Goal: Transaction & Acquisition: Purchase product/service

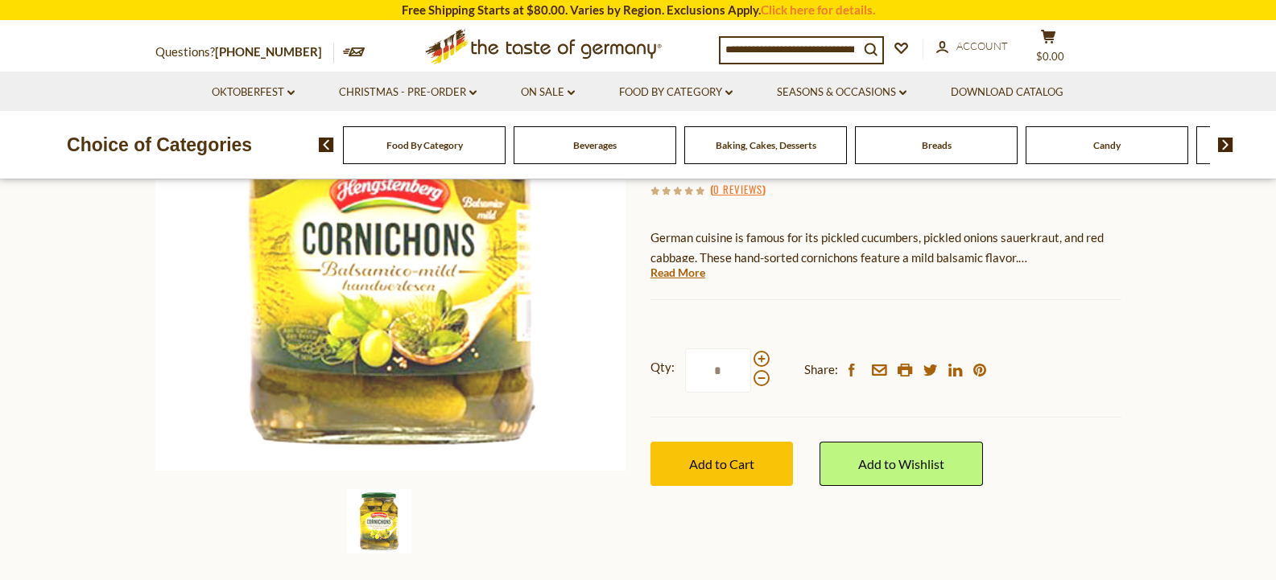
scroll to position [278, 0]
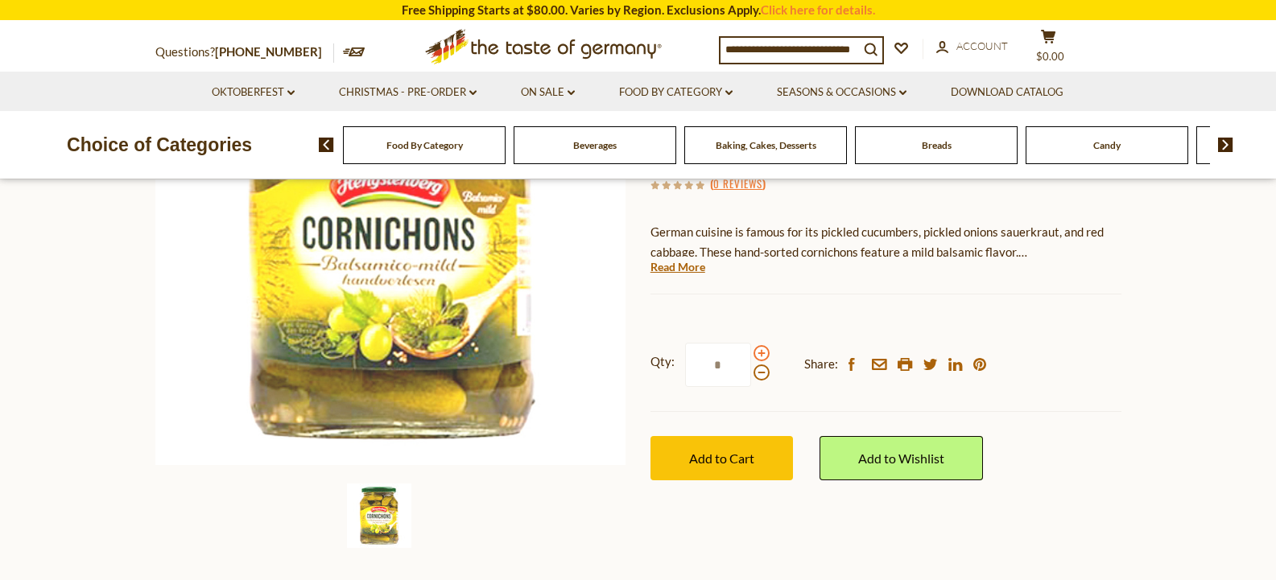
click at [761, 353] on span at bounding box center [761, 353] width 16 height 16
click at [751, 353] on input "*" at bounding box center [718, 365] width 66 height 44
click at [761, 353] on span at bounding box center [761, 353] width 16 height 16
click at [751, 353] on input "*" at bounding box center [718, 365] width 66 height 44
click at [761, 353] on span at bounding box center [761, 353] width 16 height 16
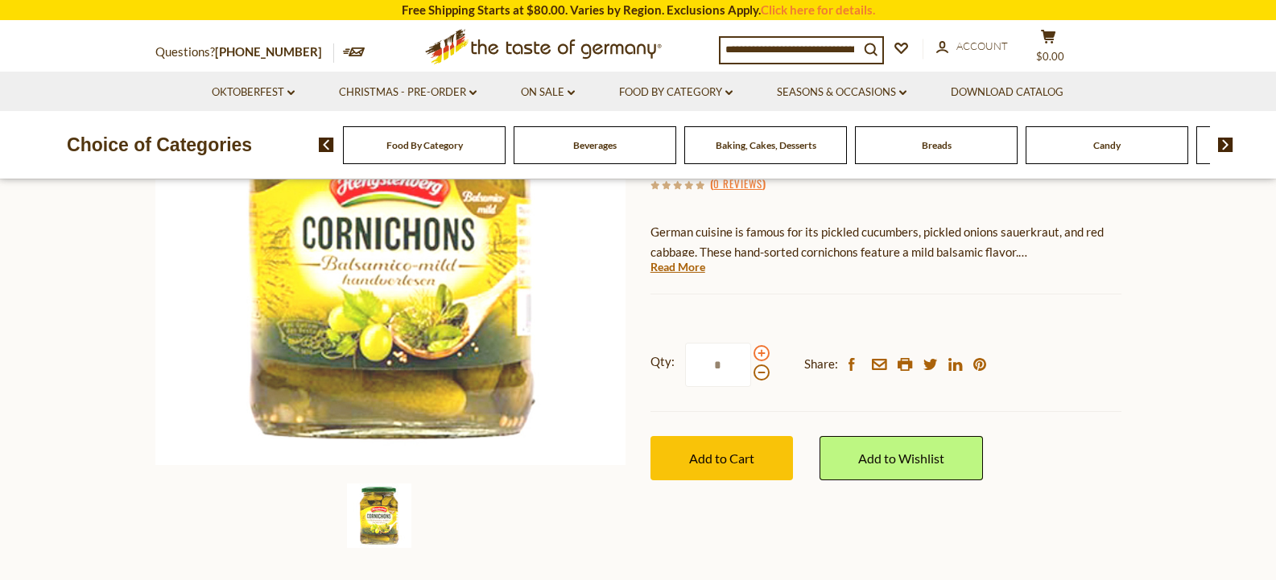
click at [751, 353] on input "*" at bounding box center [718, 365] width 66 height 44
click at [761, 353] on span at bounding box center [761, 353] width 16 height 16
click at [751, 353] on input "*" at bounding box center [718, 365] width 66 height 44
click at [761, 353] on span at bounding box center [761, 353] width 16 height 16
click at [751, 353] on input "*" at bounding box center [718, 365] width 66 height 44
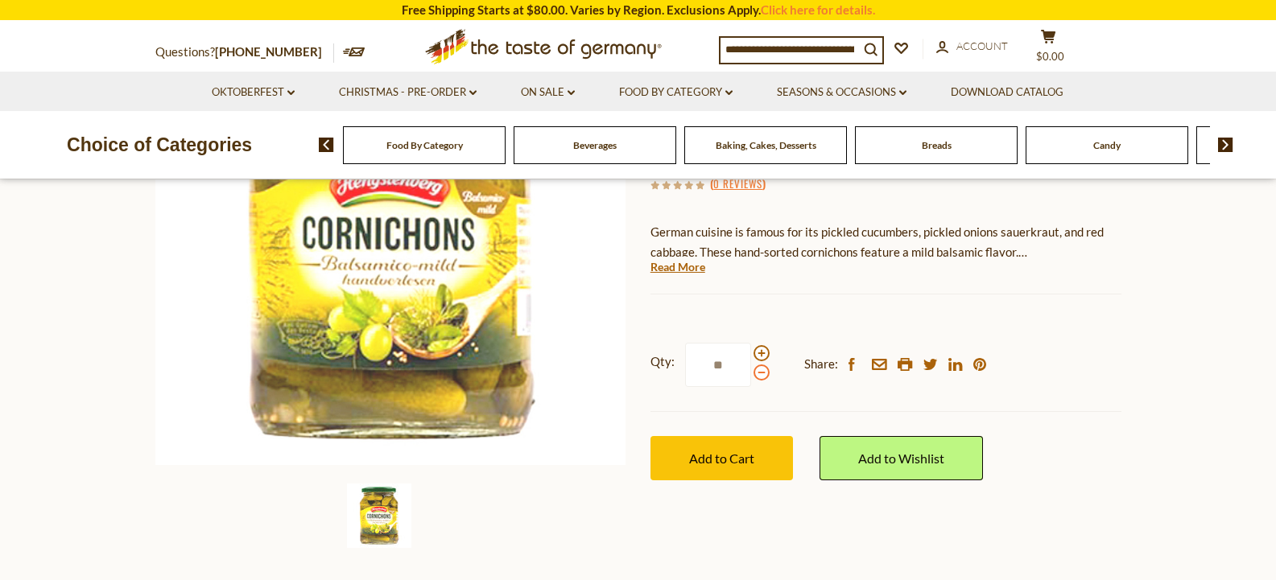
click at [759, 370] on span at bounding box center [761, 373] width 16 height 16
click at [751, 370] on input "**" at bounding box center [718, 365] width 66 height 44
click at [759, 370] on span at bounding box center [761, 373] width 16 height 16
click at [751, 370] on input "*" at bounding box center [718, 365] width 66 height 44
click at [759, 370] on span at bounding box center [761, 373] width 16 height 16
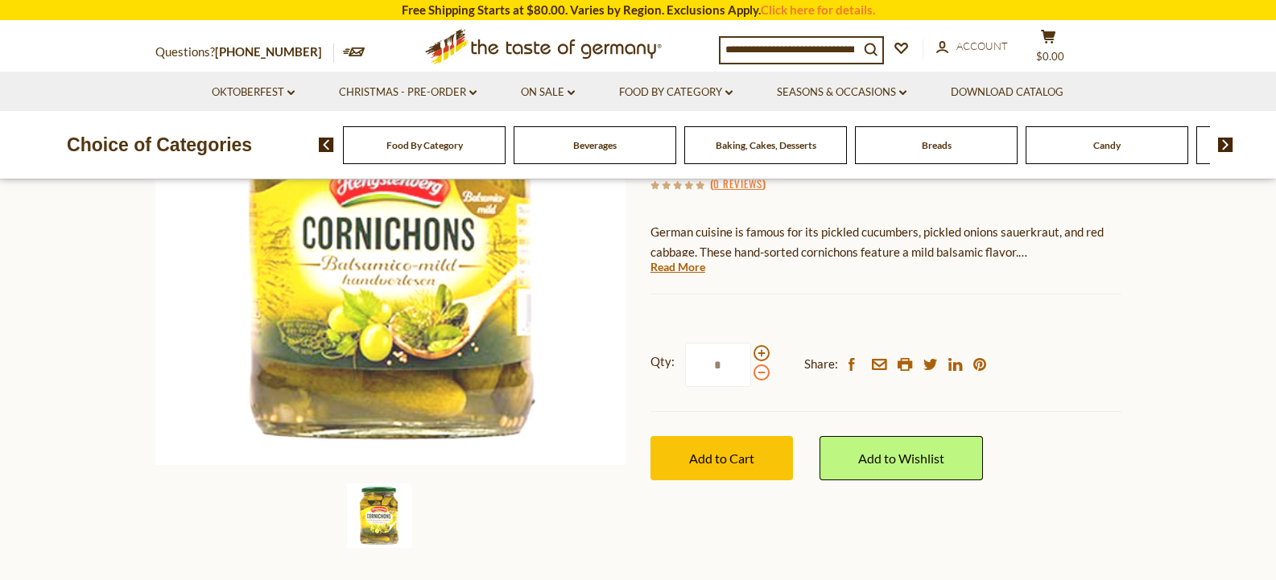
click at [751, 370] on input "*" at bounding box center [718, 365] width 66 height 44
click at [759, 370] on span at bounding box center [761, 373] width 16 height 16
click at [751, 370] on input "*" at bounding box center [718, 365] width 66 height 44
click at [759, 370] on span at bounding box center [761, 373] width 16 height 16
click at [751, 370] on input "*" at bounding box center [718, 365] width 66 height 44
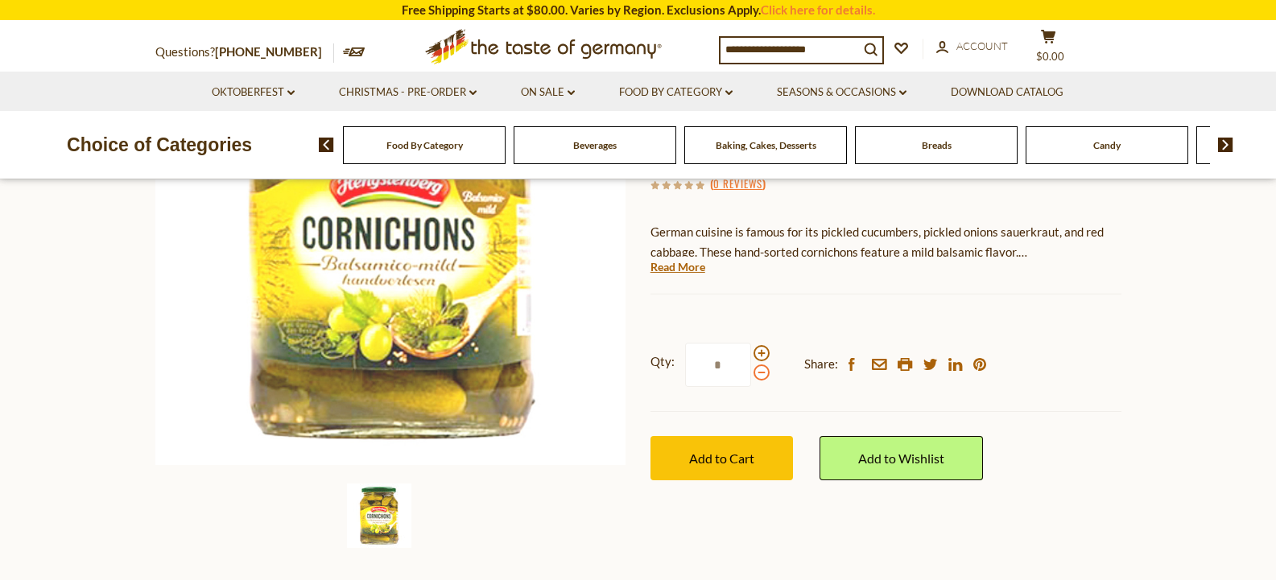
click at [759, 370] on span at bounding box center [761, 373] width 16 height 16
click at [751, 370] on input "*" at bounding box center [718, 365] width 66 height 44
drag, startPoint x: 722, startPoint y: 363, endPoint x: 708, endPoint y: 365, distance: 13.9
click at [708, 365] on input "*" at bounding box center [718, 365] width 66 height 44
type input "*"
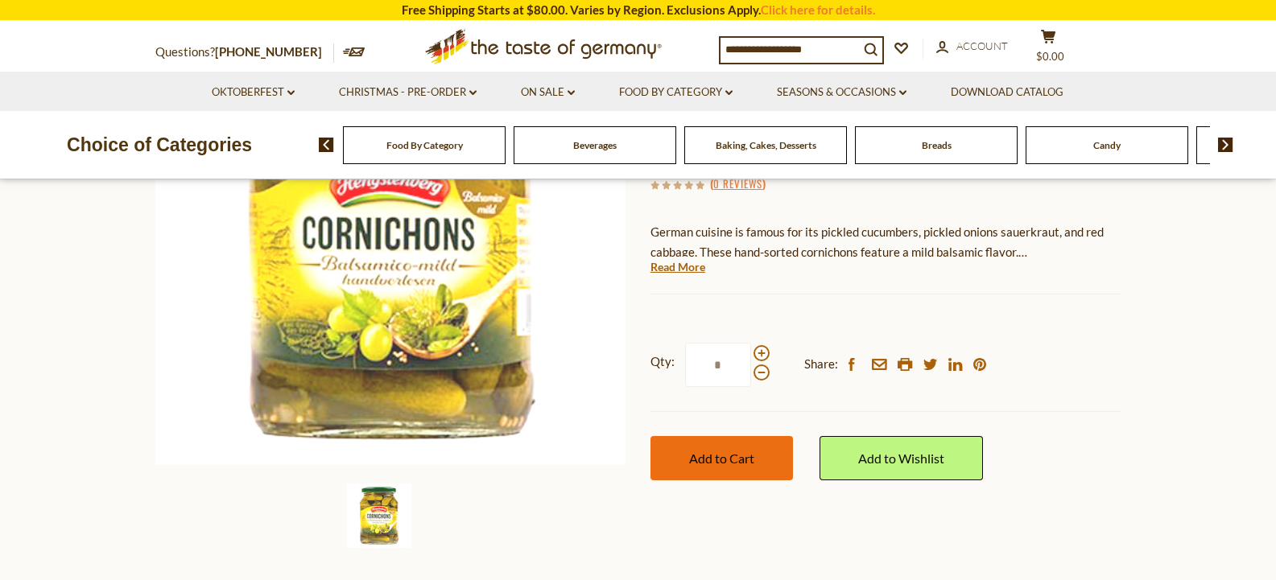
type input "*"
click at [749, 458] on span "Add to Cart" at bounding box center [721, 458] width 65 height 15
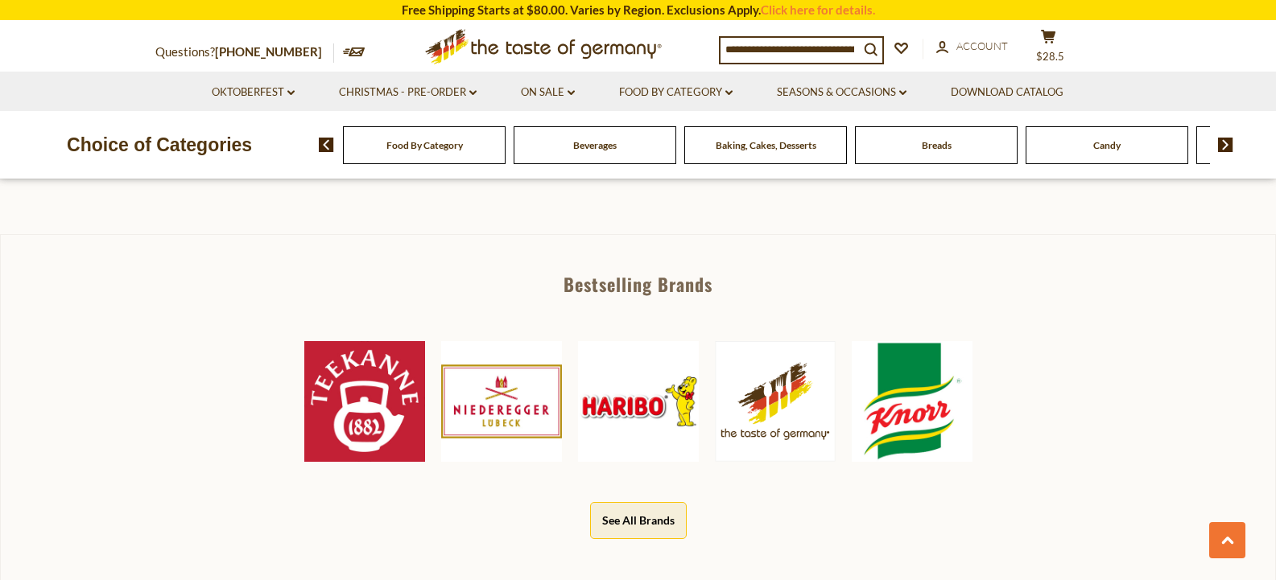
scroll to position [680, 0]
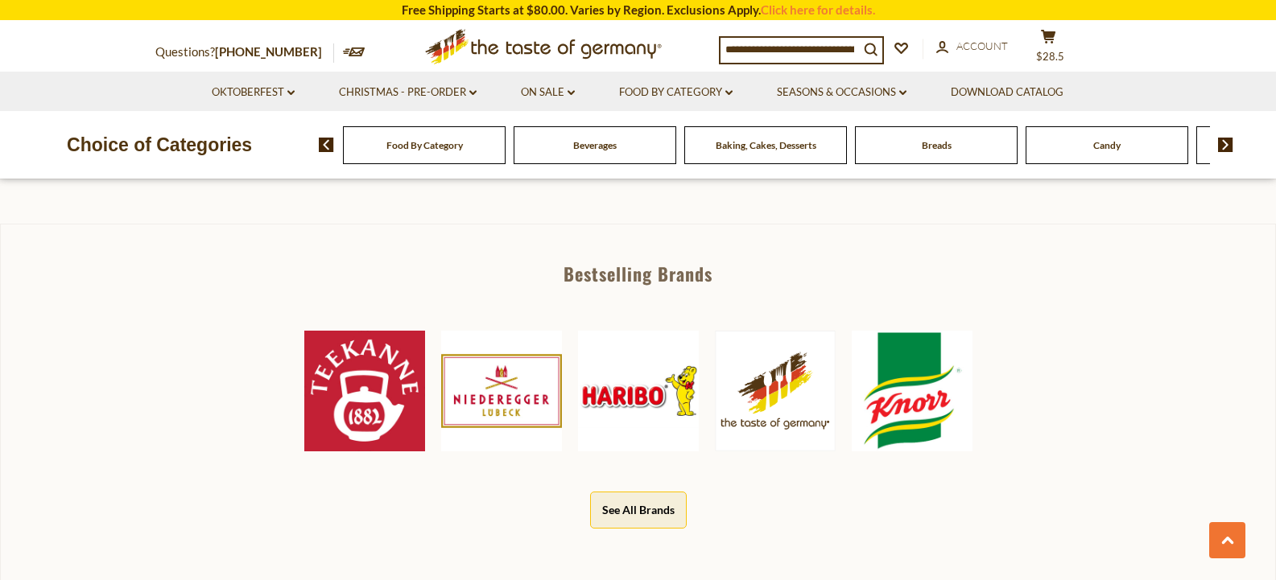
click at [1257, 154] on div "Food By Category Beverages Baking, Cakes, Desserts Breads Candy Cereal Cookies …" at bounding box center [797, 145] width 957 height 39
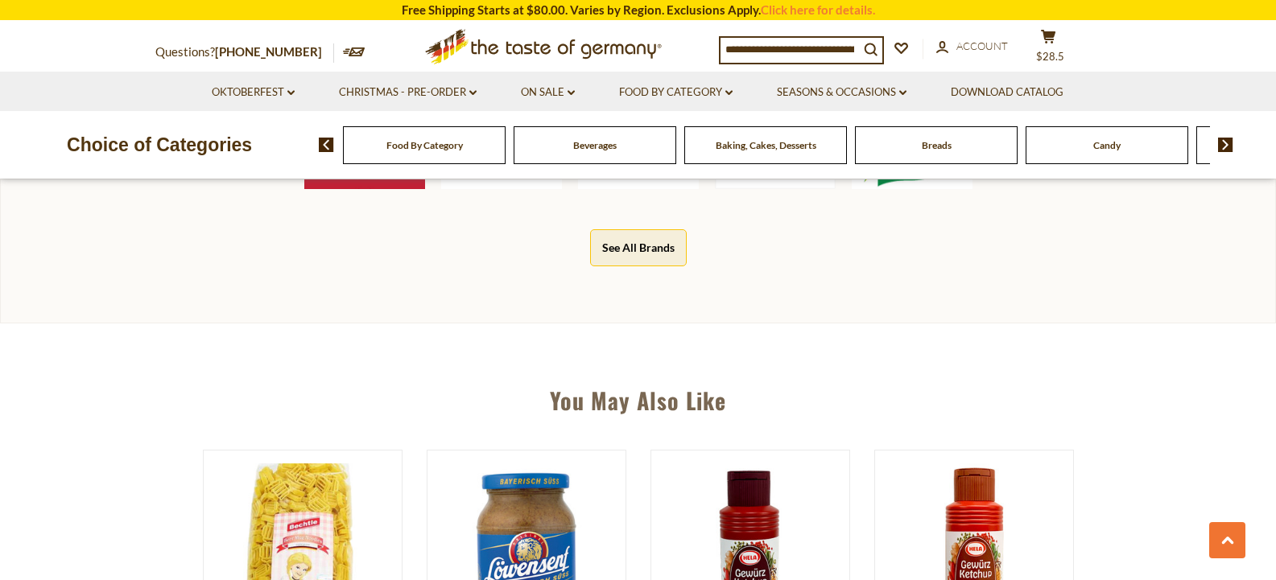
scroll to position [900, 0]
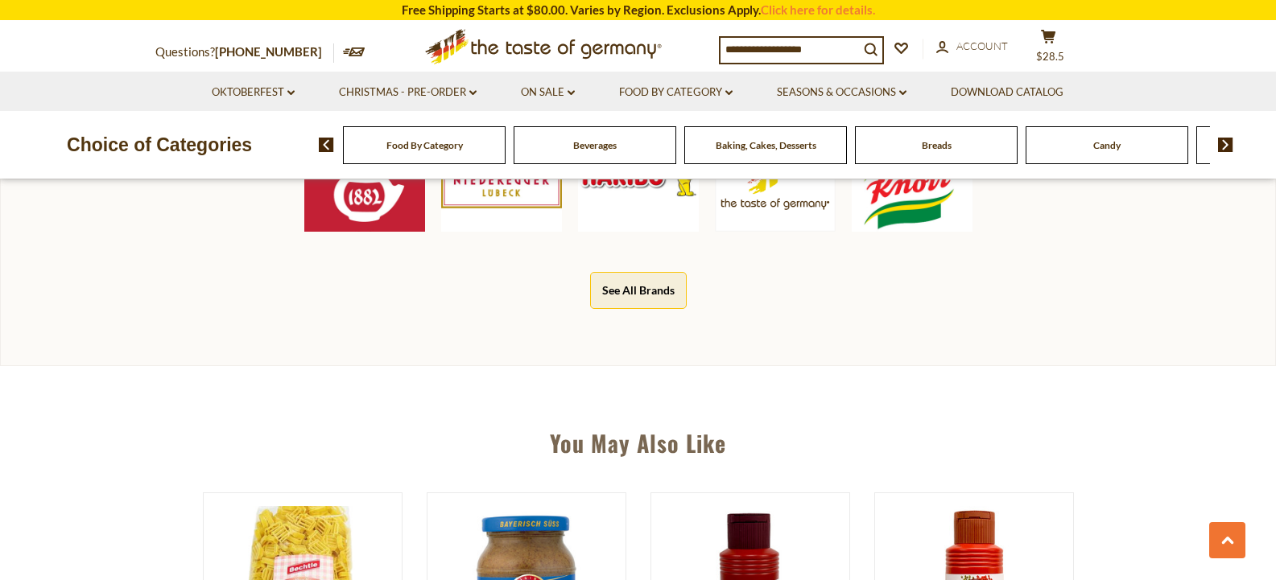
click at [642, 288] on button "See All Brands" at bounding box center [638, 290] width 97 height 36
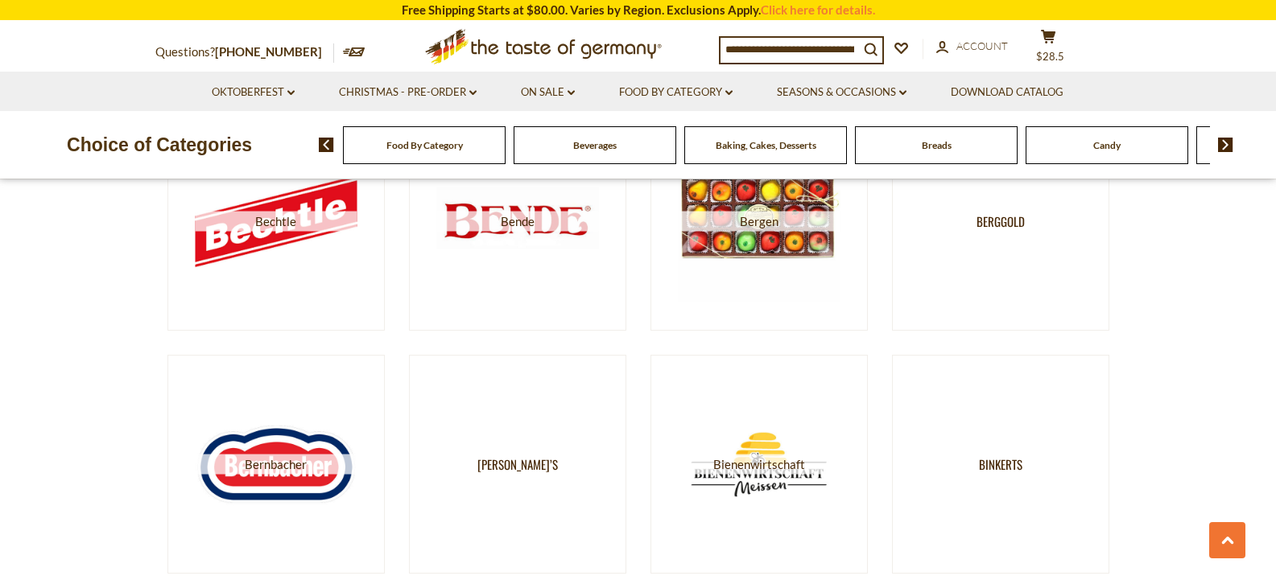
scroll to position [1537, 0]
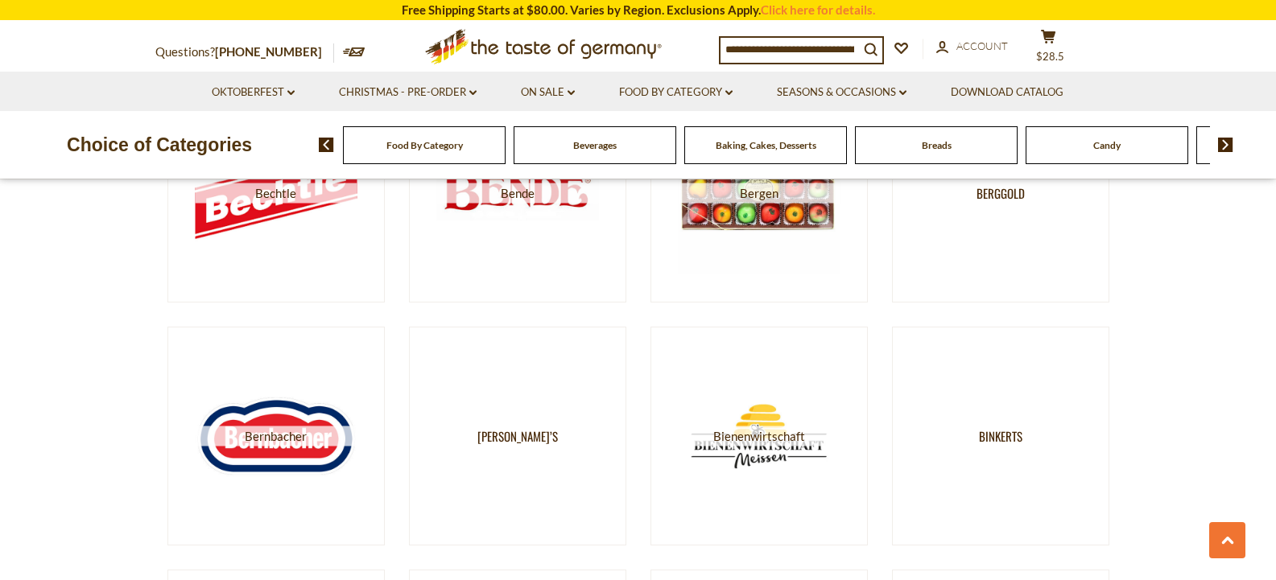
click at [1258, 220] on section "4711 Abba Abtey Adler Ahoj Alb Gold Alba Almdudler Anthon Berg" at bounding box center [638, 400] width 1276 height 3216
click at [1258, 224] on section "4711 Abba Abtey Adler Ahoj Alb Gold Alba Almdudler Anthon Berg" at bounding box center [638, 400] width 1276 height 3216
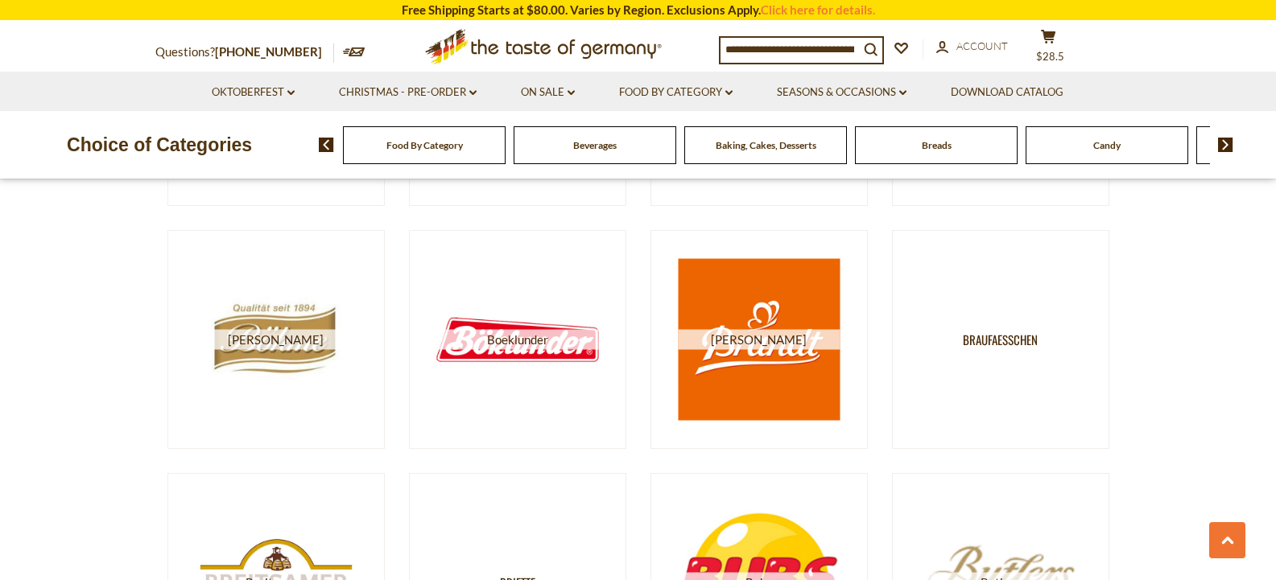
scroll to position [2141, 0]
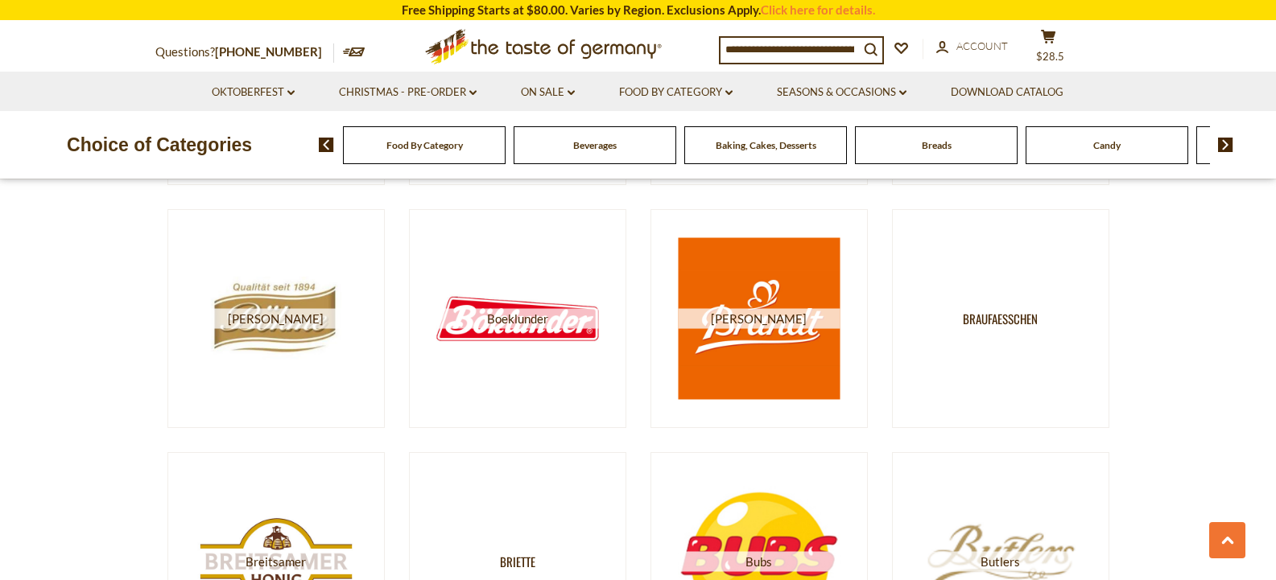
drag, startPoint x: 1268, startPoint y: 290, endPoint x: 1267, endPoint y: 299, distance: 8.9
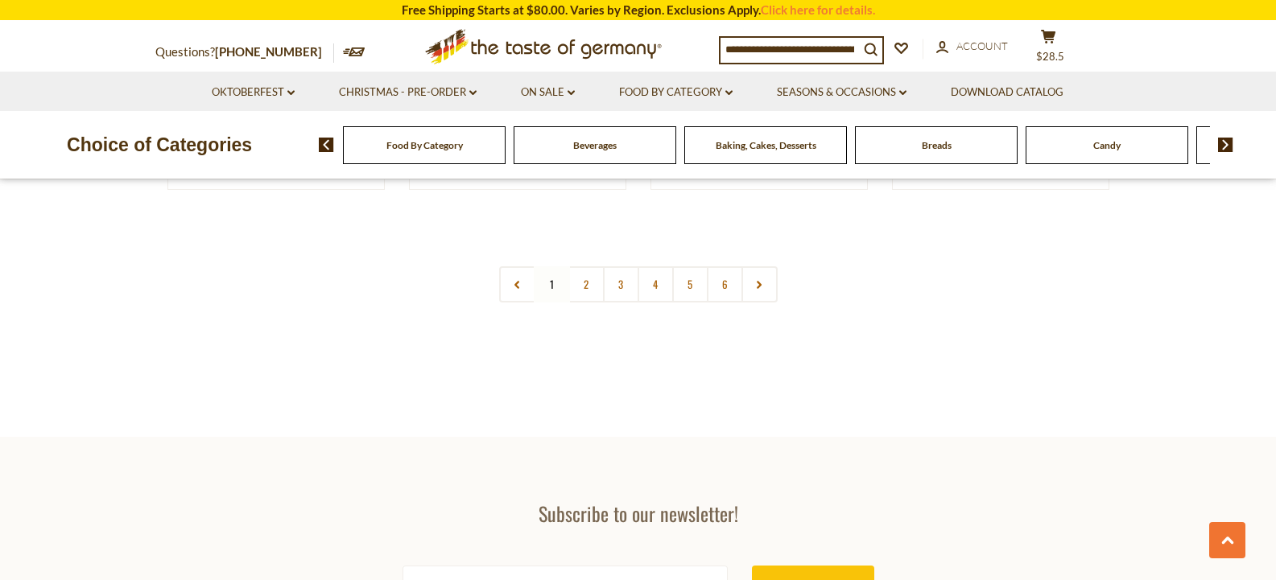
scroll to position [3128, 0]
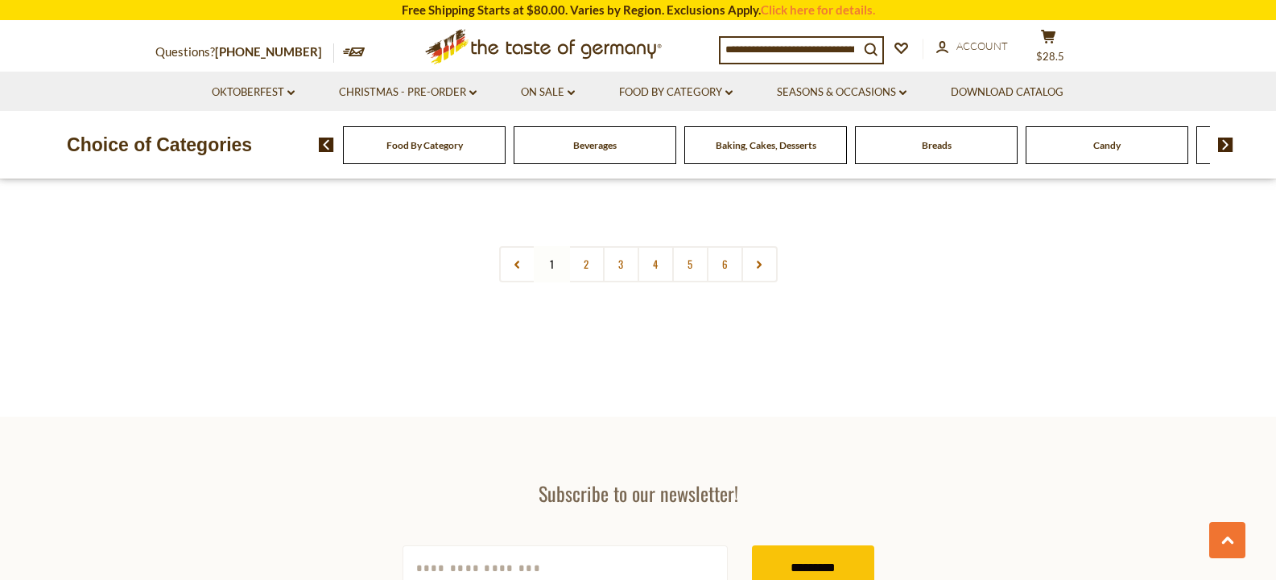
click at [594, 267] on link "2" at bounding box center [586, 264] width 36 height 36
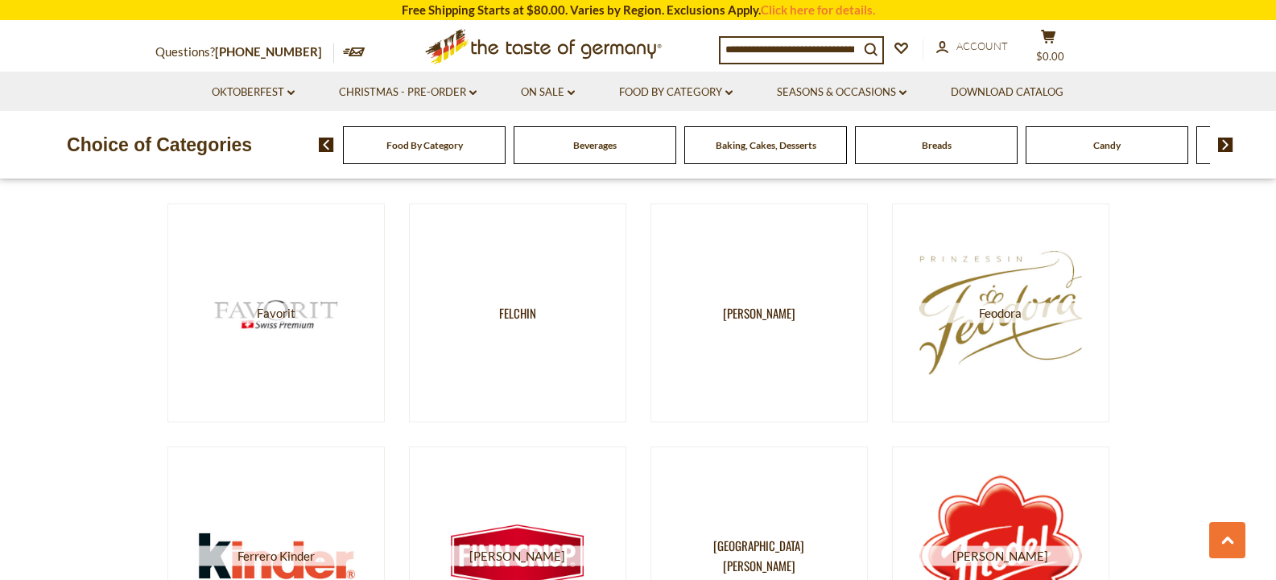
scroll to position [1899, 0]
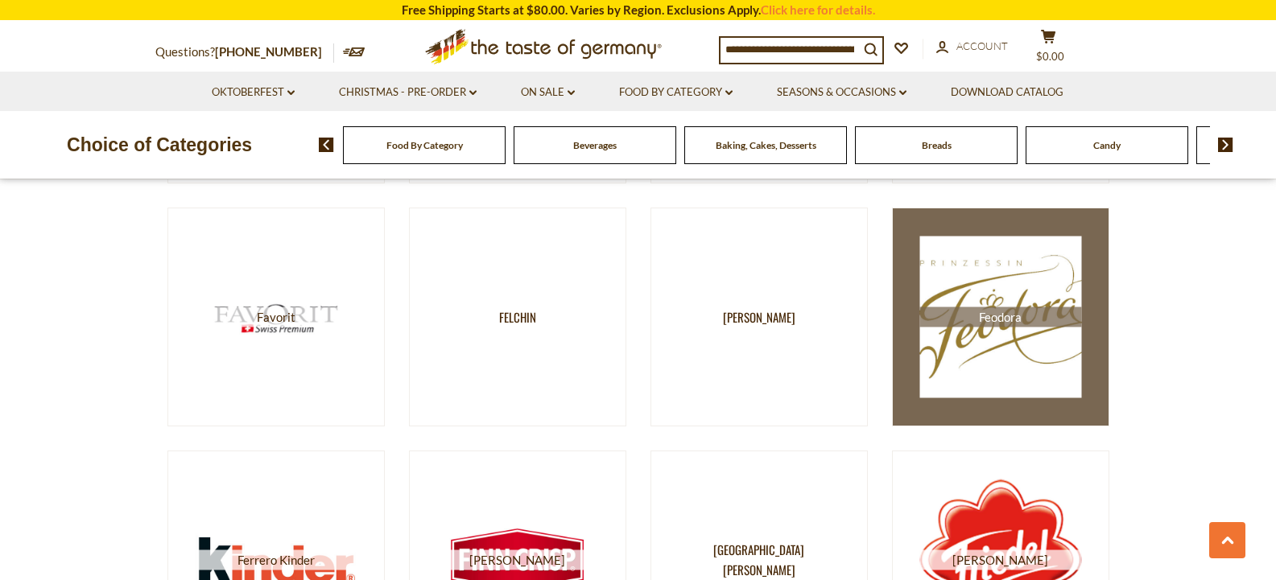
click at [1000, 332] on img at bounding box center [1000, 318] width 162 height 162
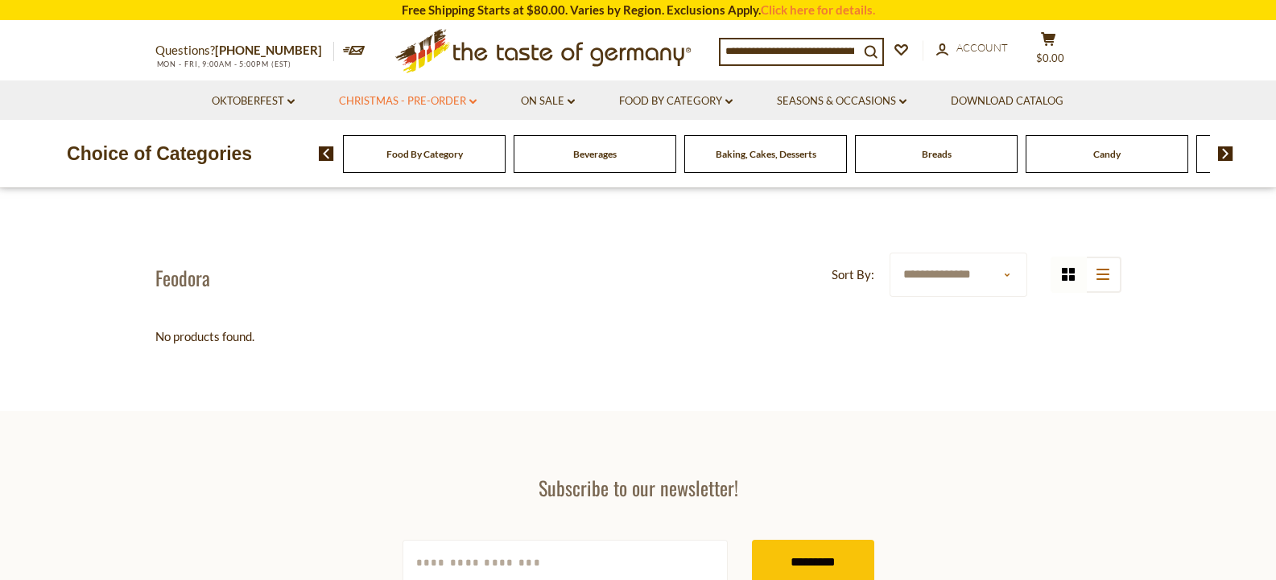
click at [417, 97] on link "Christmas - PRE-ORDER dropdown_arrow" at bounding box center [408, 102] width 138 height 18
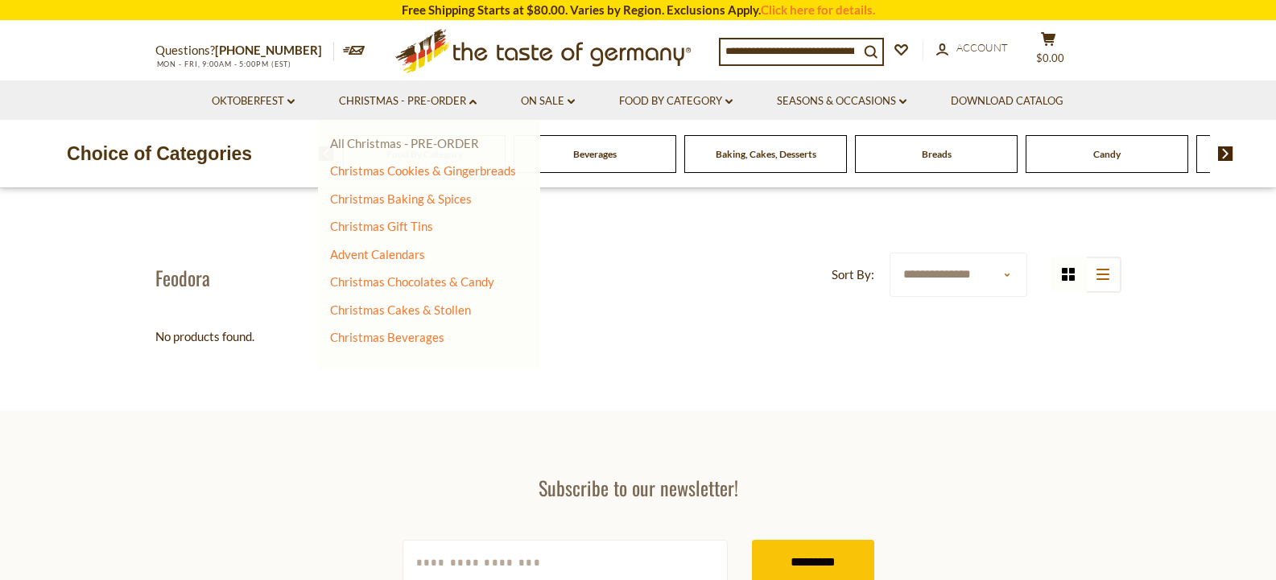
click at [392, 143] on link "All Christmas - PRE-ORDER" at bounding box center [404, 143] width 149 height 14
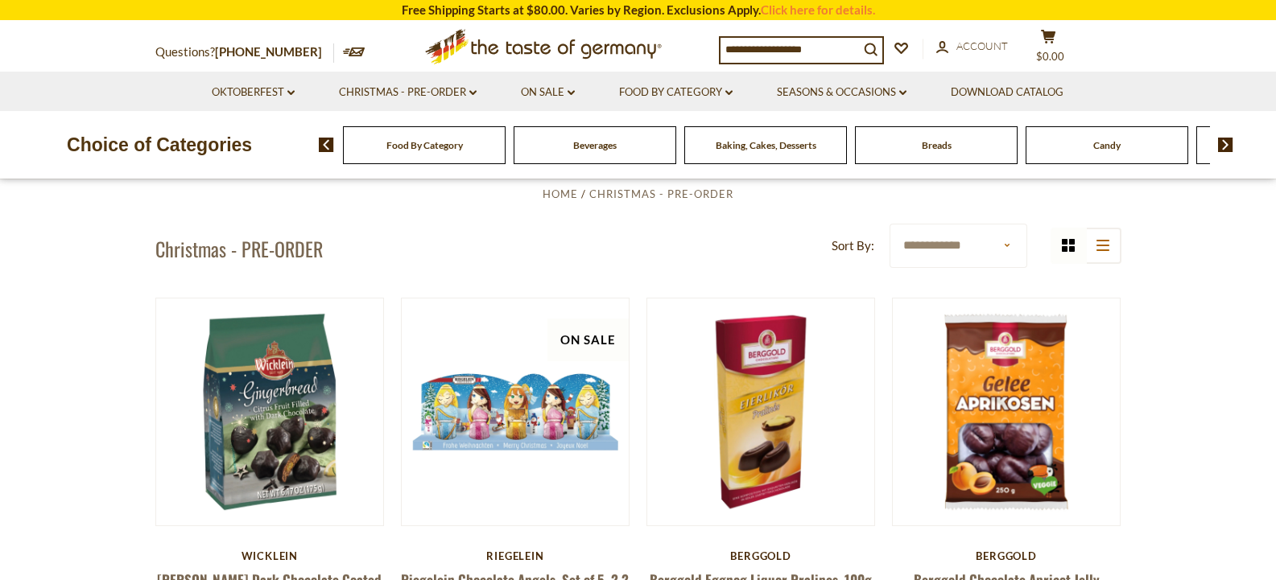
scroll to position [431, 0]
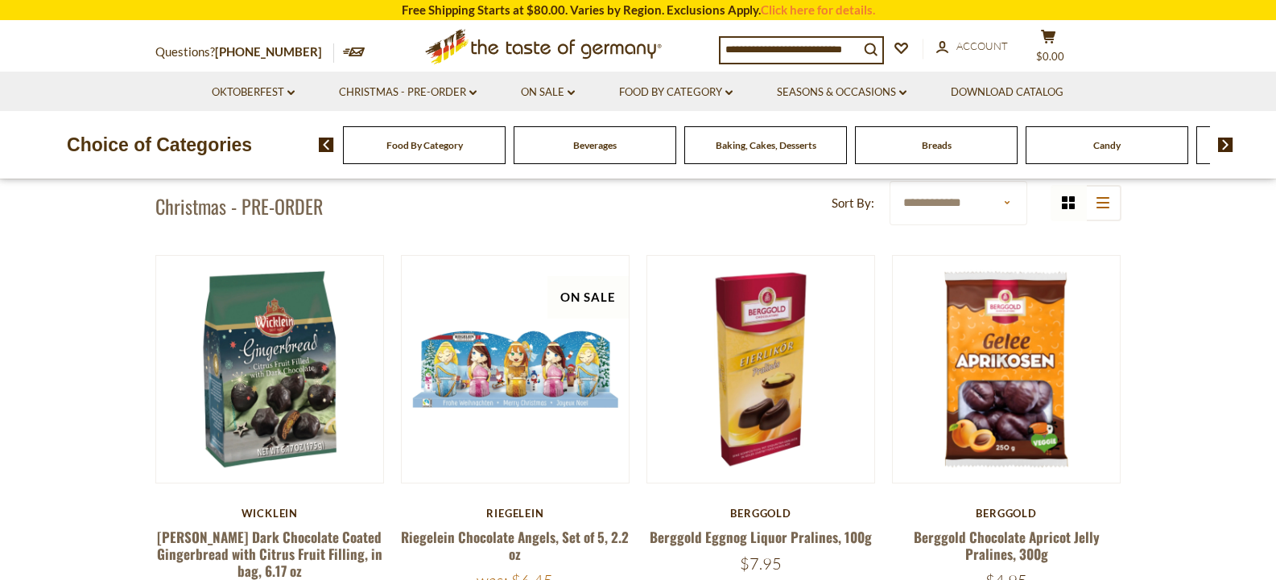
click at [1271, 68] on section "Questions? 800-881-6419 MON - FRI, 9:00AM - 5:00PM (EST) × Questions? 800-881-6…" at bounding box center [638, 47] width 1276 height 50
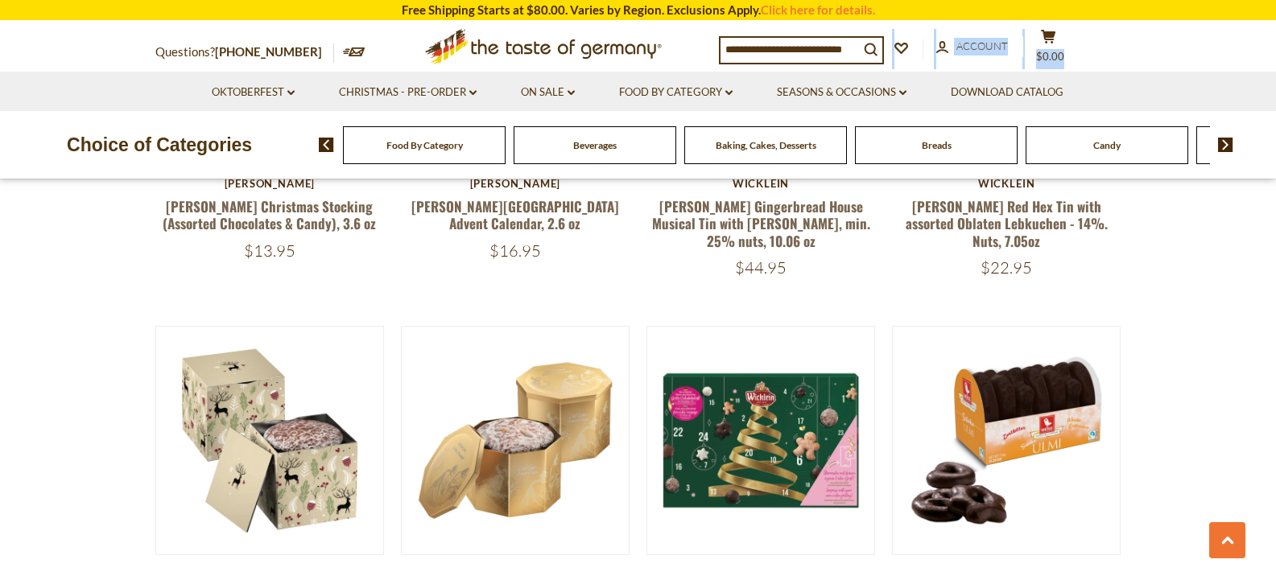
scroll to position [1208, 0]
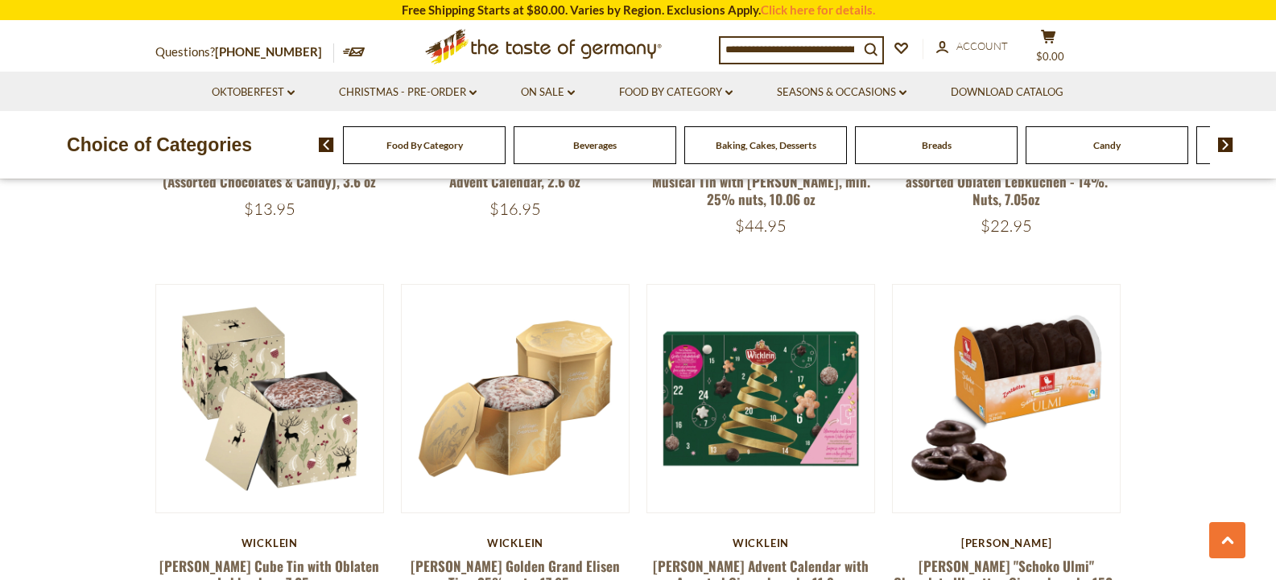
click at [1259, 160] on div "Food By Category Beverages Baking, Cakes, Desserts Breads Candy Cereal Cookies …" at bounding box center [797, 145] width 957 height 39
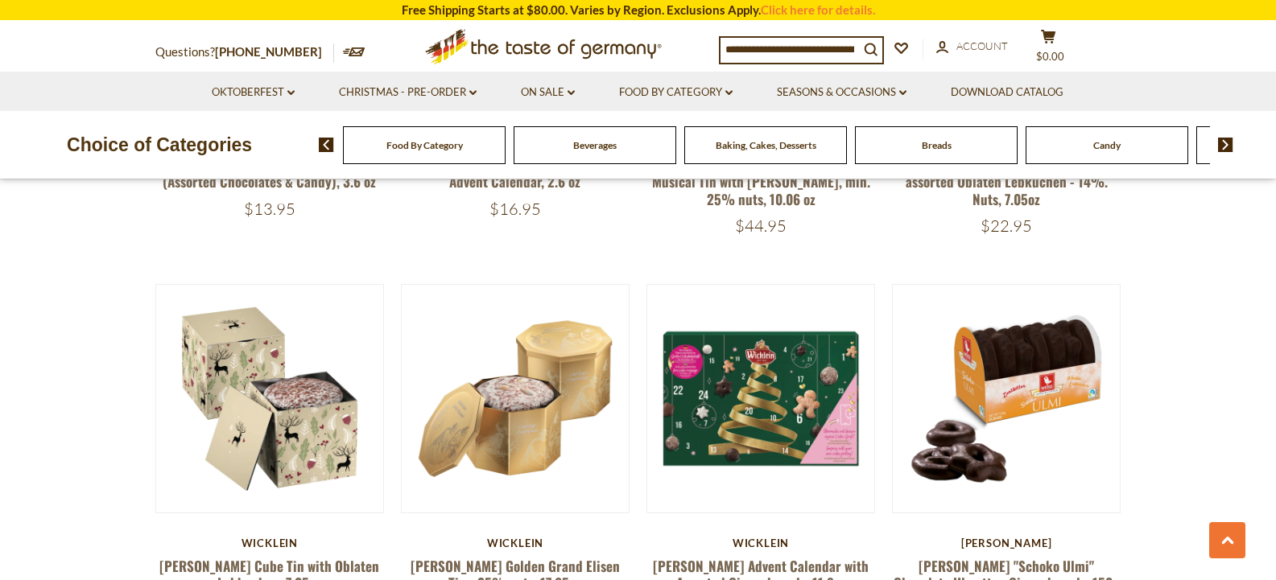
click at [1259, 160] on div "Food By Category Beverages Baking, Cakes, Desserts Breads Candy Cereal Cookies …" at bounding box center [797, 145] width 957 height 39
click at [1257, 166] on div "Choice of Categories Food By Category Beverages Baking, Cakes, Desserts Breads …" at bounding box center [638, 145] width 1276 height 68
click at [1257, 167] on div "Choice of Categories Food By Category Beverages Baking, Cakes, Desserts Breads …" at bounding box center [638, 145] width 1276 height 68
click at [1257, 168] on div "Choice of Categories Food By Category Beverages Baking, Cakes, Desserts Breads …" at bounding box center [638, 145] width 1276 height 68
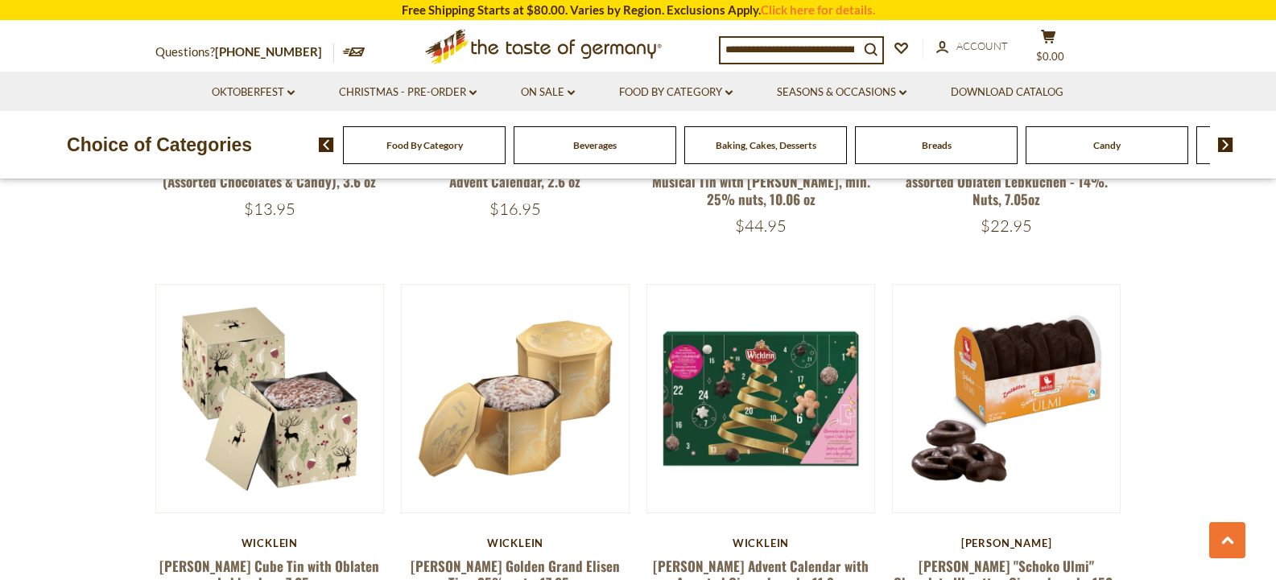
click at [1256, 172] on div "Choice of Categories Food By Category Beverages Baking, Cakes, Desserts Breads …" at bounding box center [638, 145] width 1276 height 68
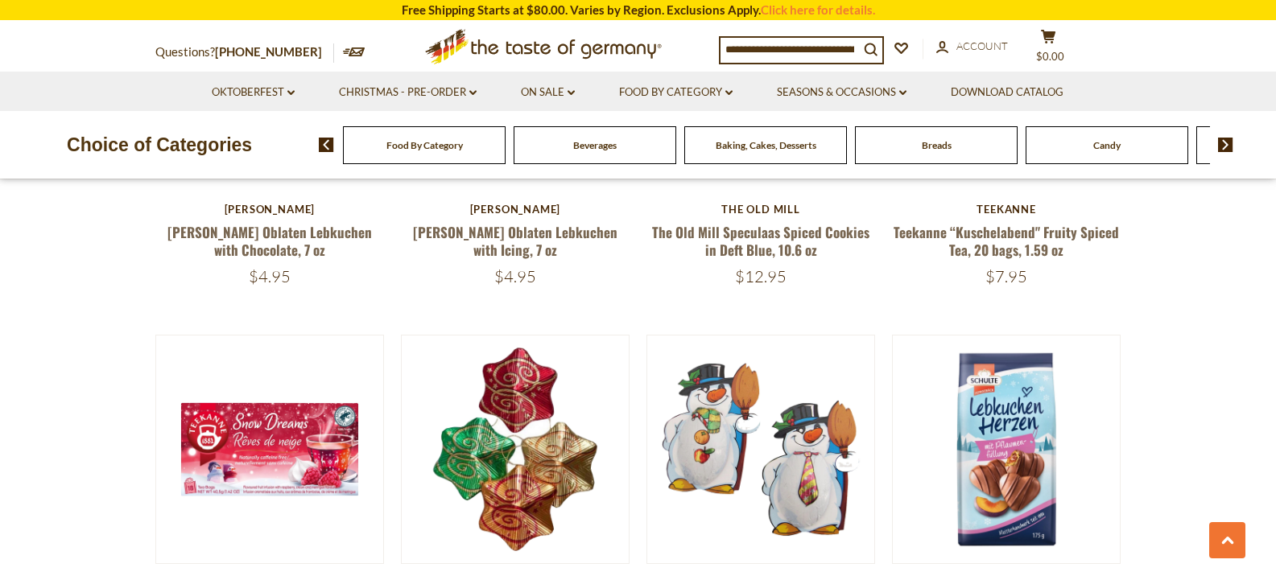
scroll to position [2018, 0]
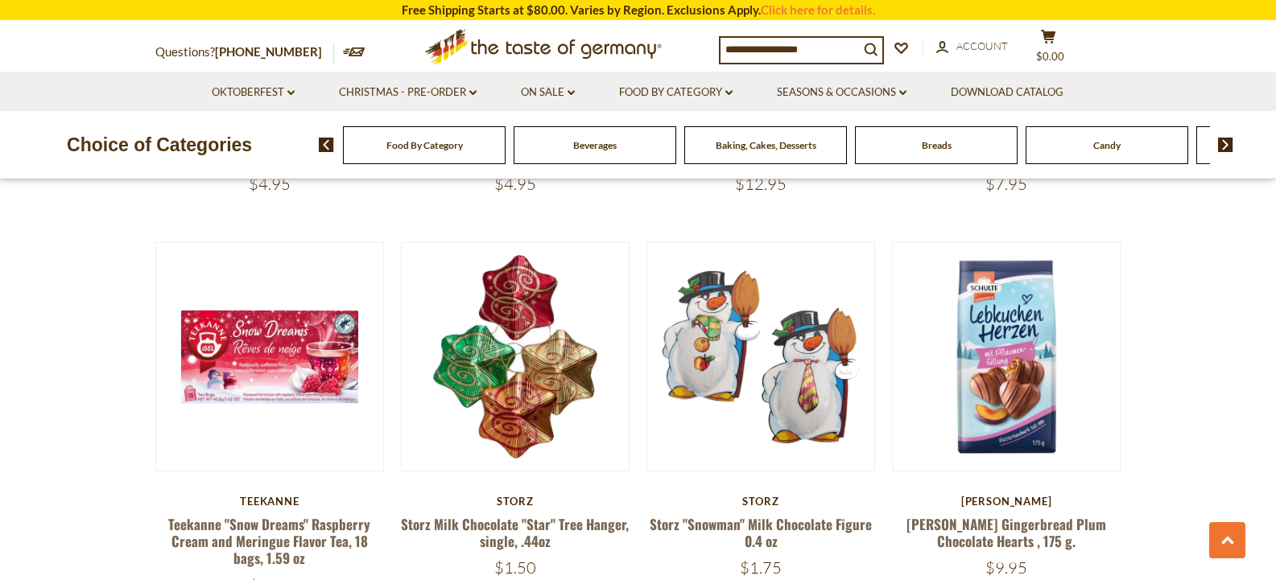
drag, startPoint x: 1284, startPoint y: 212, endPoint x: 1270, endPoint y: 246, distance: 37.5
click at [1271, 245] on section "**********" at bounding box center [638, 466] width 1276 height 3954
click at [1270, 247] on section "**********" at bounding box center [638, 466] width 1276 height 3954
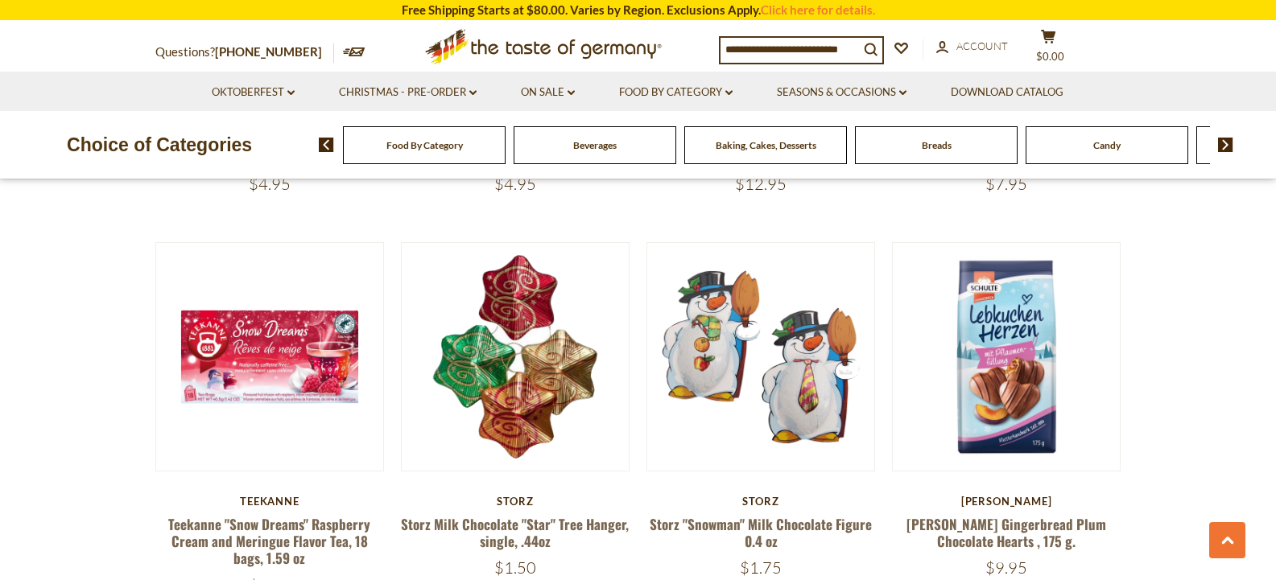
click at [1270, 247] on section "**********" at bounding box center [638, 466] width 1276 height 3954
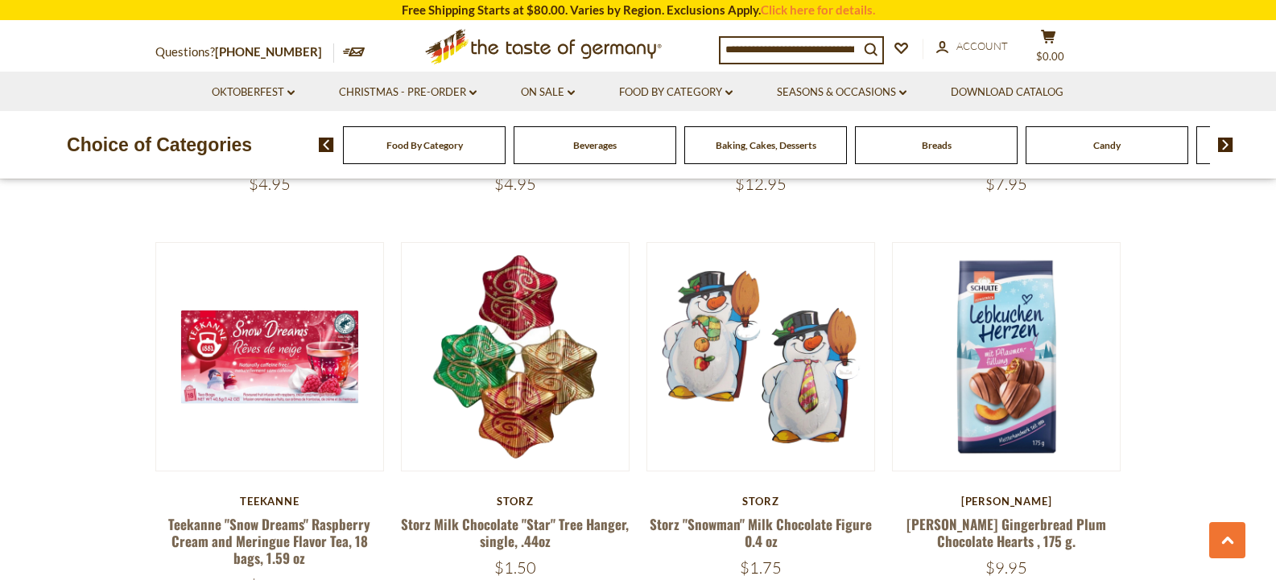
click at [1270, 247] on section "**********" at bounding box center [638, 466] width 1276 height 3954
click at [1269, 249] on section "**********" at bounding box center [638, 466] width 1276 height 3954
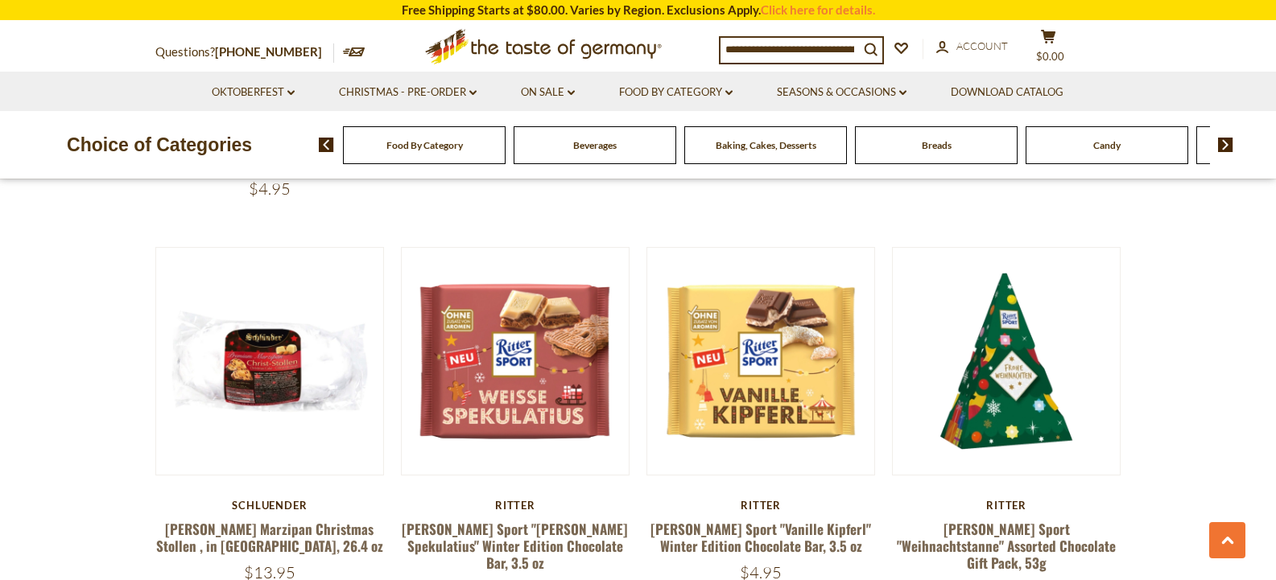
scroll to position [2492, 0]
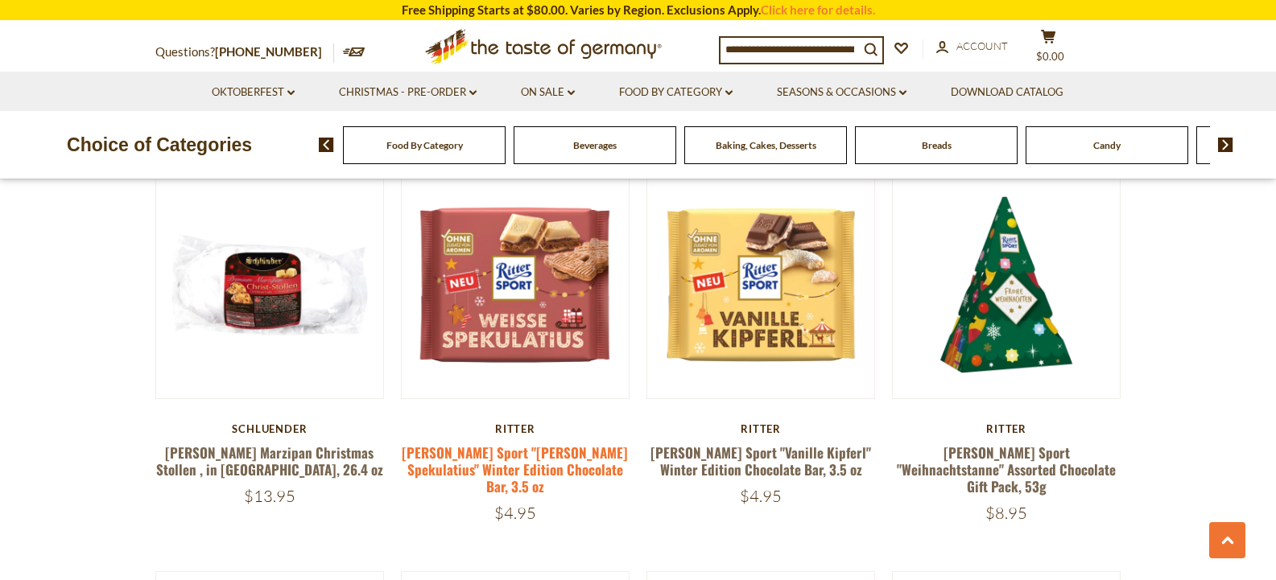
click at [545, 451] on link "[PERSON_NAME] Sport "[PERSON_NAME] Spekulatius" Winter Edition Chocolate Bar, 3…" at bounding box center [515, 470] width 226 height 55
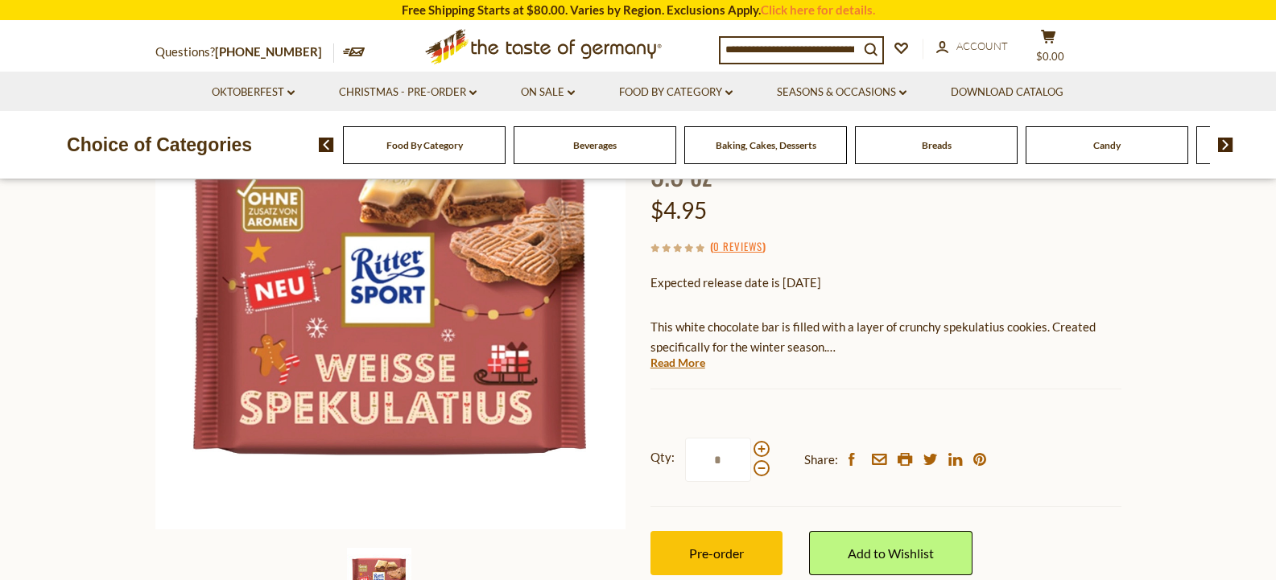
scroll to position [236, 0]
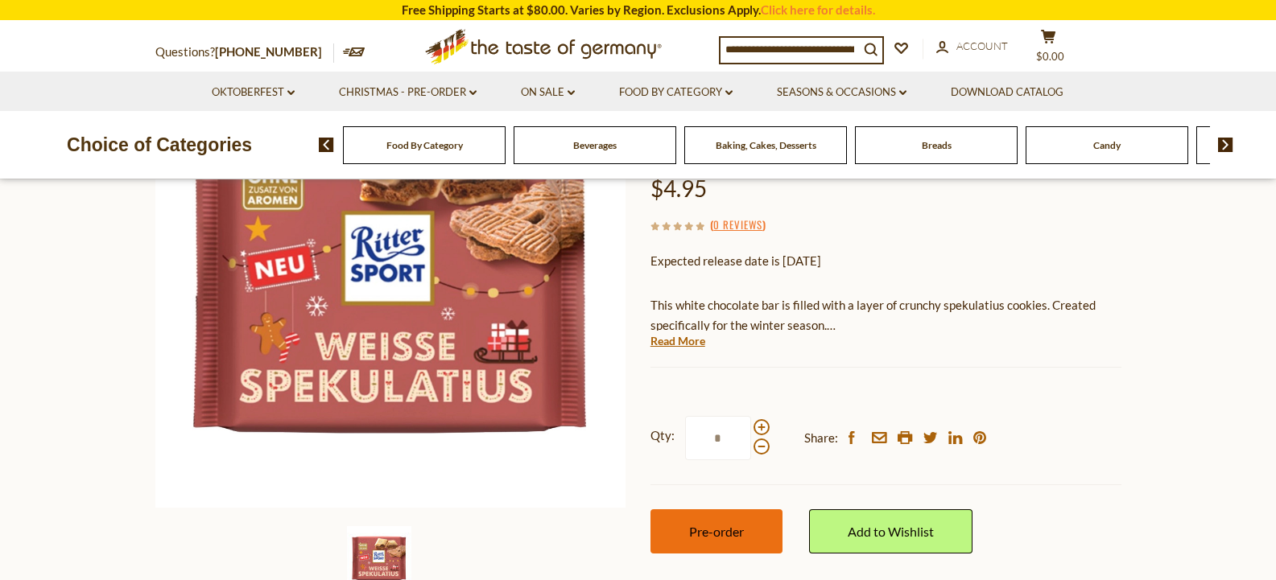
click at [686, 509] on button "Pre-order" at bounding box center [716, 531] width 132 height 44
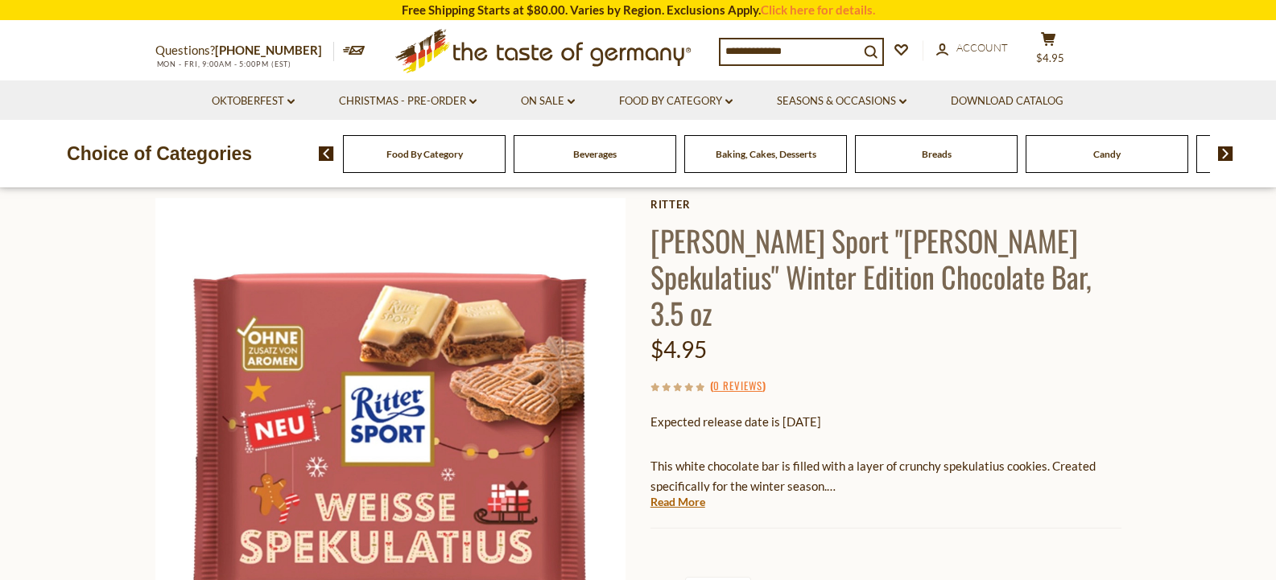
scroll to position [0, 0]
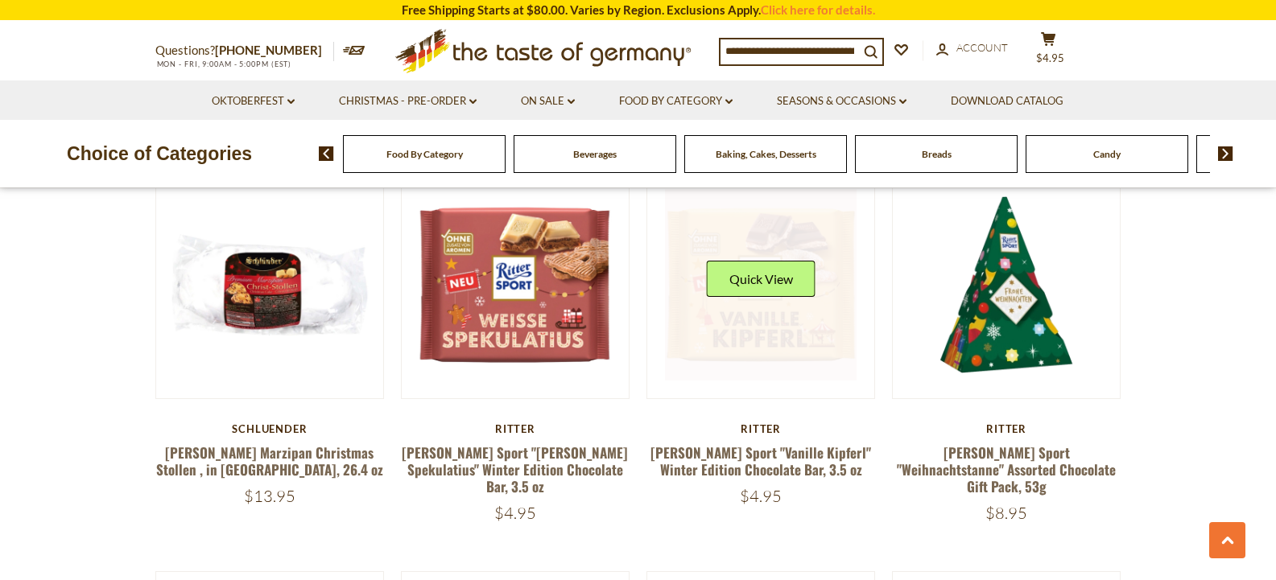
click at [740, 334] on link at bounding box center [761, 285] width 192 height 192
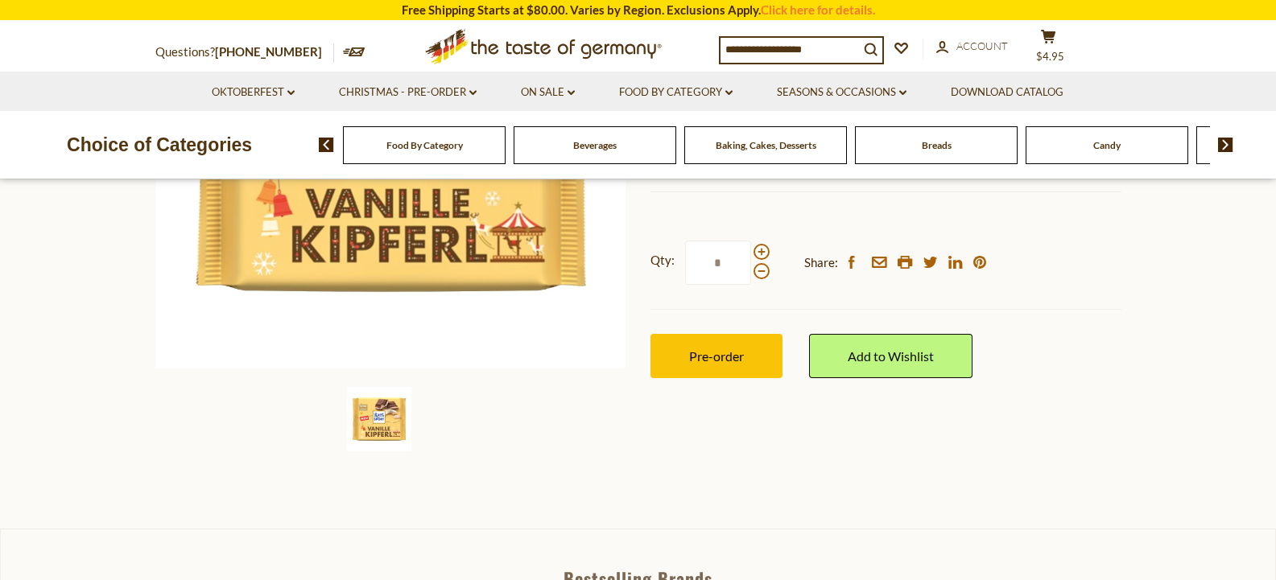
scroll to position [385, 0]
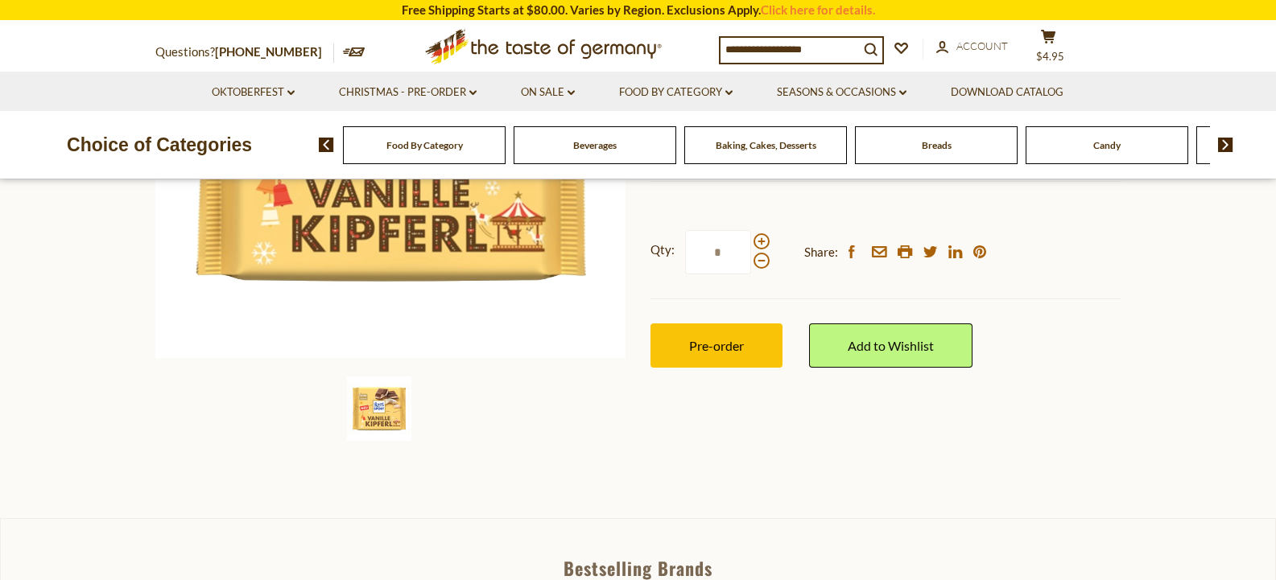
click at [1271, 136] on div "Food By Category [GEOGRAPHIC_DATA] Baking, Cakes, Desserts Breads Candy Cereal …" at bounding box center [797, 145] width 957 height 39
click at [710, 354] on button "Pre-order" at bounding box center [716, 346] width 132 height 44
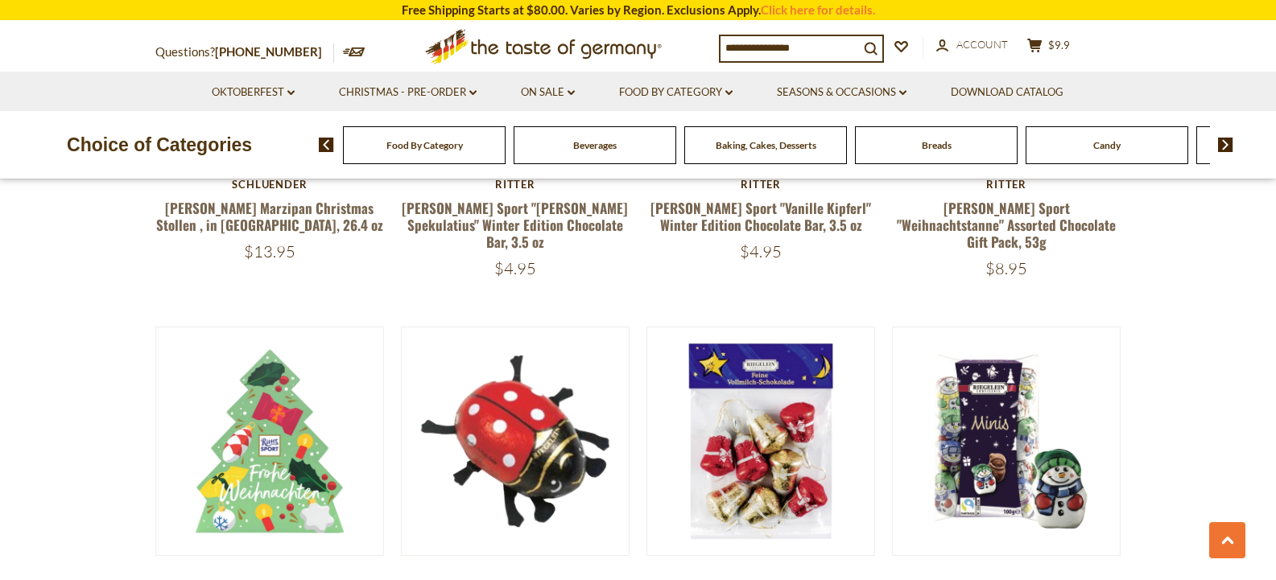
scroll to position [2770, 0]
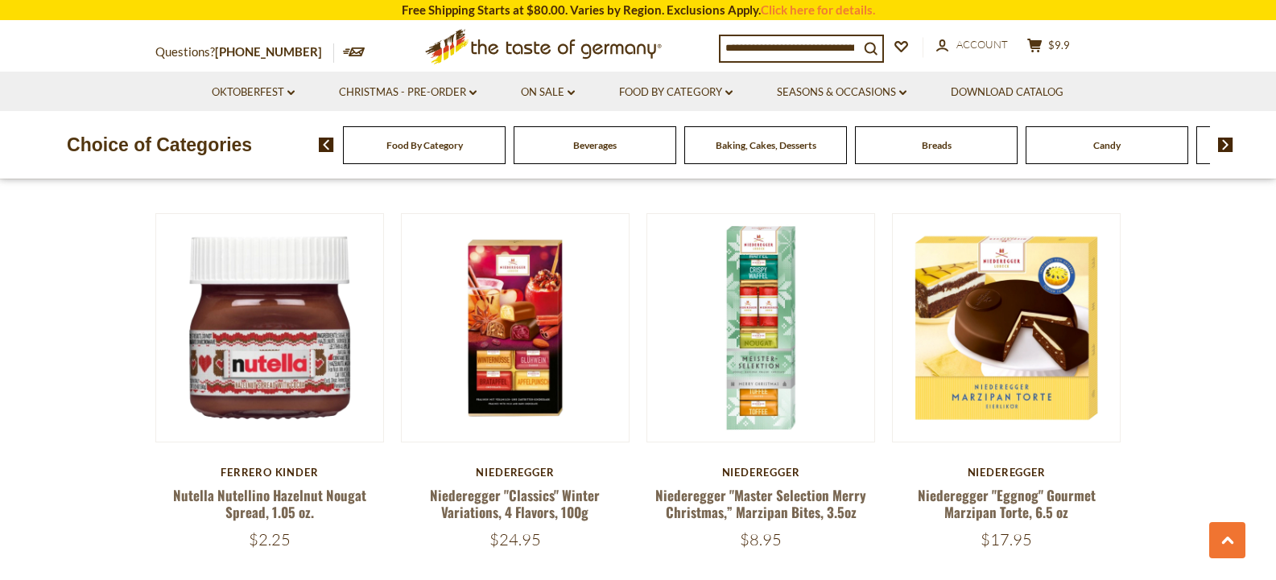
scroll to position [3268, 0]
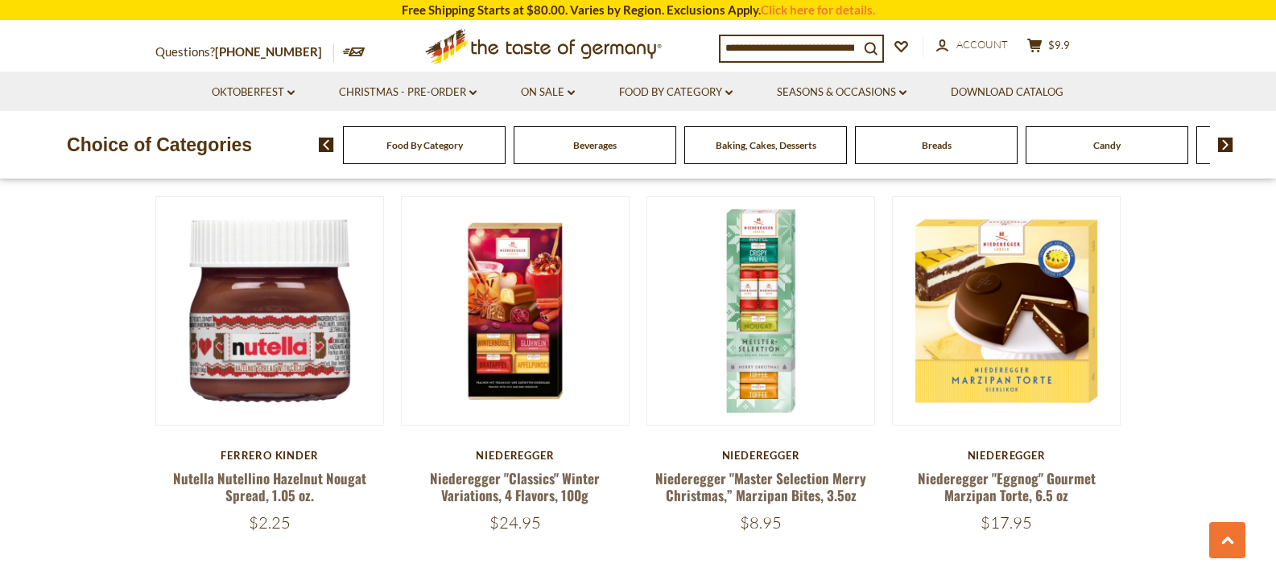
click at [498, 468] on link "Niederegger "Classics" Winter Variations, 4 Flavors, 100g" at bounding box center [515, 486] width 170 height 37
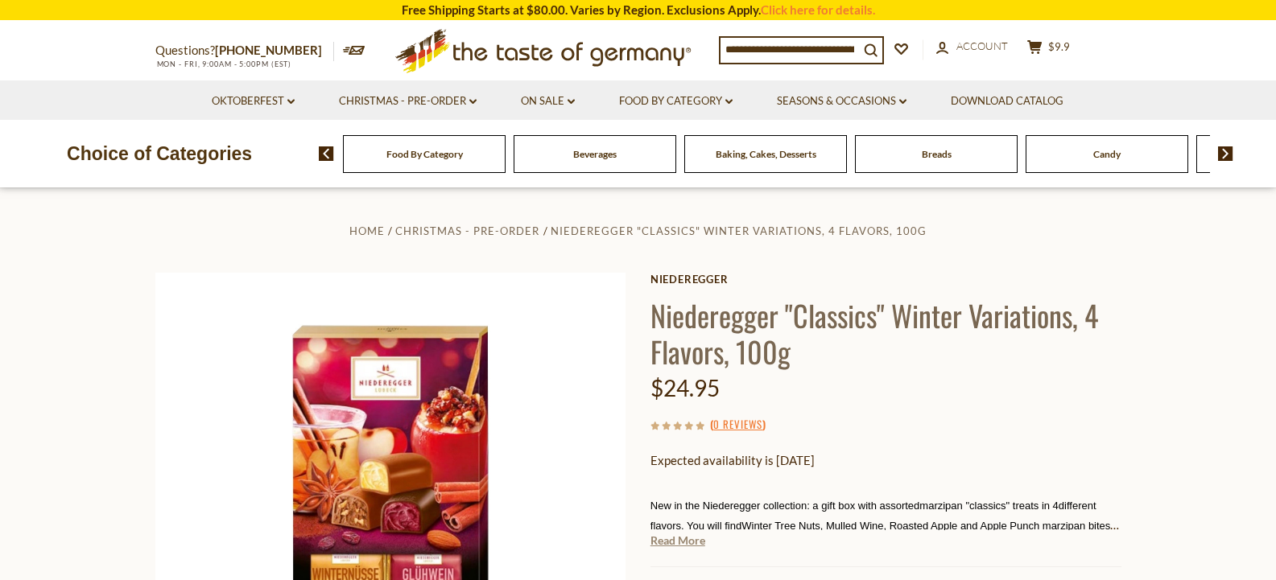
click at [675, 543] on link "Read More" at bounding box center [677, 541] width 55 height 16
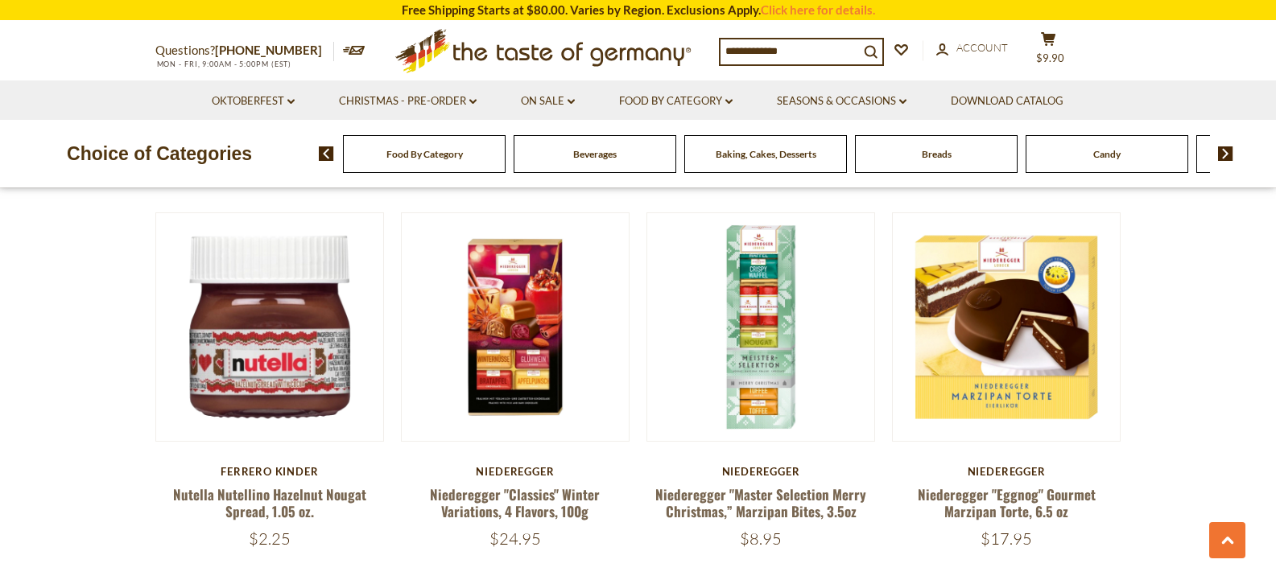
scroll to position [3268, 0]
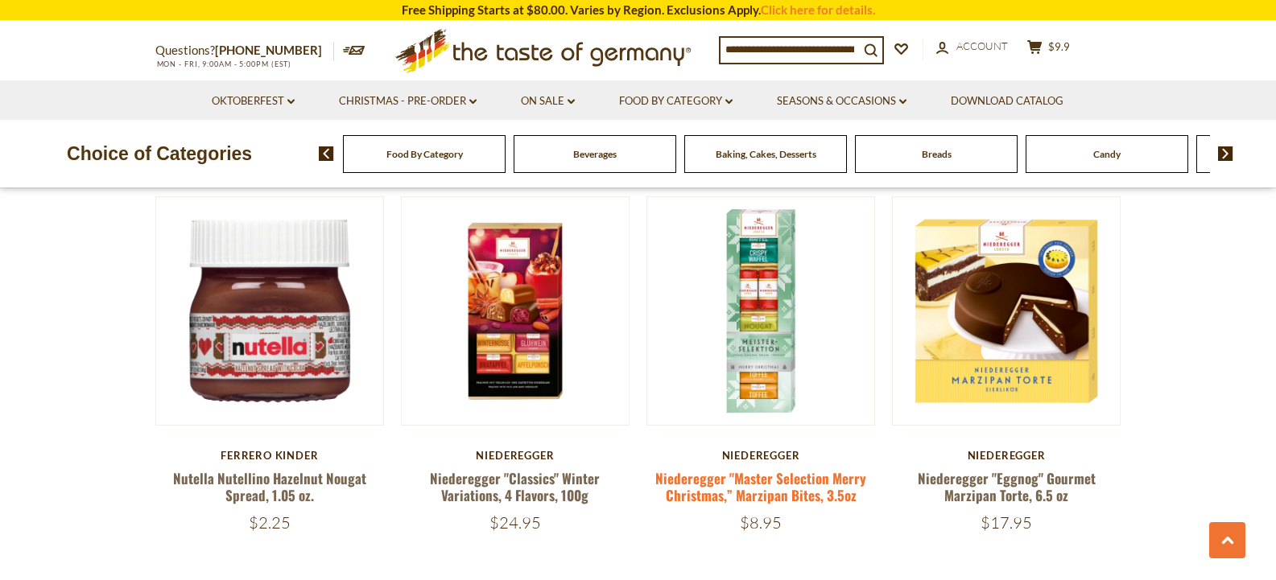
click at [776, 468] on link "Niederegger "Master Selection Merry Christmas,” Marzipan Bites, 3.5oz" at bounding box center [760, 486] width 211 height 37
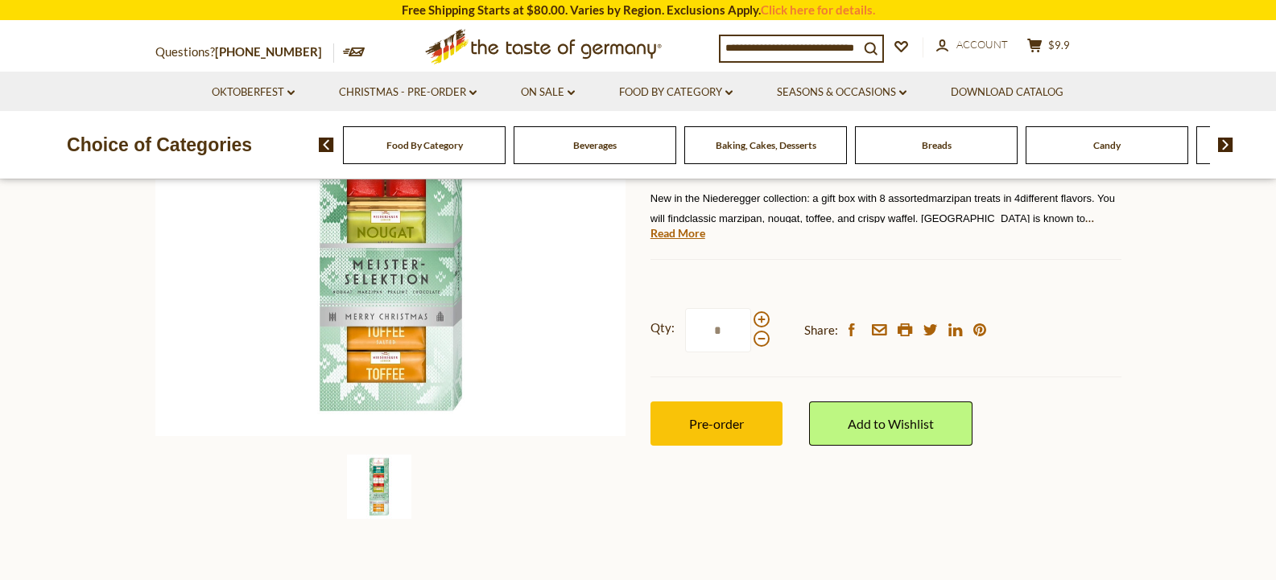
scroll to position [350, 0]
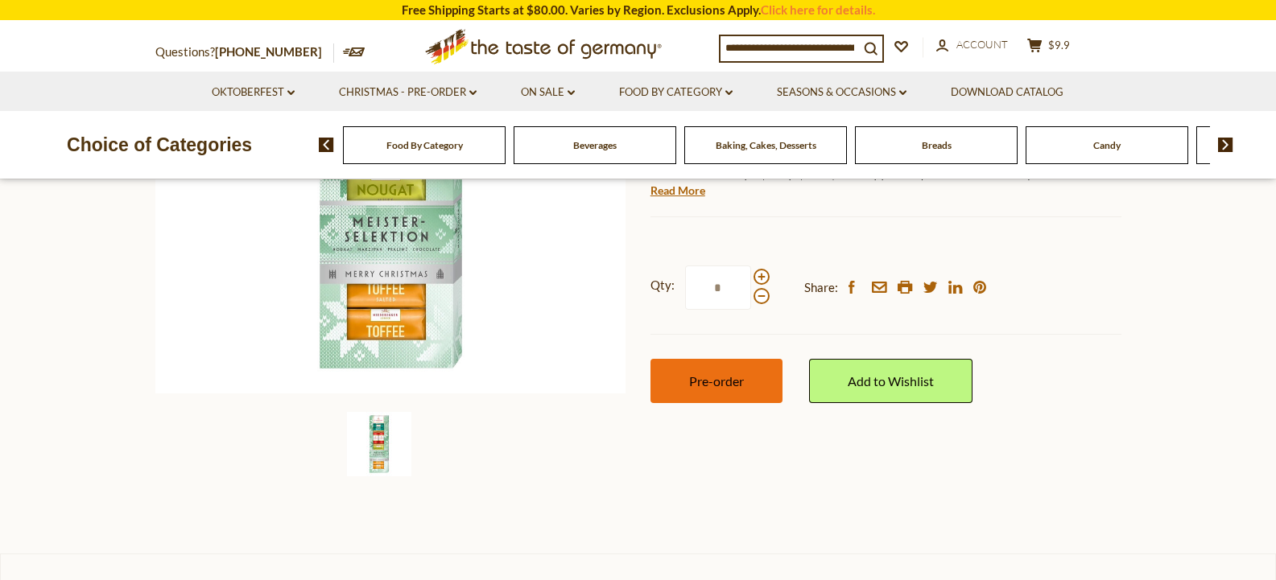
click at [714, 387] on span "Pre-order" at bounding box center [716, 380] width 55 height 15
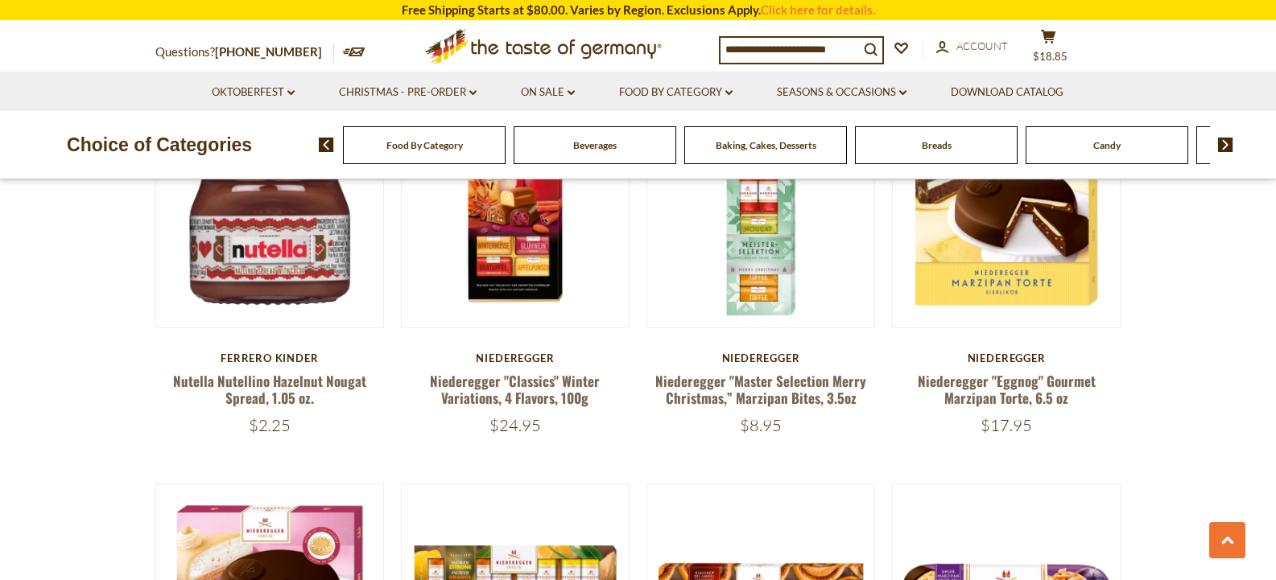
scroll to position [1618, 0]
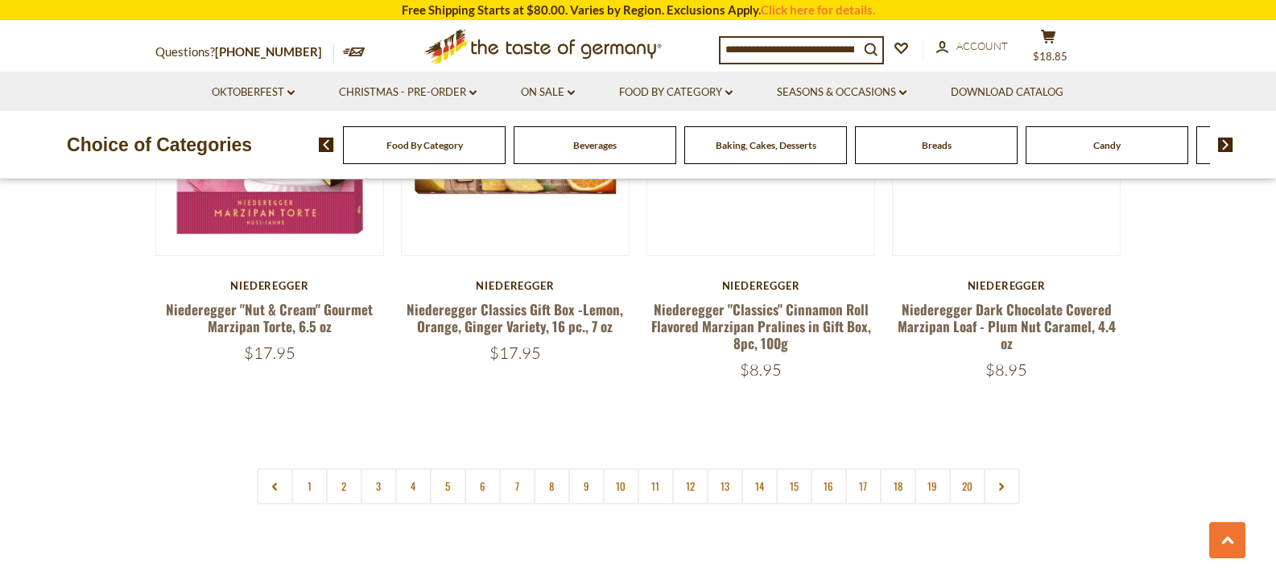
scroll to position [3903, 0]
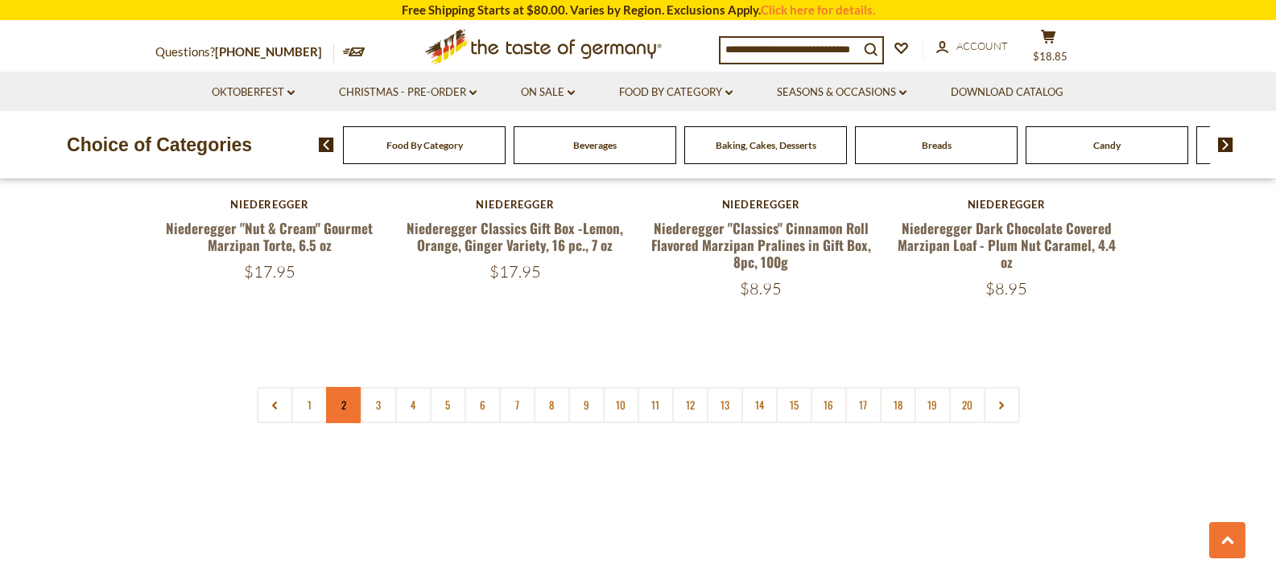
click at [334, 389] on link "2" at bounding box center [344, 405] width 36 height 36
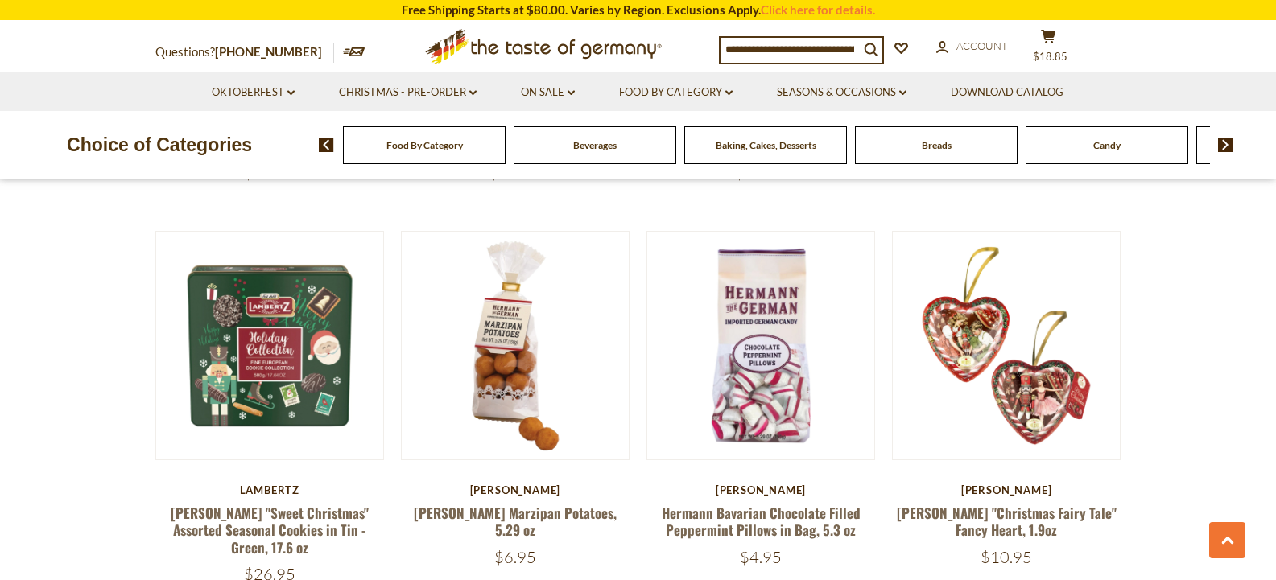
scroll to position [870, 0]
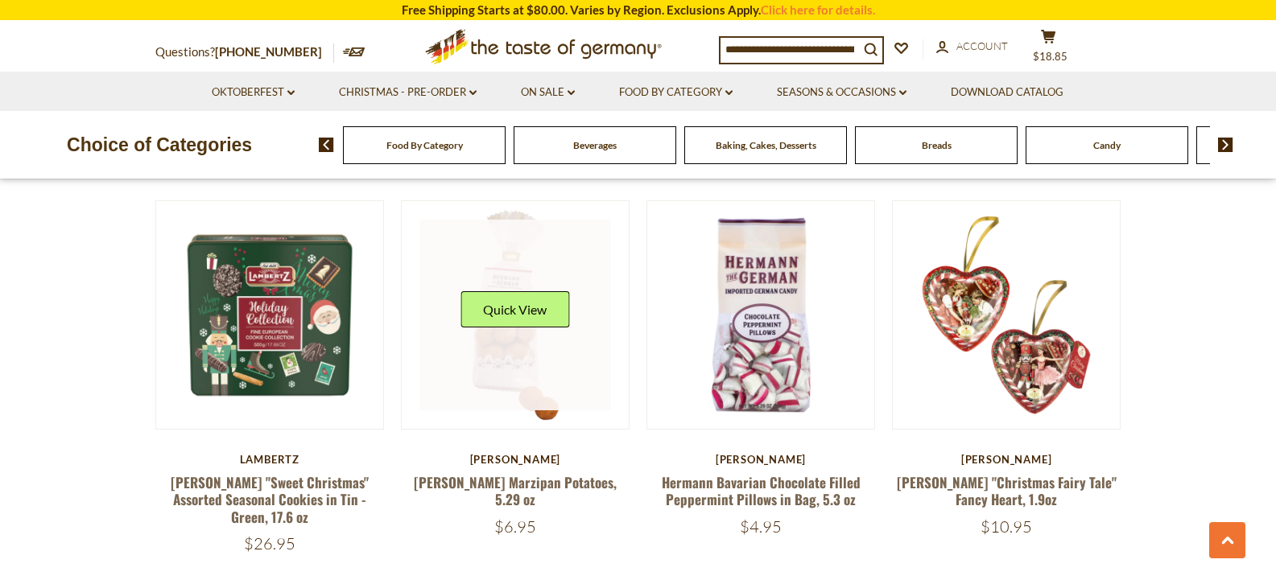
click at [533, 367] on link at bounding box center [515, 316] width 192 height 192
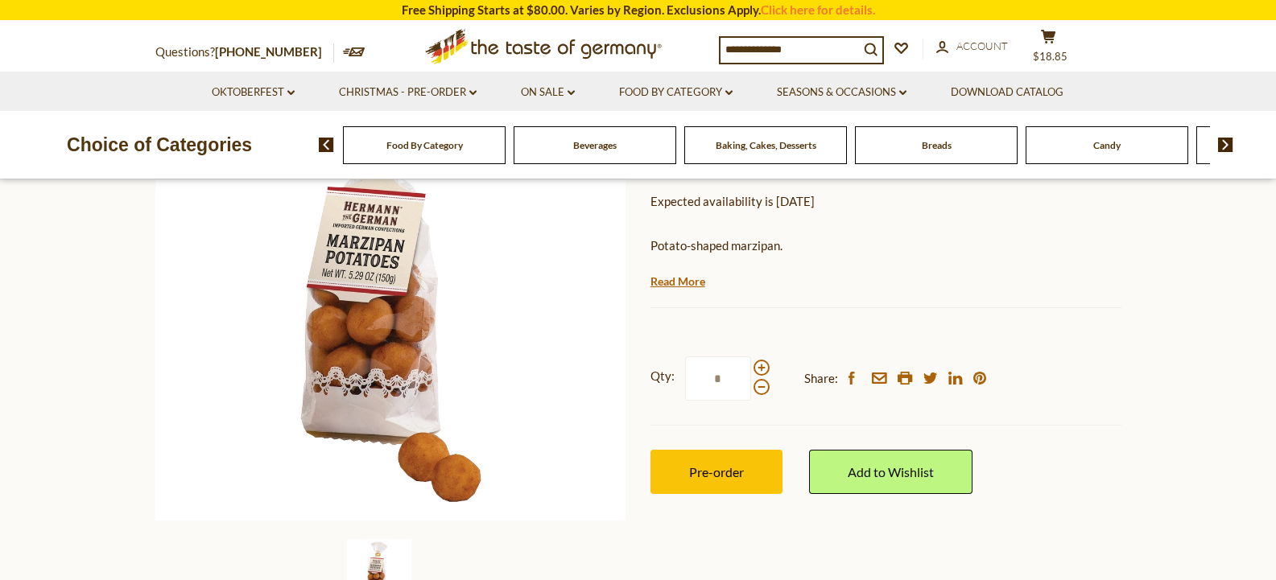
scroll to position [225, 0]
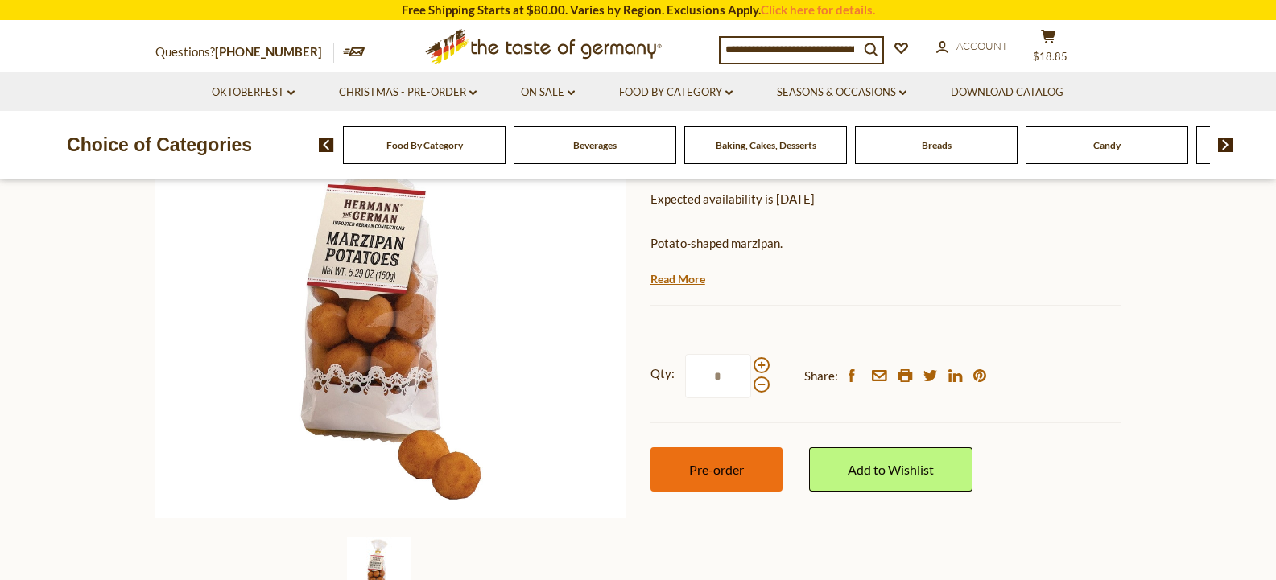
click at [704, 477] on span "Pre-order" at bounding box center [716, 469] width 55 height 15
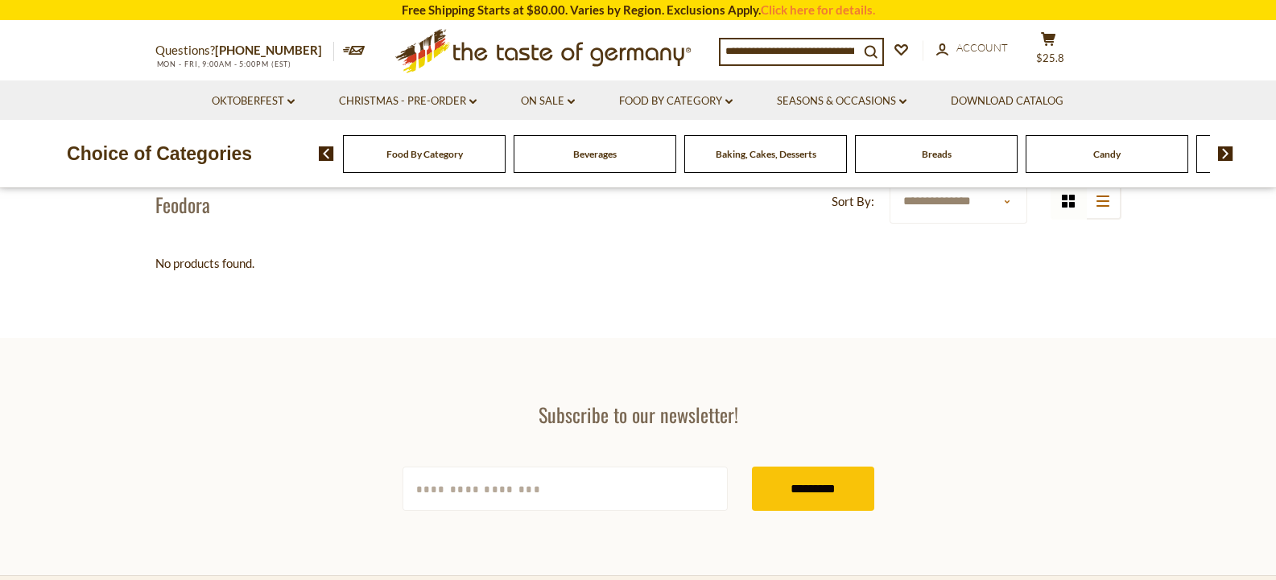
scroll to position [30, 0]
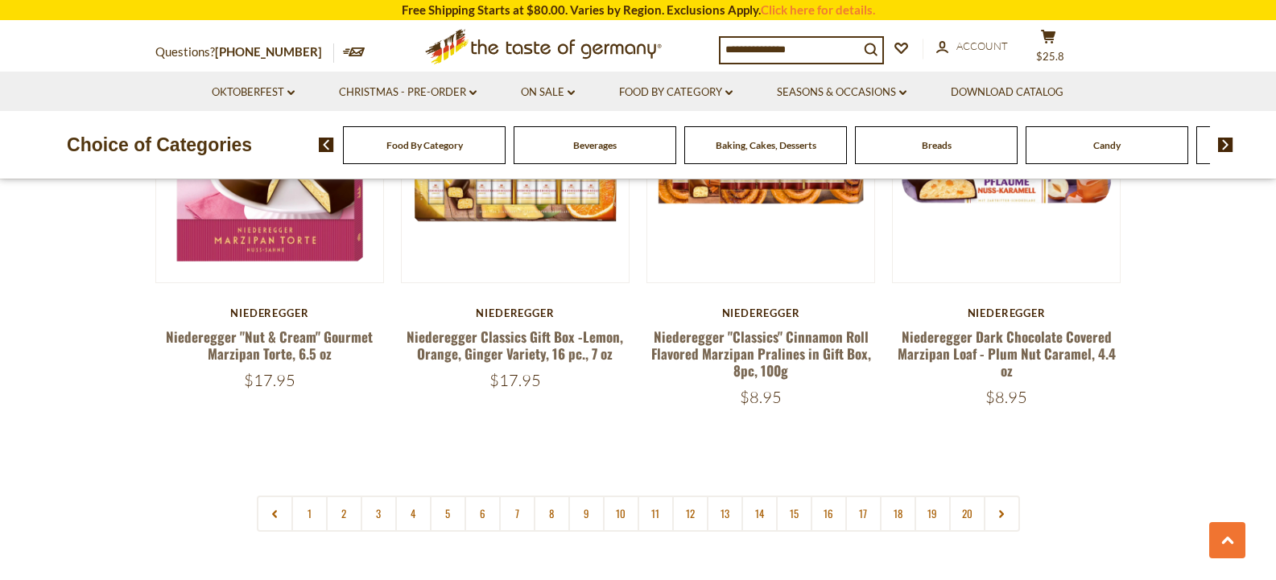
scroll to position [3777, 0]
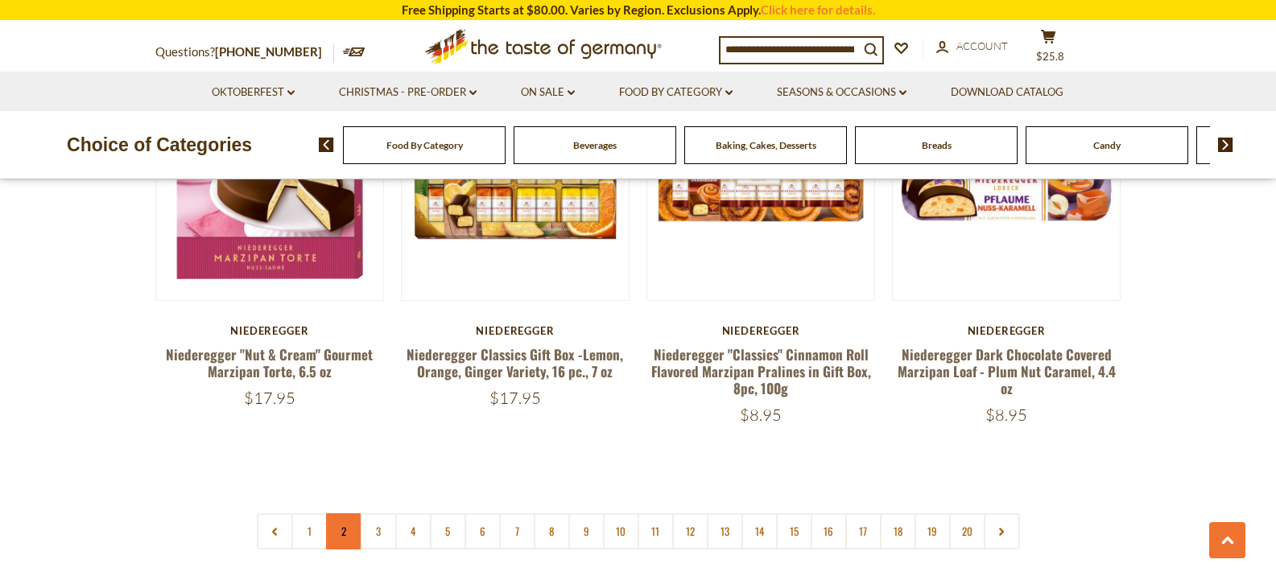
click at [345, 517] on link "2" at bounding box center [344, 531] width 36 height 36
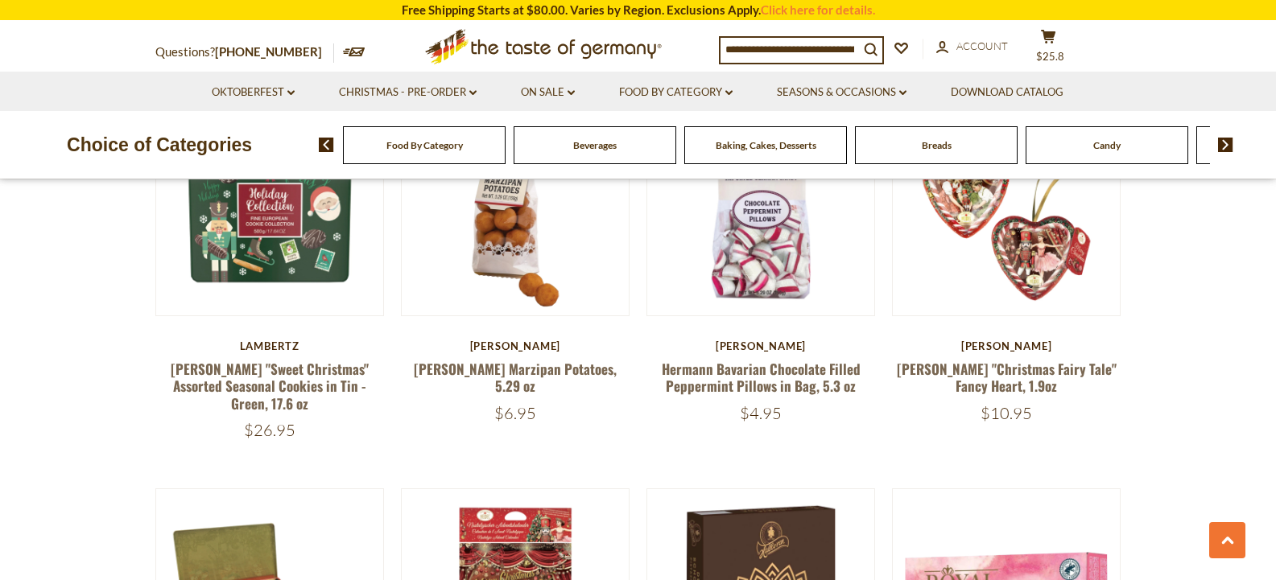
scroll to position [999, 0]
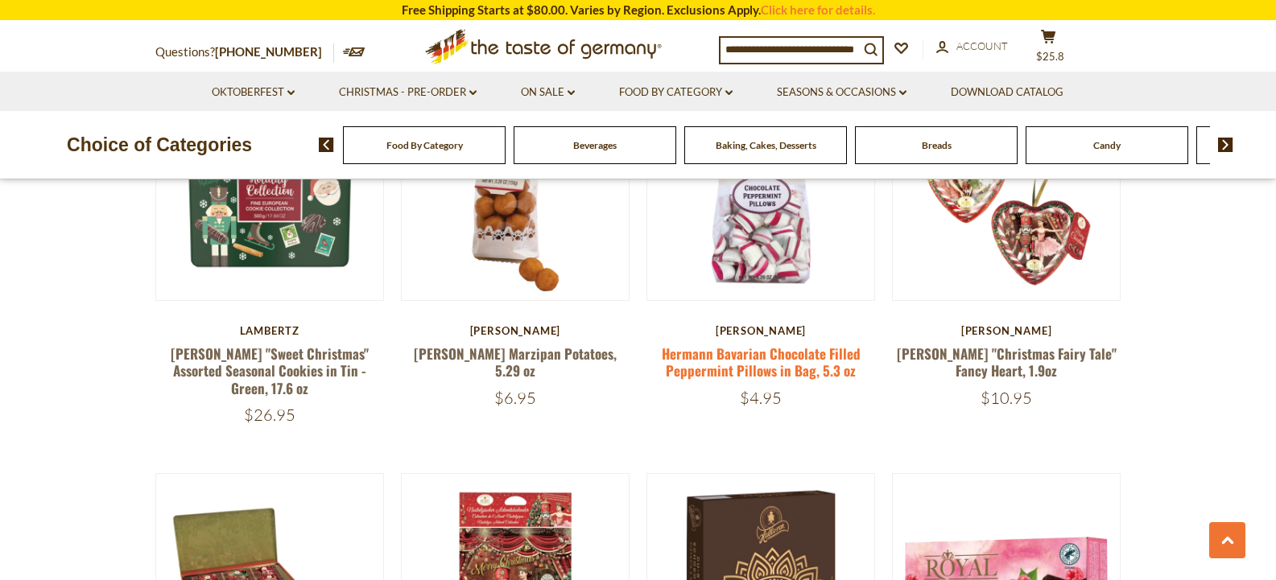
click at [773, 355] on link "Hermann Bavarian Chocolate Filled Peppermint Pillows in Bag, 5.3 oz" at bounding box center [761, 362] width 199 height 37
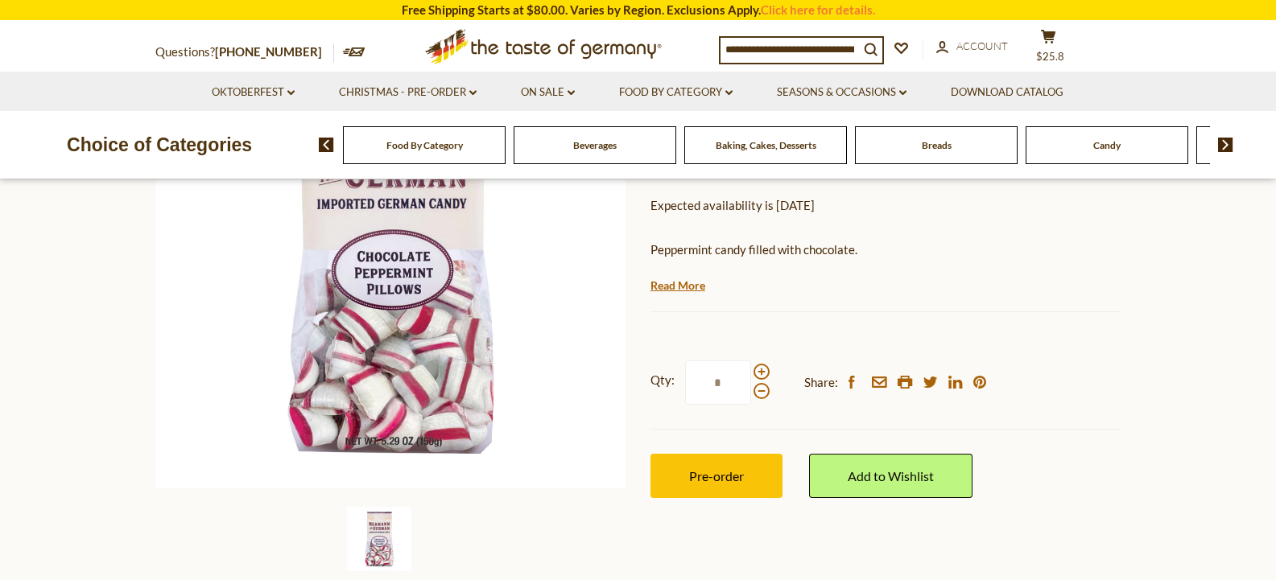
scroll to position [258, 0]
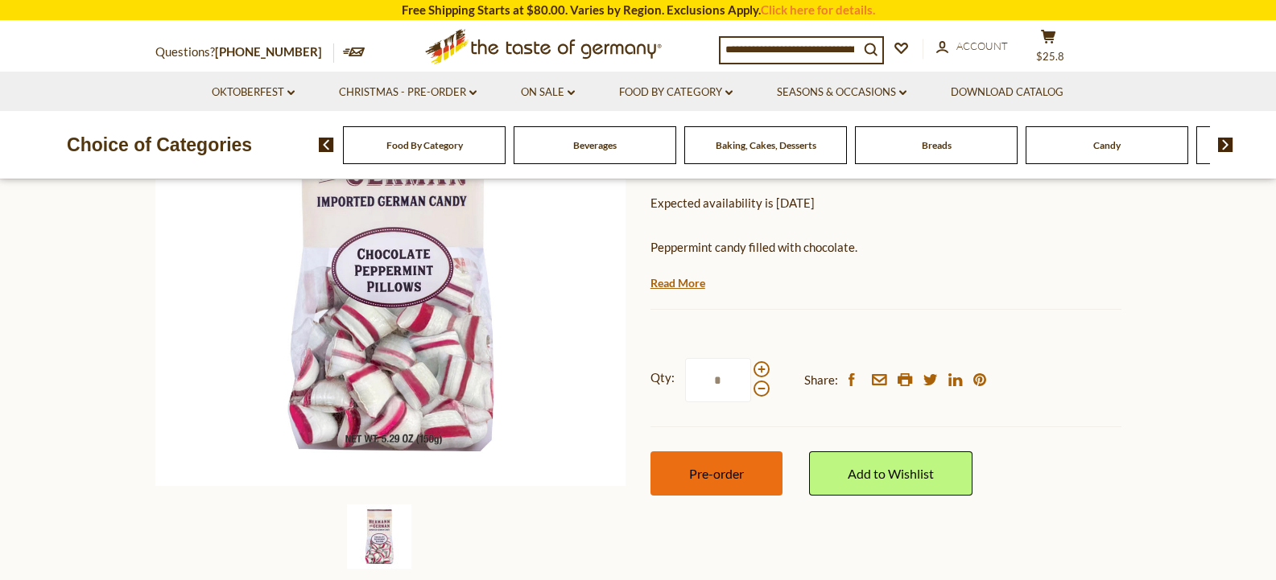
click at [732, 463] on button "Pre-order" at bounding box center [716, 473] width 132 height 44
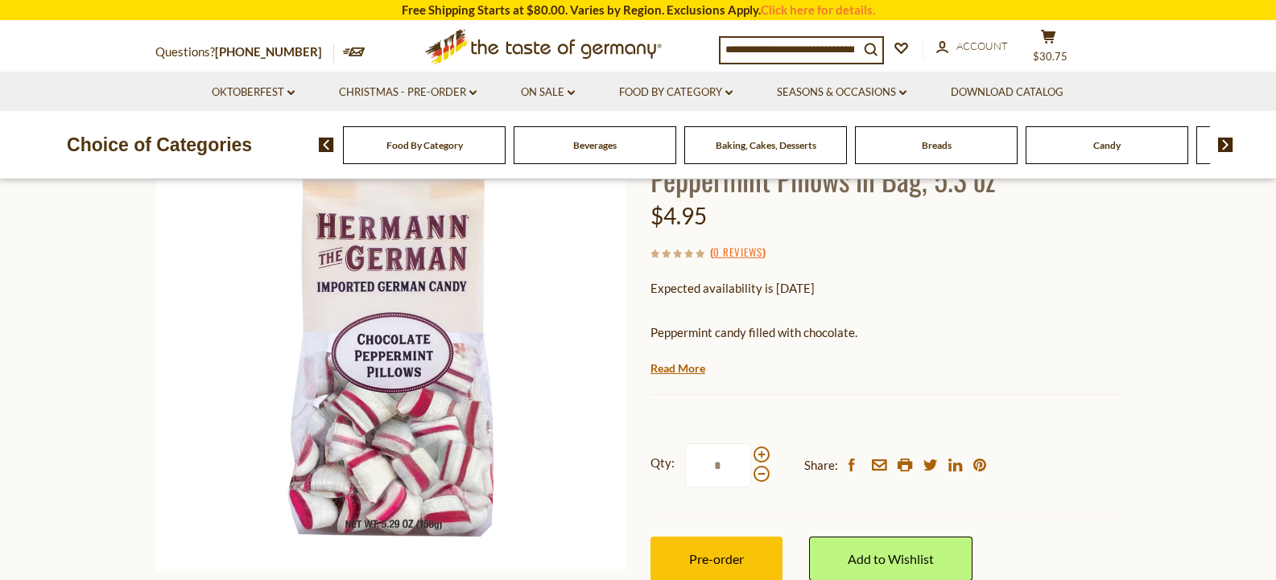
scroll to position [108, 0]
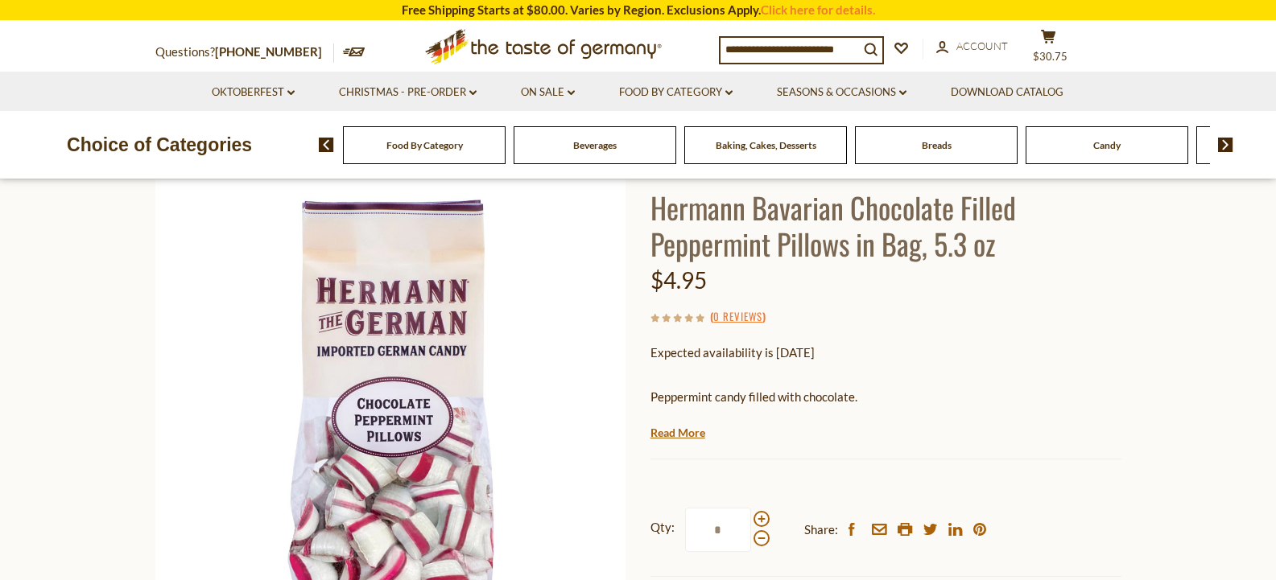
click at [328, 152] on img at bounding box center [326, 145] width 15 height 14
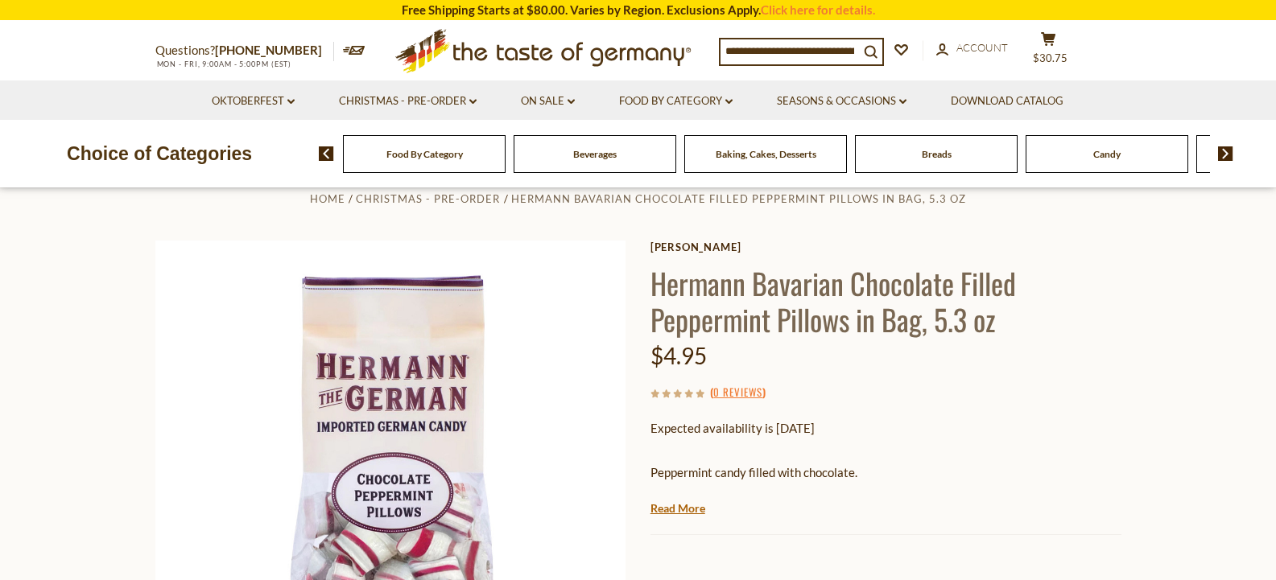
scroll to position [0, 0]
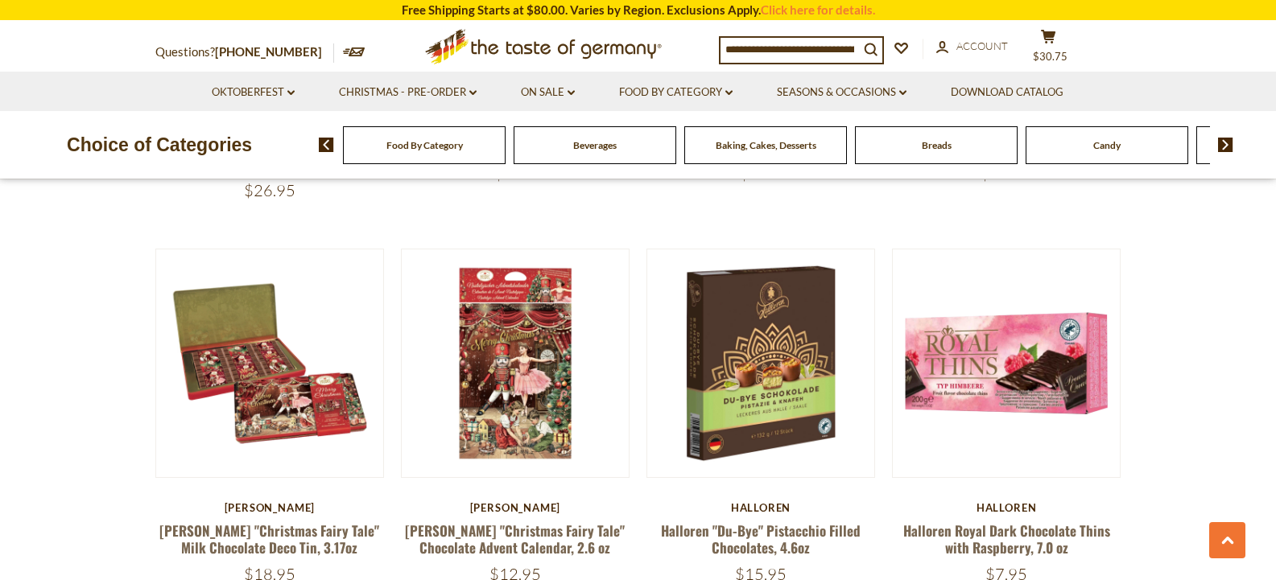
scroll to position [1224, 0]
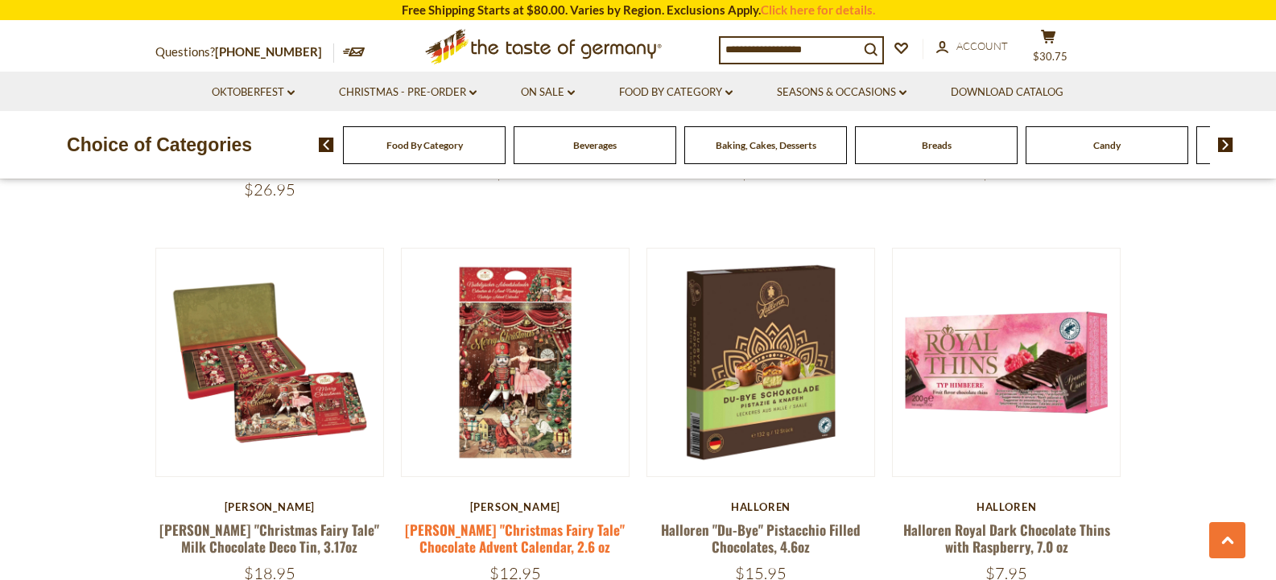
click at [500, 520] on link "[PERSON_NAME] "Christmas Fairy Tale" Chocolate Advent Calendar, 2.6 oz" at bounding box center [515, 538] width 220 height 37
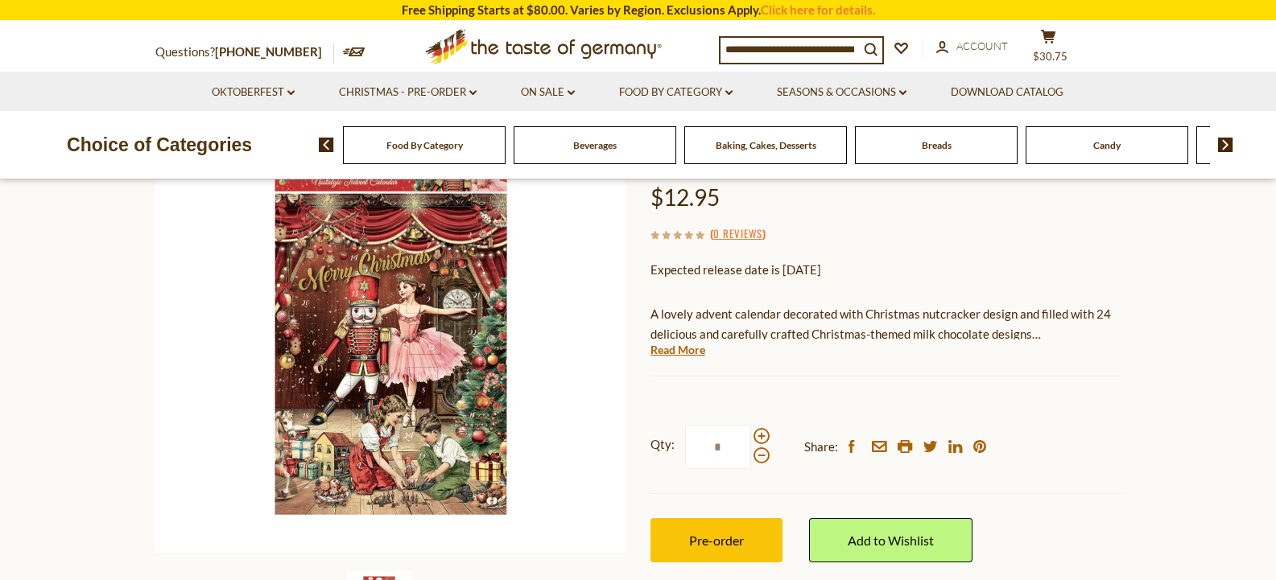
scroll to position [193, 0]
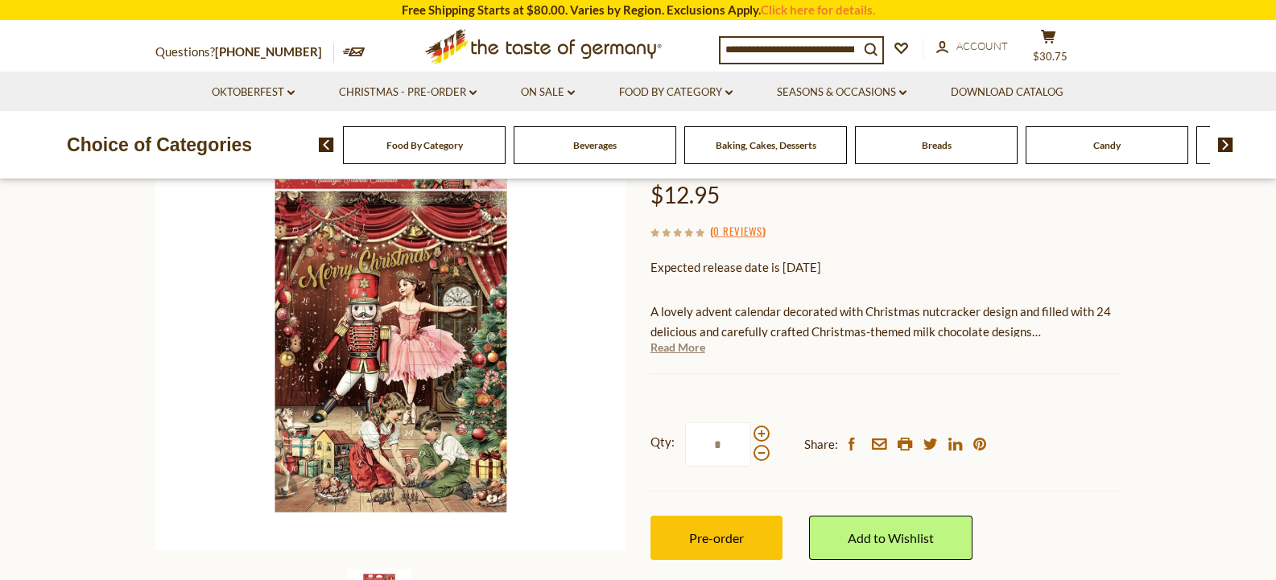
click at [674, 344] on link "Read More" at bounding box center [677, 348] width 55 height 16
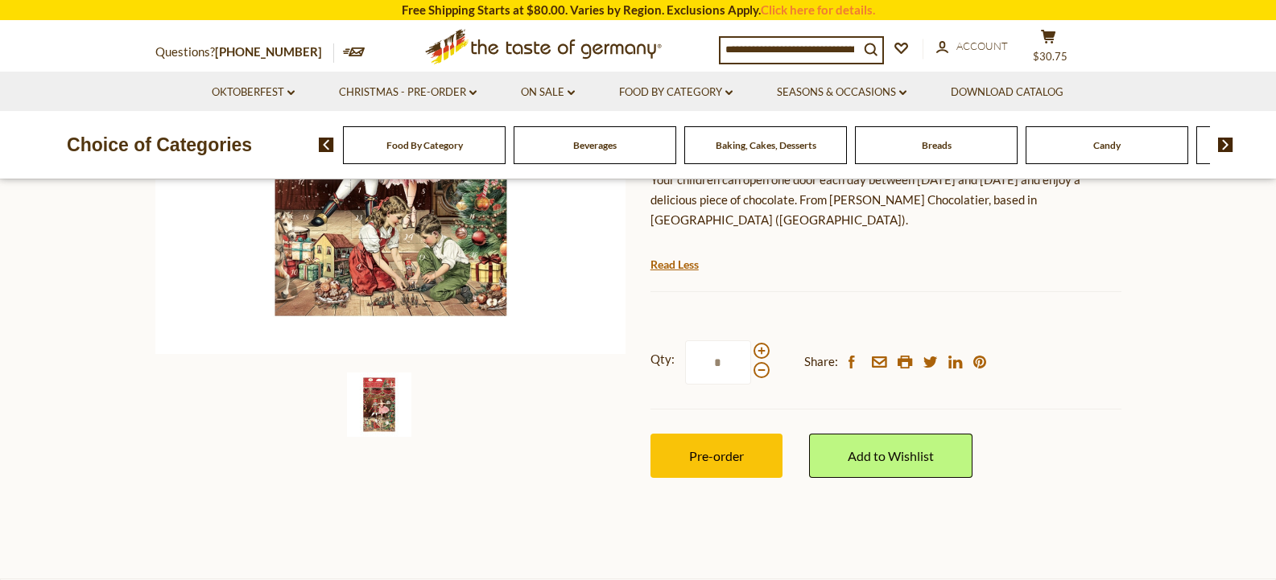
scroll to position [482, 0]
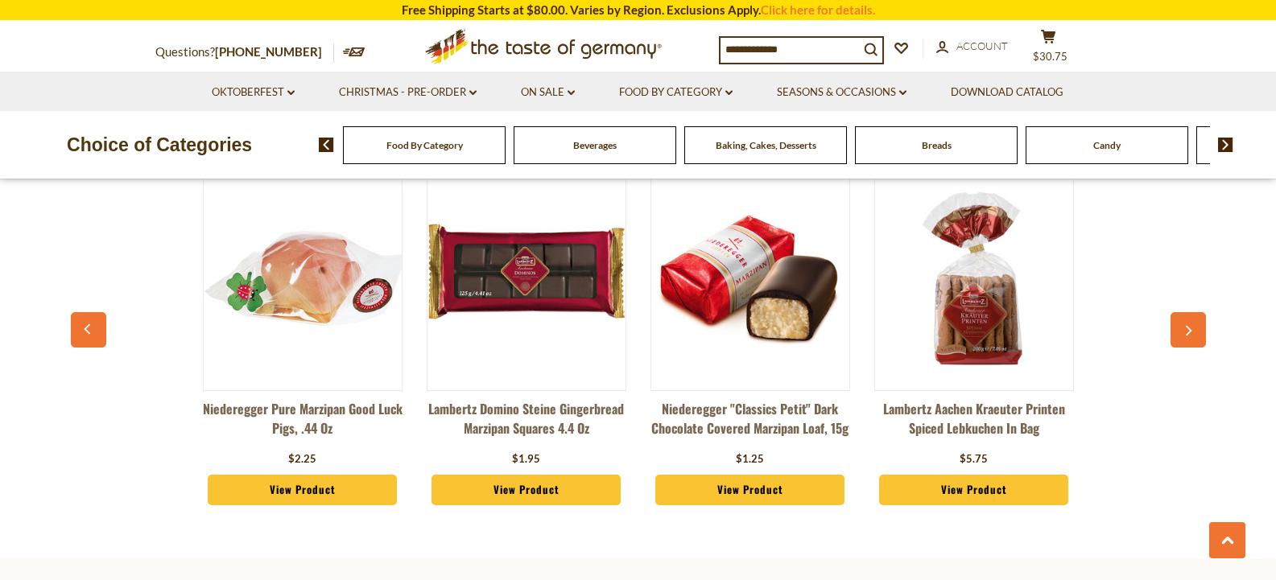
scroll to position [778, 0]
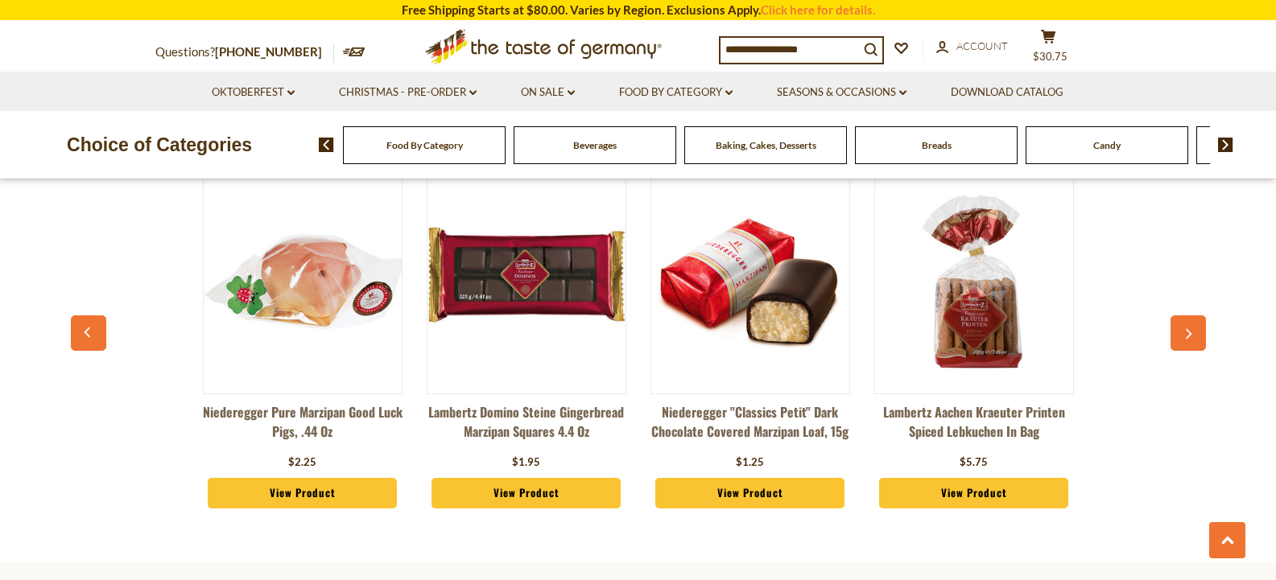
drag, startPoint x: 1281, startPoint y: 398, endPoint x: 1260, endPoint y: 286, distance: 113.8
click at [1260, 286] on div "Category Bestsellers Niederegger Pure Marzipan Good Luck Pigs, .44 oz $2.25 Vie…" at bounding box center [638, 315] width 1276 height 464
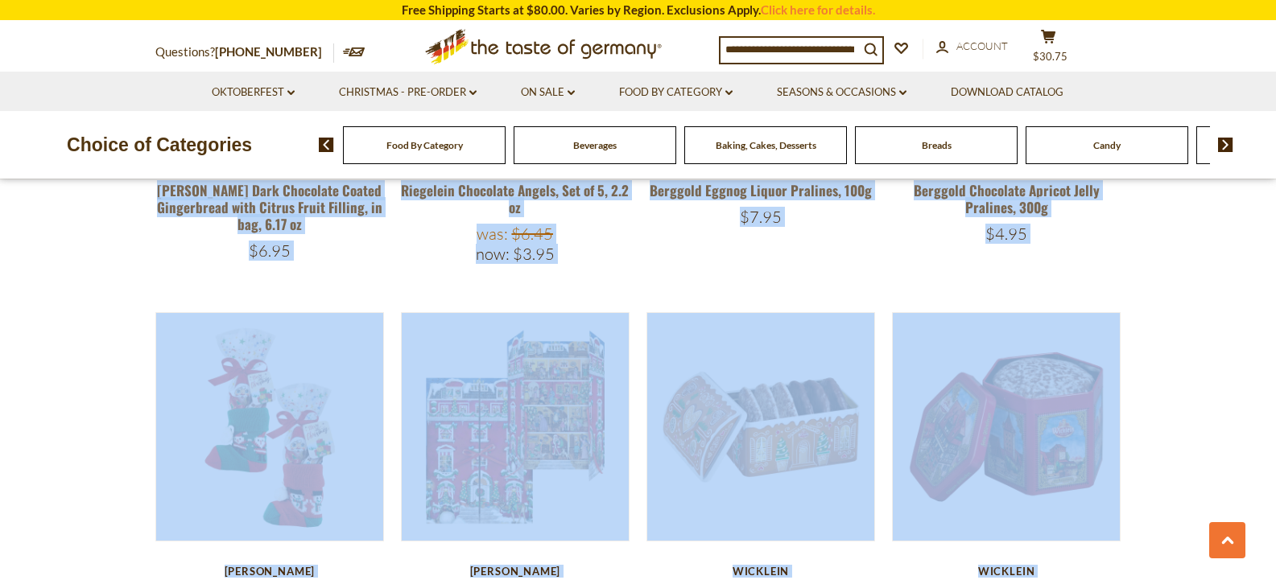
drag, startPoint x: 1260, startPoint y: 286, endPoint x: 1249, endPoint y: 237, distance: 50.4
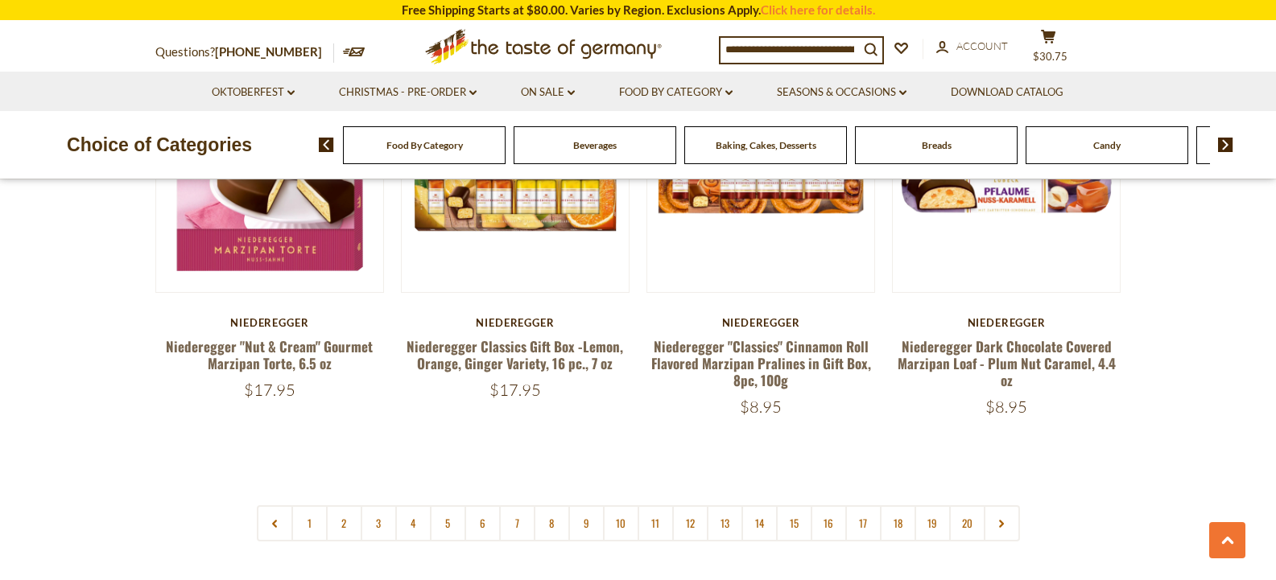
scroll to position [3868, 0]
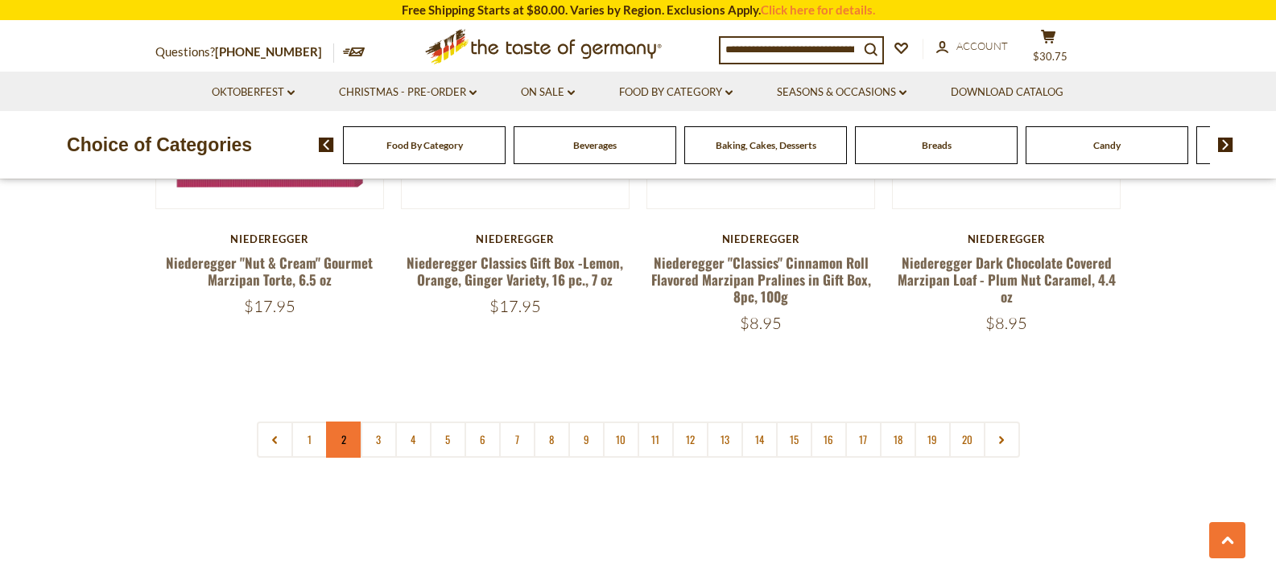
click at [346, 422] on link "2" at bounding box center [344, 440] width 36 height 36
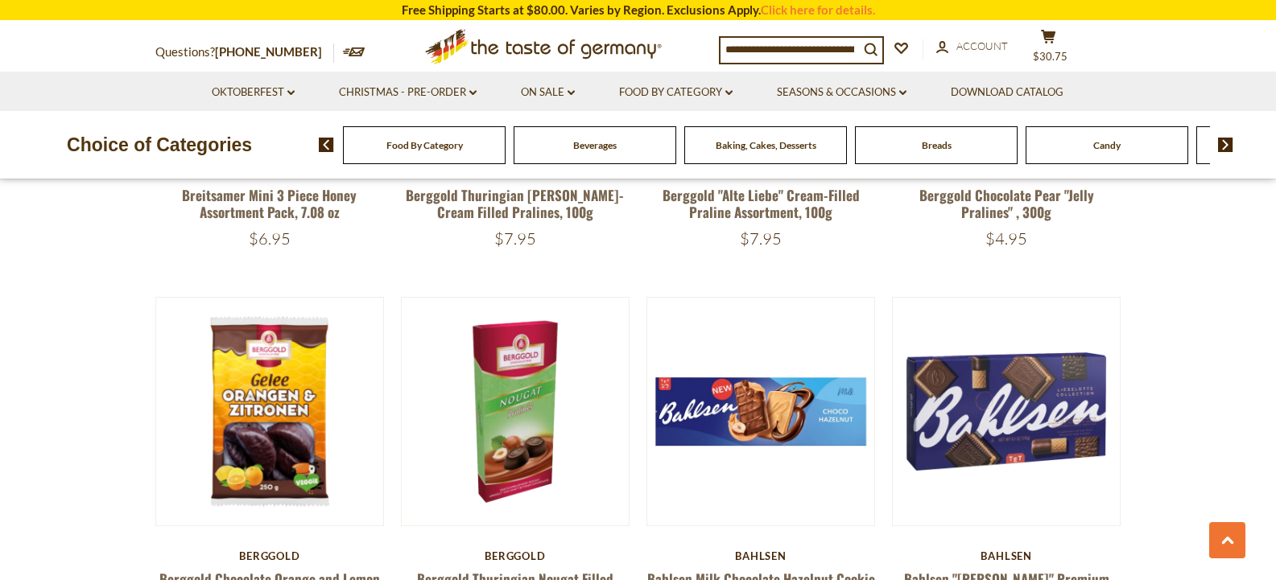
scroll to position [2801, 0]
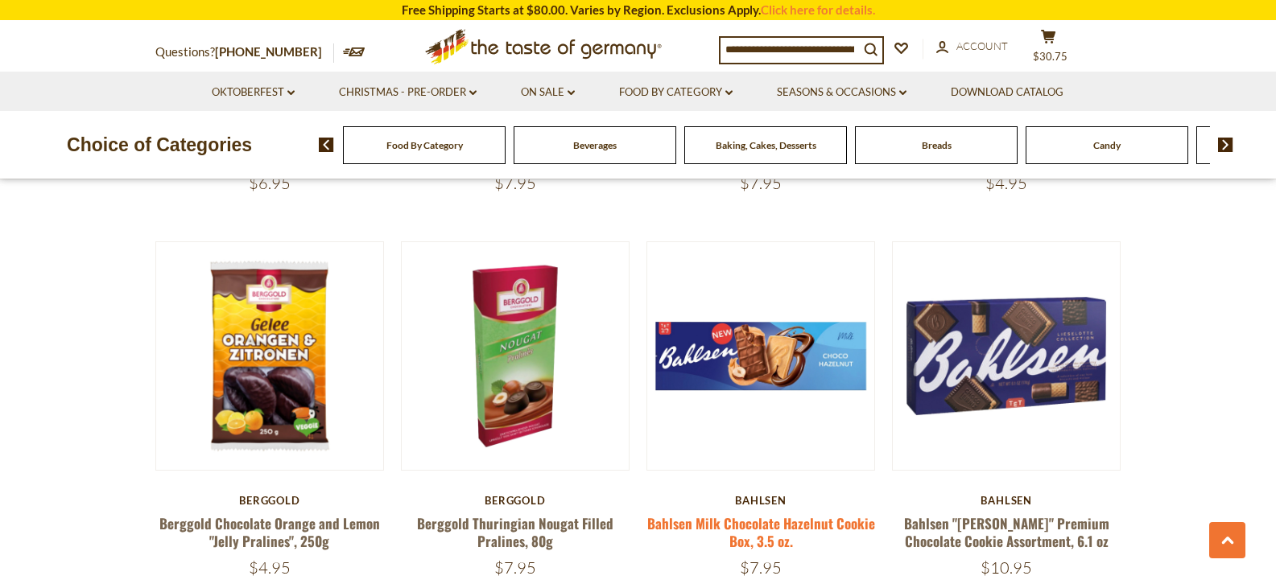
click at [777, 513] on link "Bahlsen Milk Chocolate Hazelnut Cookie Box, 3.5 oz." at bounding box center [761, 531] width 228 height 37
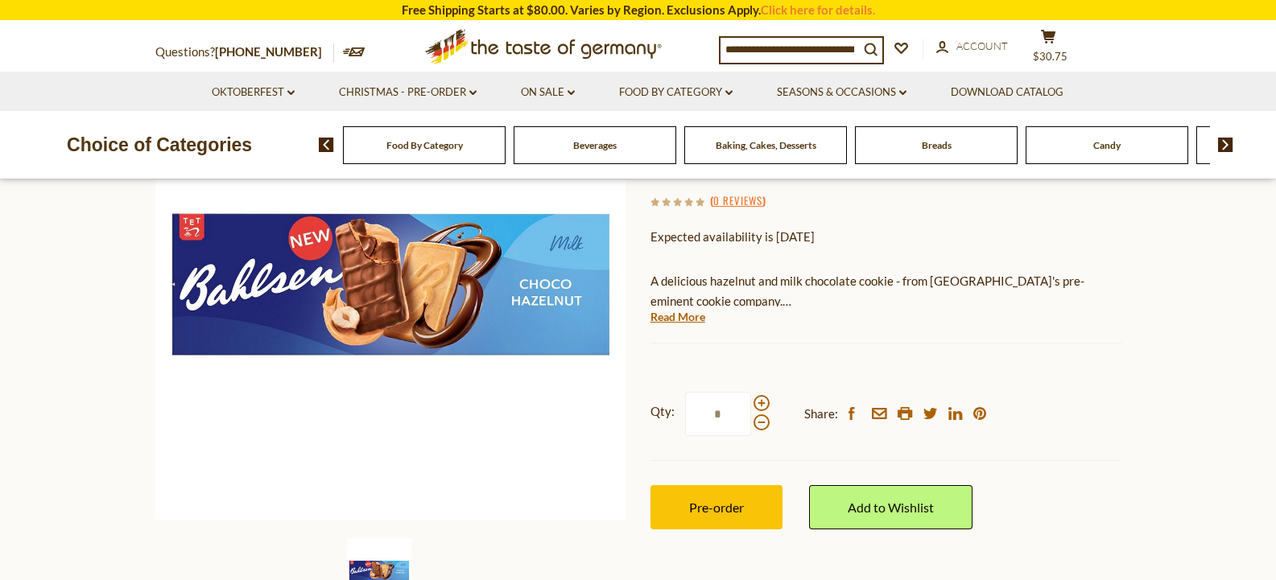
scroll to position [225, 0]
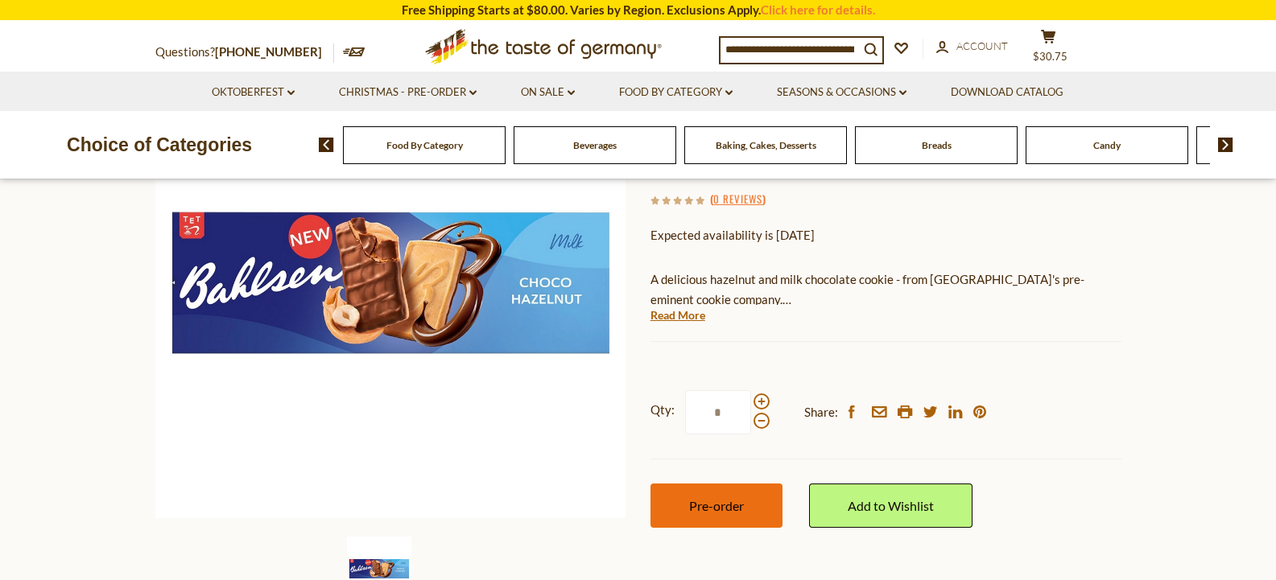
click at [666, 511] on button "Pre-order" at bounding box center [716, 506] width 132 height 44
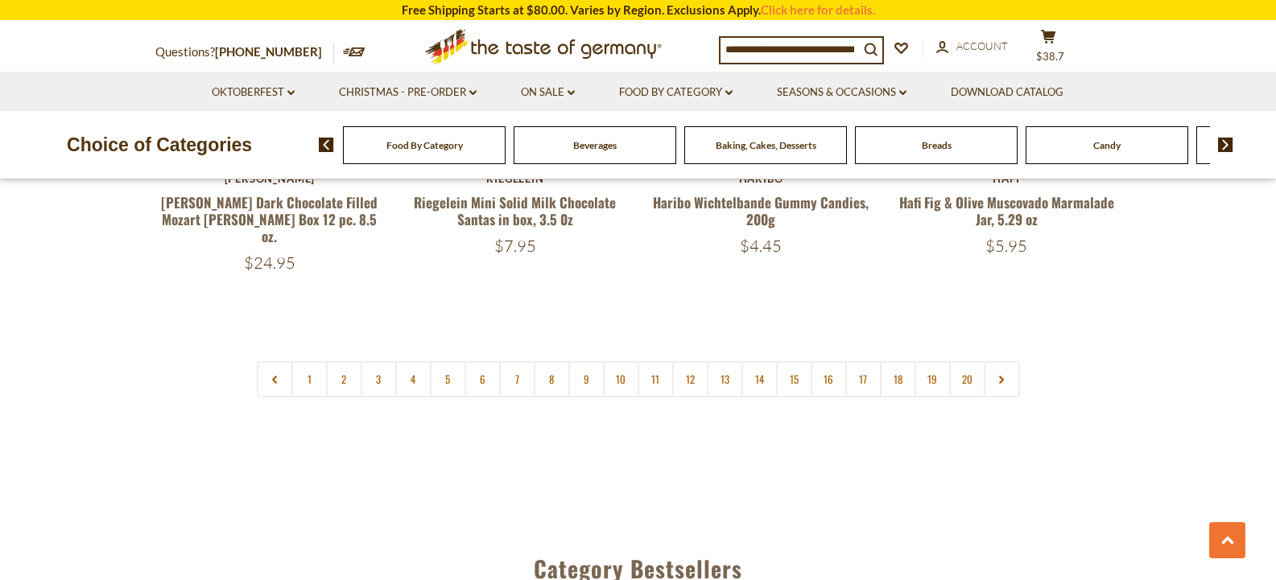
scroll to position [3928, 0]
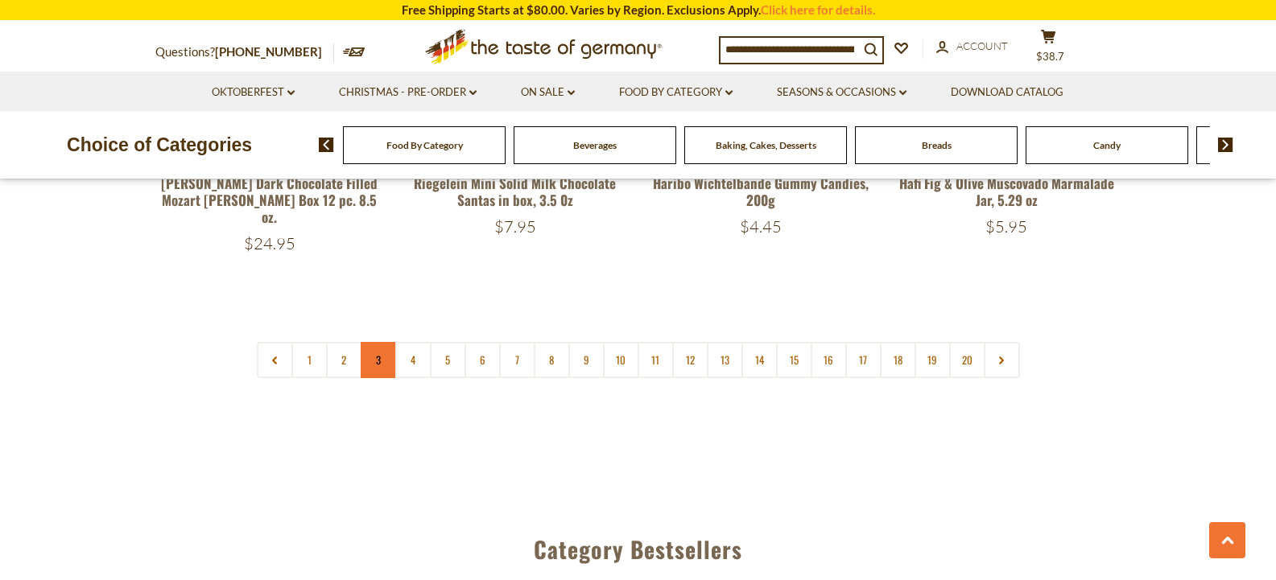
click at [383, 342] on link "3" at bounding box center [379, 360] width 36 height 36
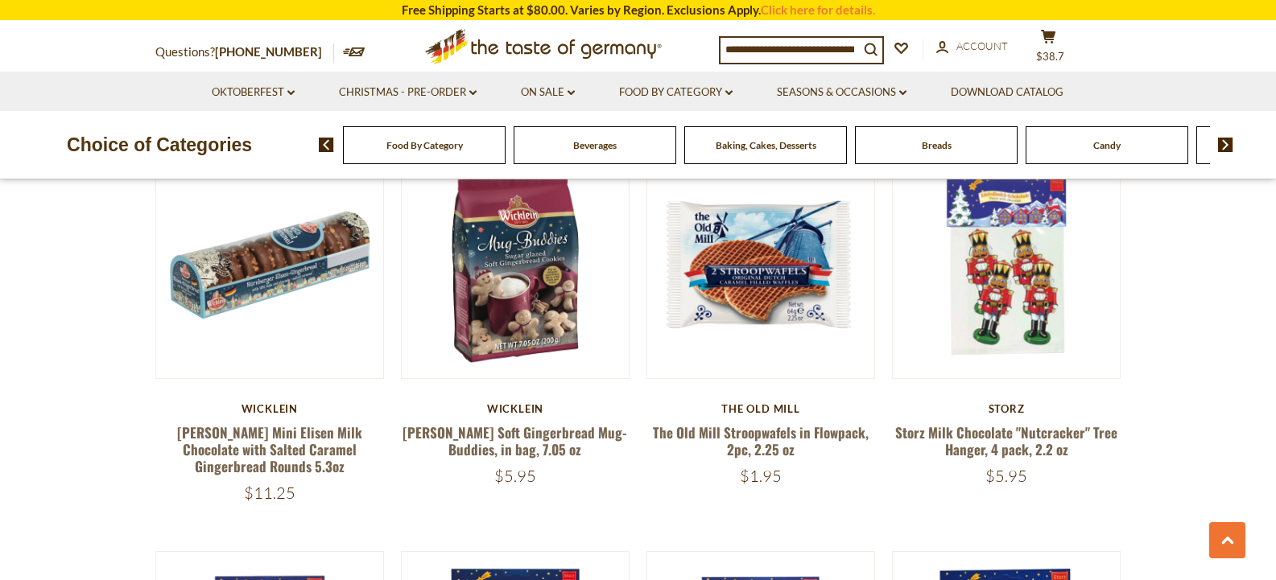
scroll to position [3284, 0]
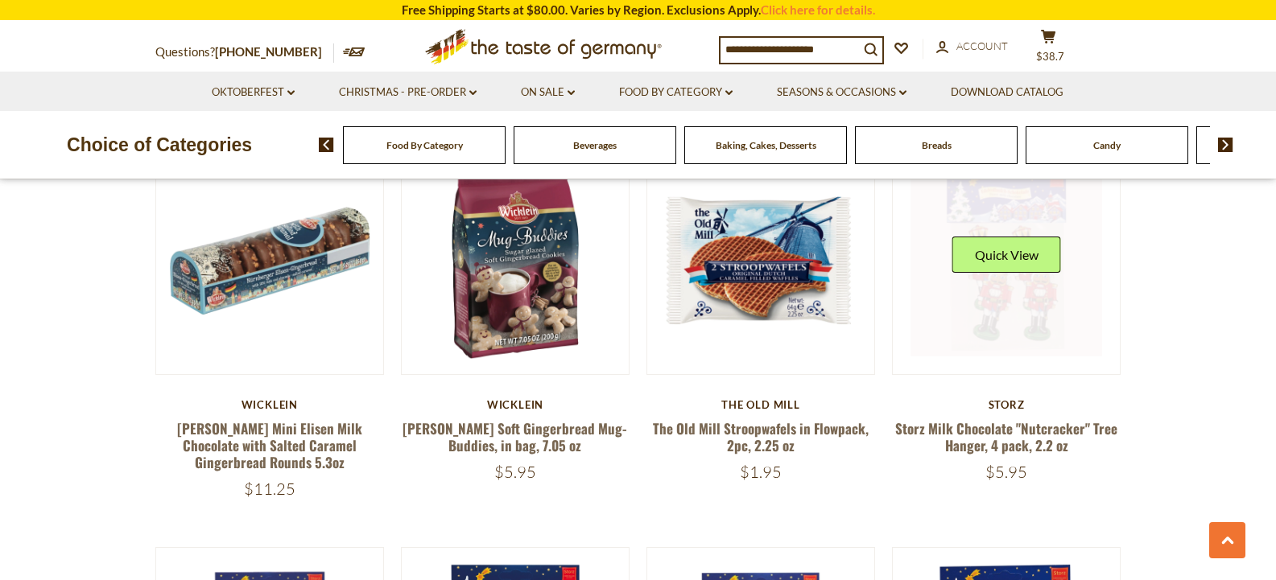
click at [1005, 296] on link at bounding box center [1006, 261] width 192 height 192
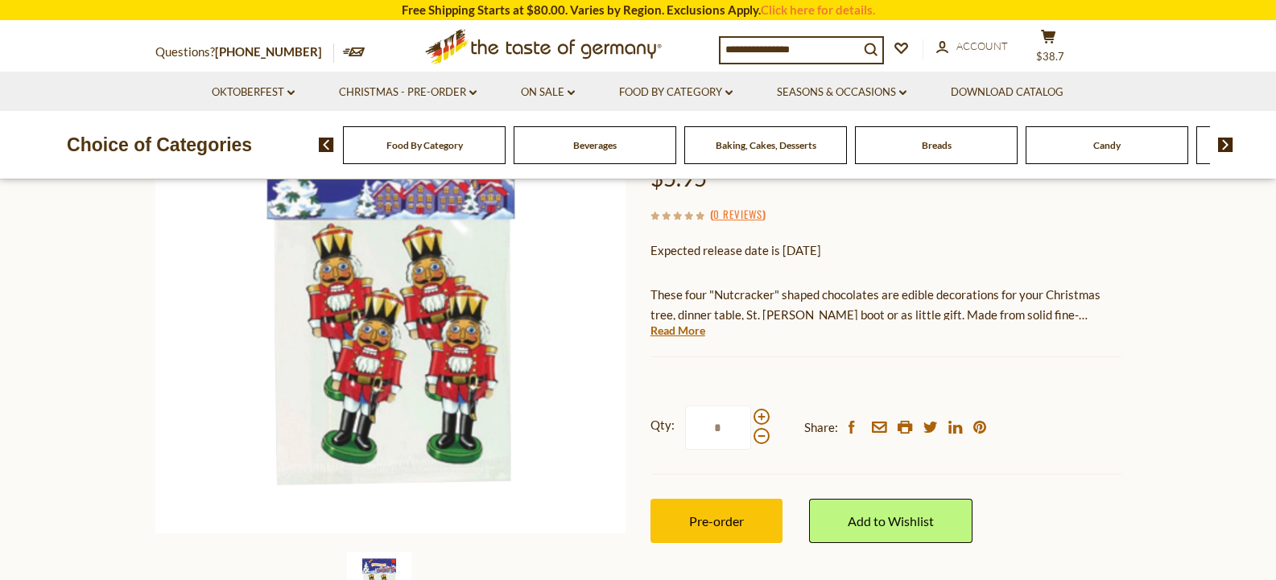
scroll to position [237, 0]
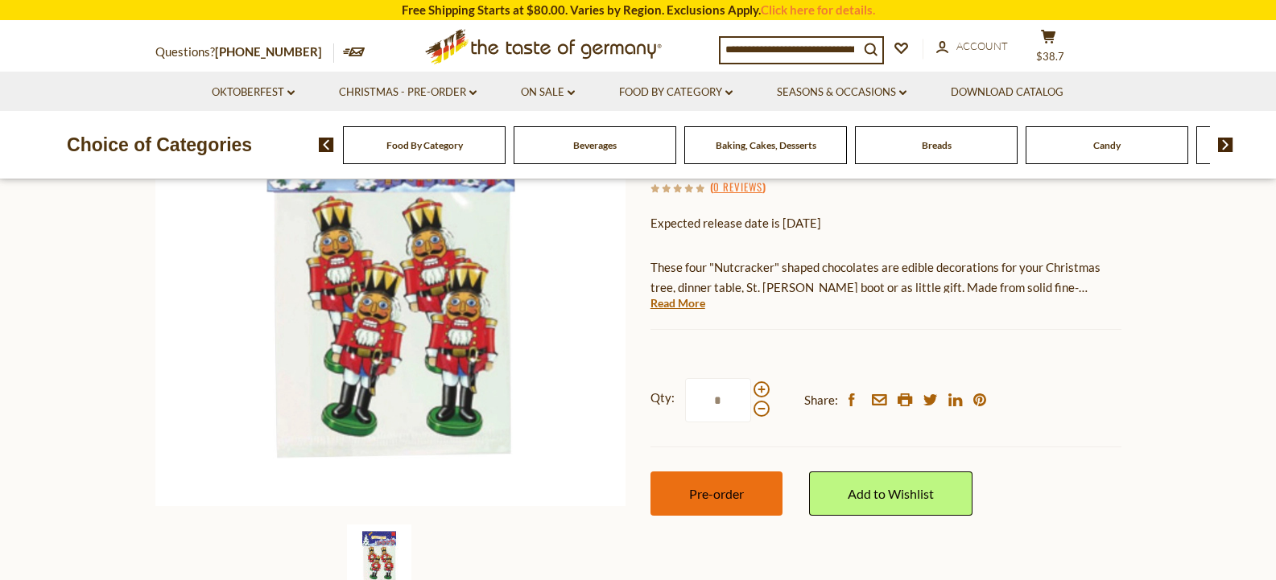
click at [714, 491] on span "Pre-order" at bounding box center [716, 493] width 55 height 15
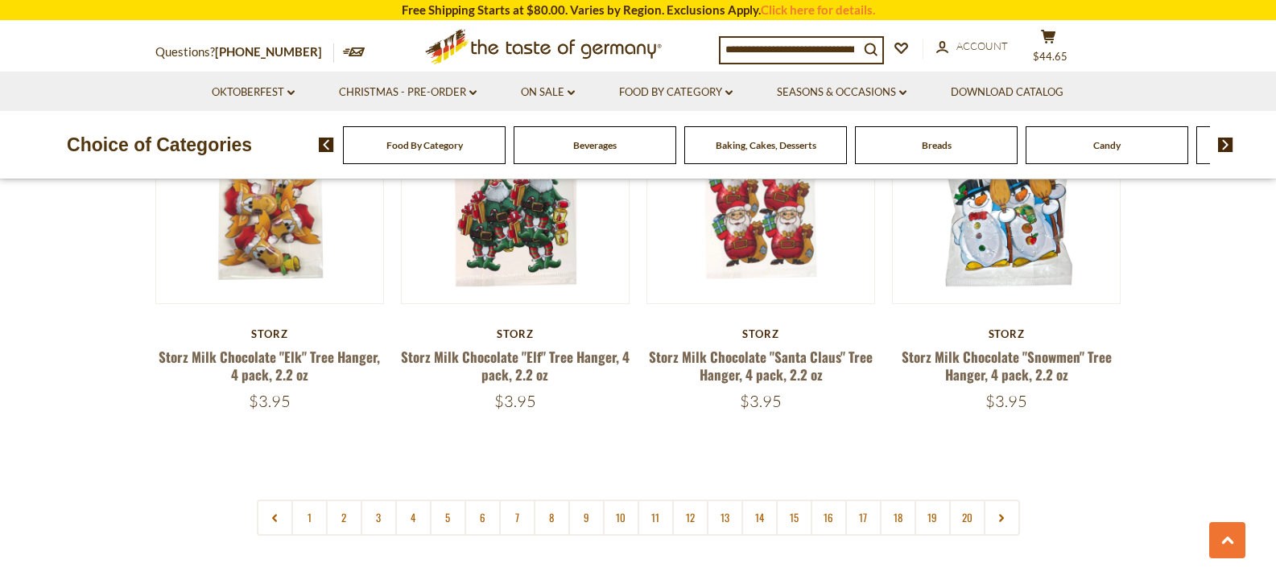
scroll to position [3767, 0]
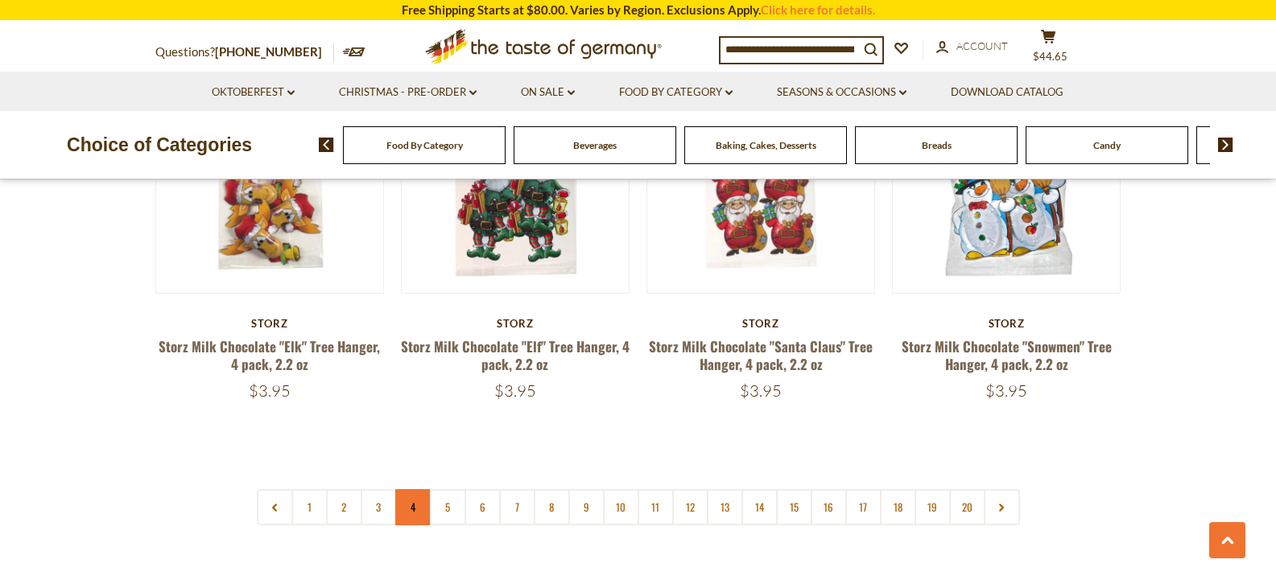
click at [409, 491] on link "4" at bounding box center [413, 507] width 36 height 36
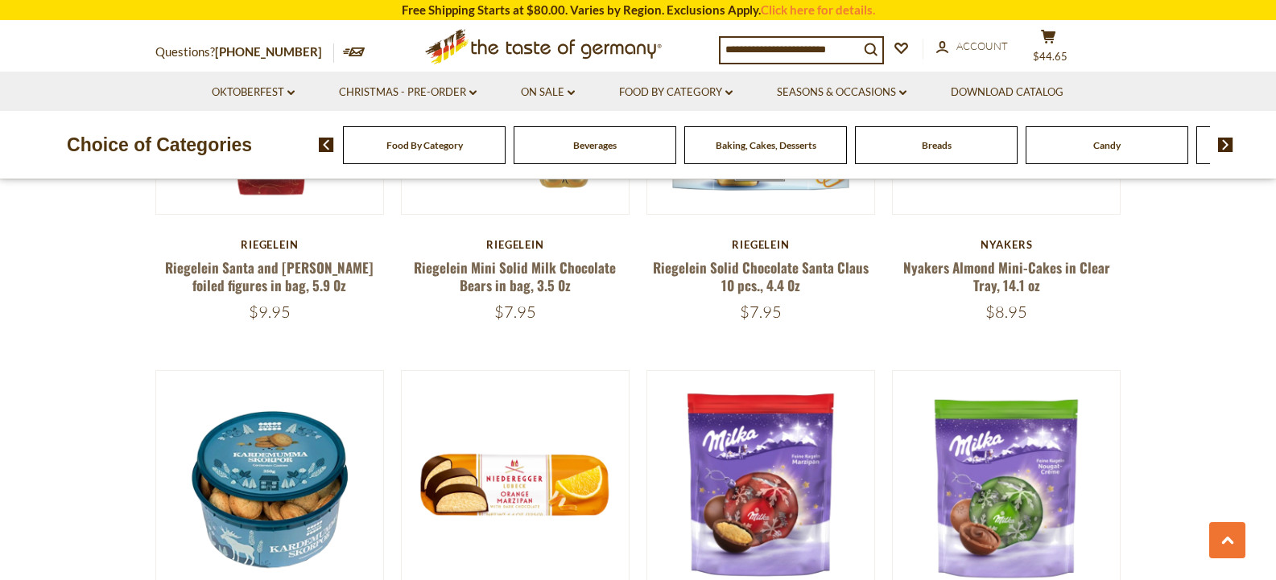
scroll to position [1256, 0]
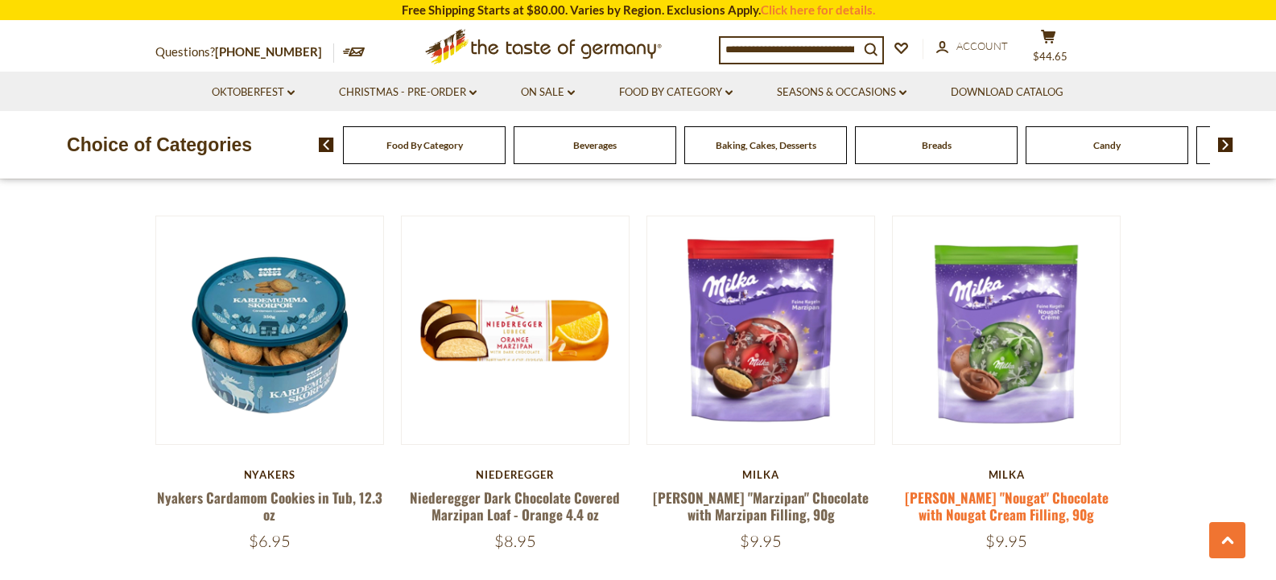
click at [1012, 488] on link "[PERSON_NAME] "Nougat" Chocolate with Nougat Cream Filling, 90g" at bounding box center [1007, 506] width 204 height 37
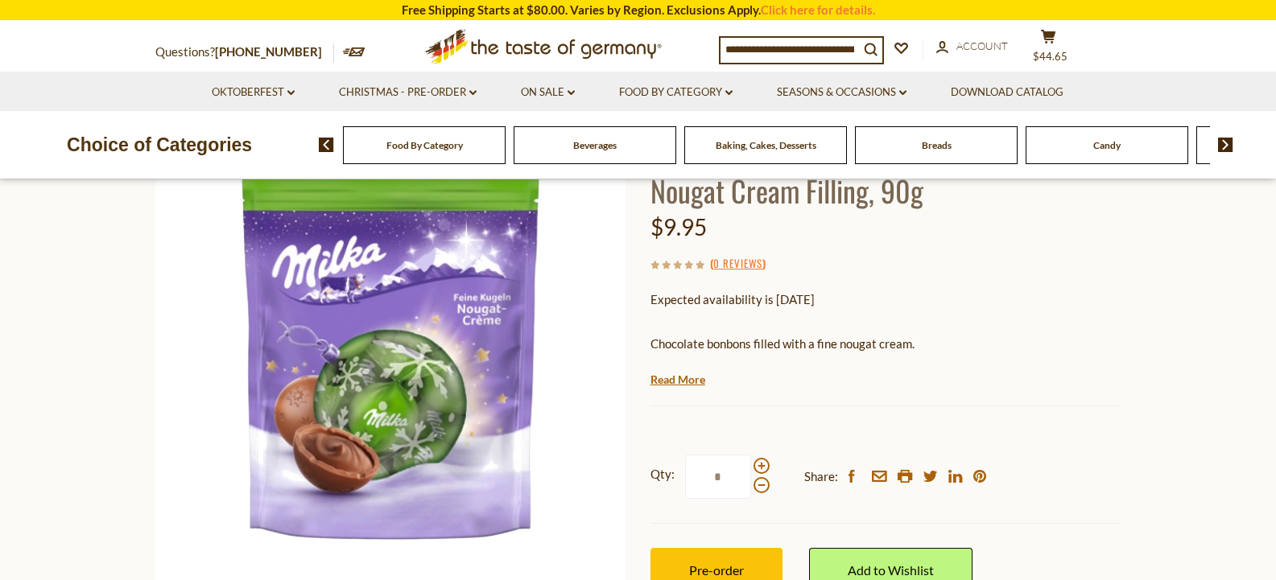
scroll to position [193, 0]
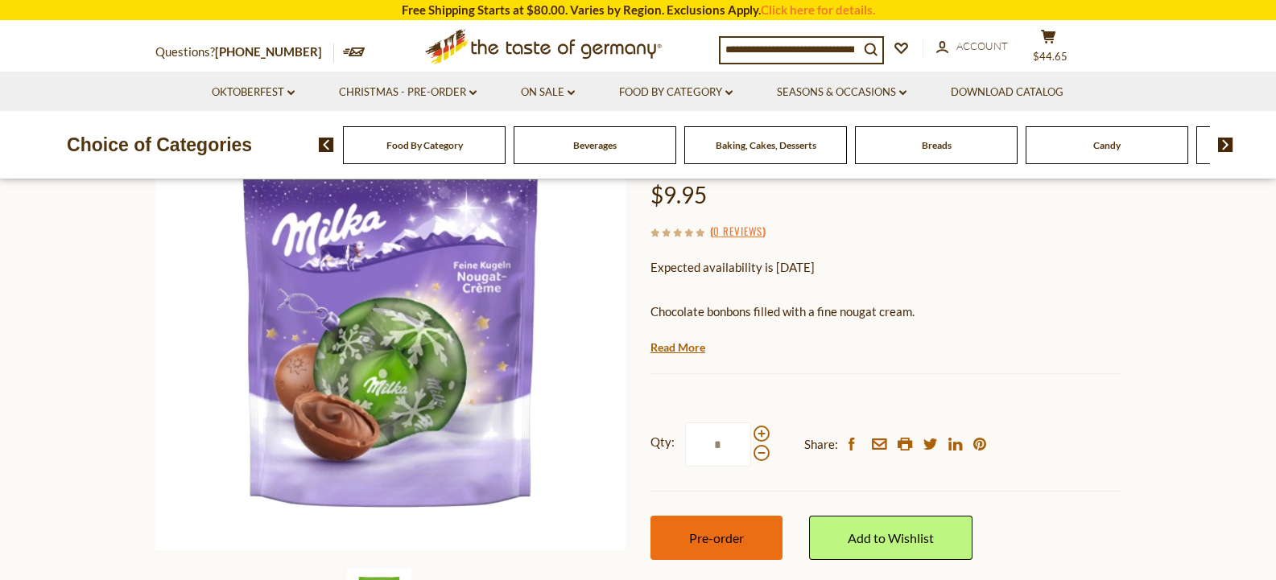
click at [704, 538] on span "Pre-order" at bounding box center [716, 537] width 55 height 15
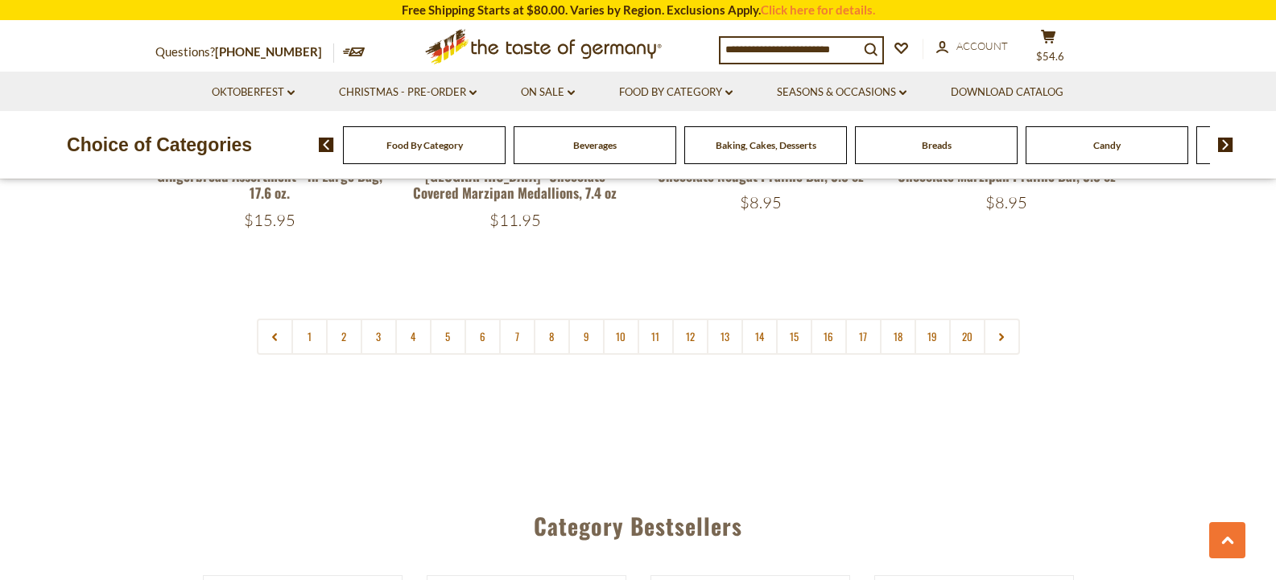
scroll to position [3992, 0]
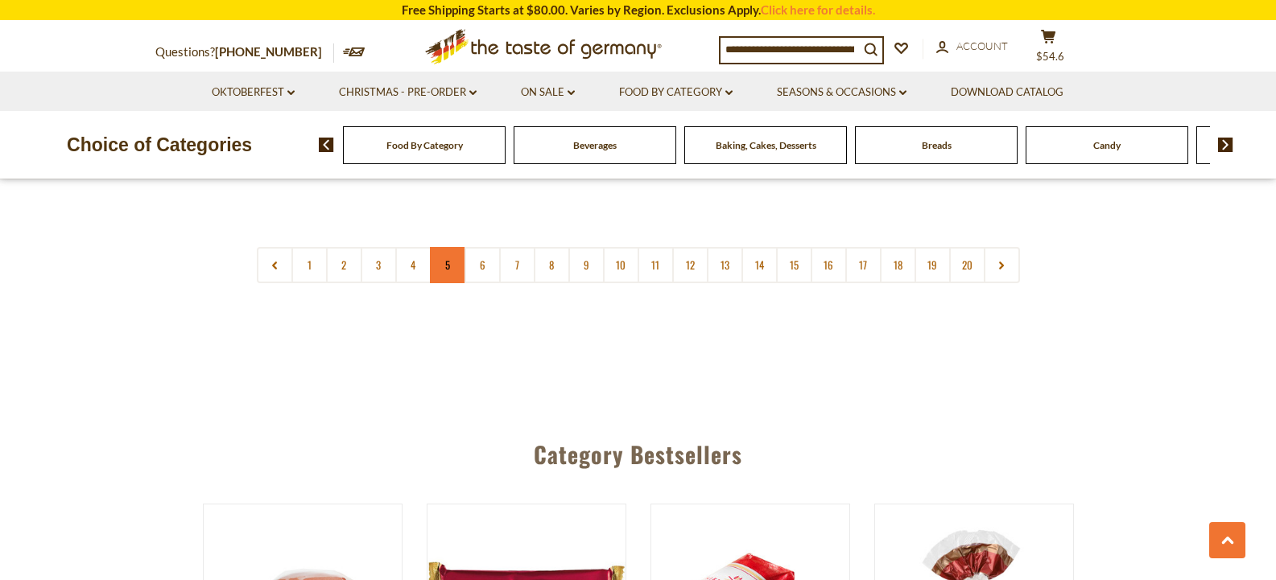
click at [443, 251] on link "5" at bounding box center [448, 265] width 36 height 36
click at [443, 251] on nav "1 2 3 4 5 6 7 8 9 10 11 12 13 14 15 16 17 18 19 20" at bounding box center [638, 265] width 763 height 36
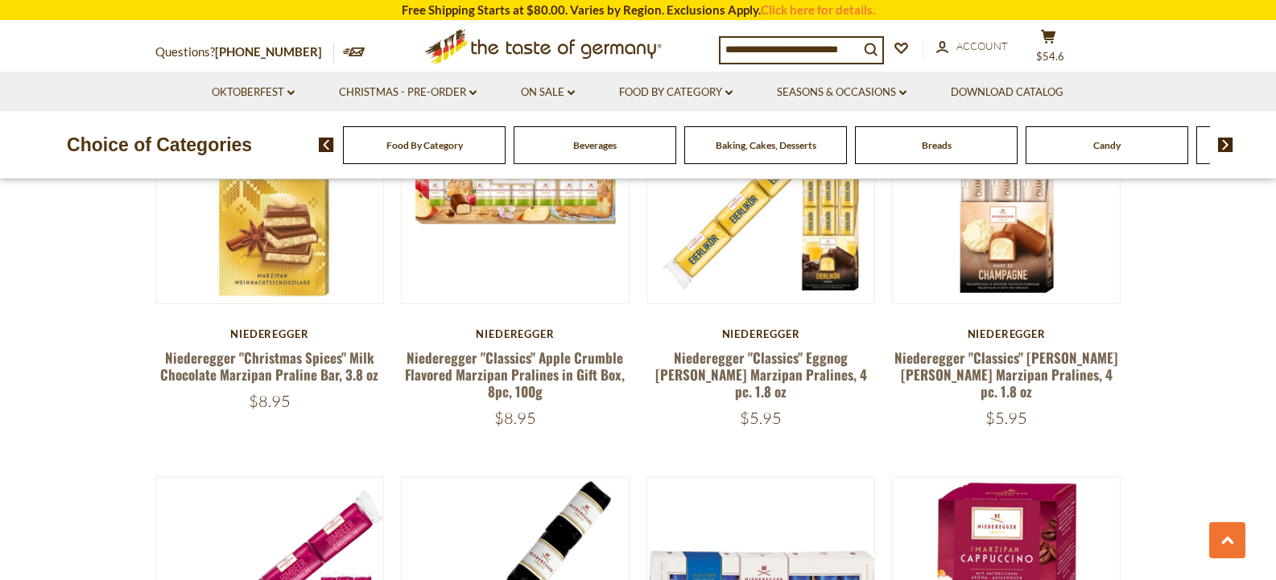
scroll to position [612, 0]
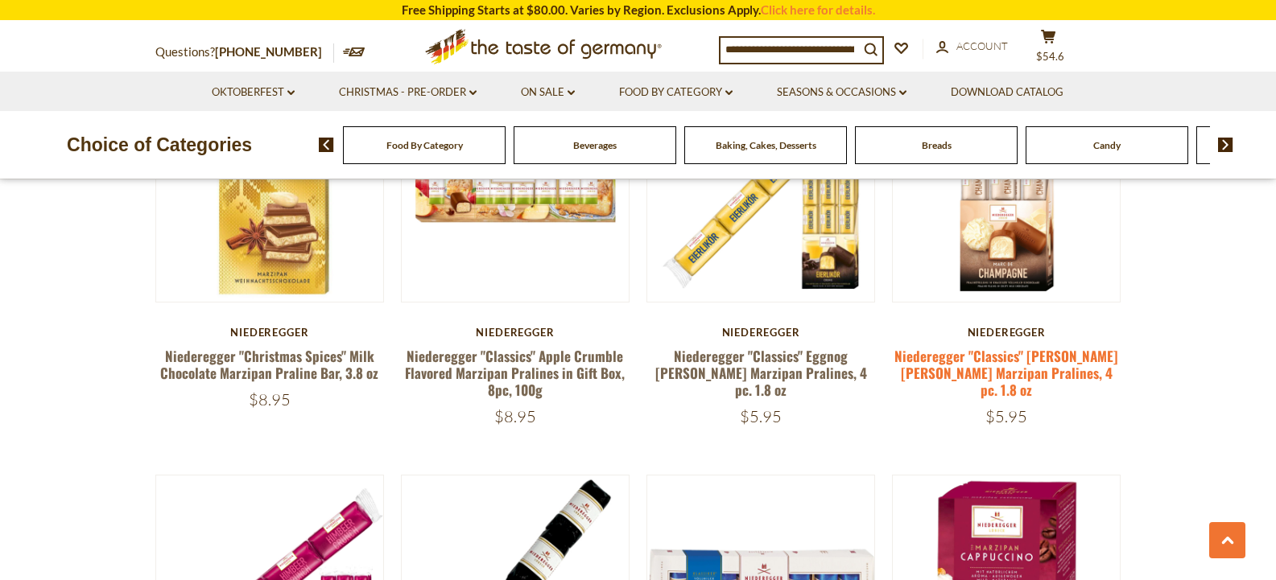
click at [1017, 360] on link "Niederegger "Classics" [PERSON_NAME] [PERSON_NAME] Marzipan Pralines, 4 pc. 1.8…" at bounding box center [1006, 373] width 224 height 55
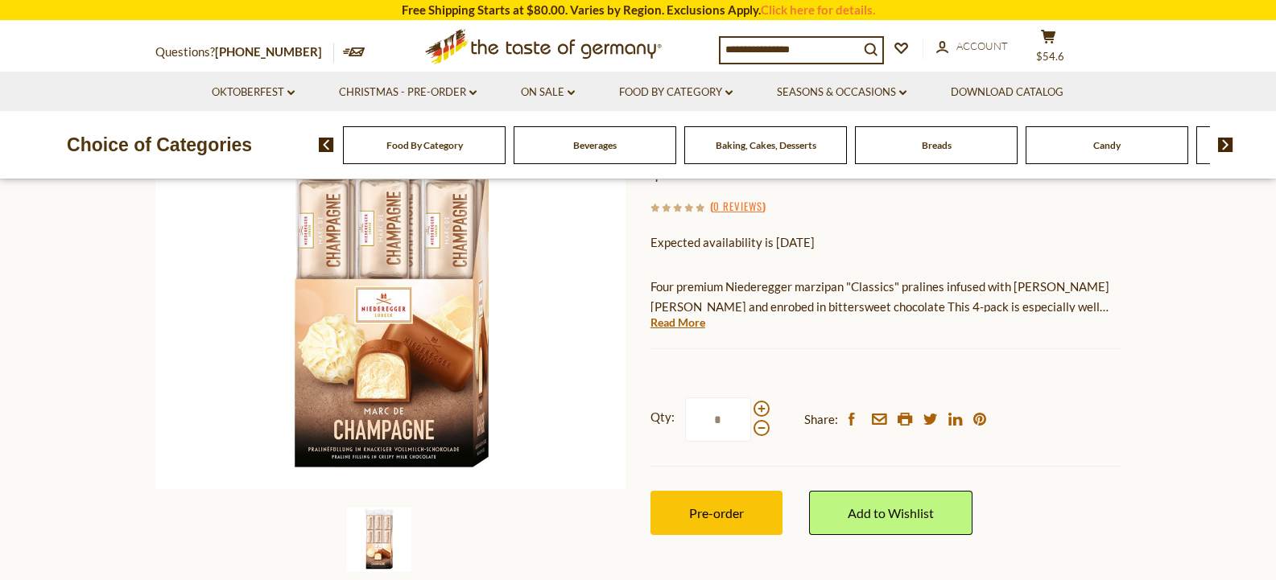
scroll to position [258, 0]
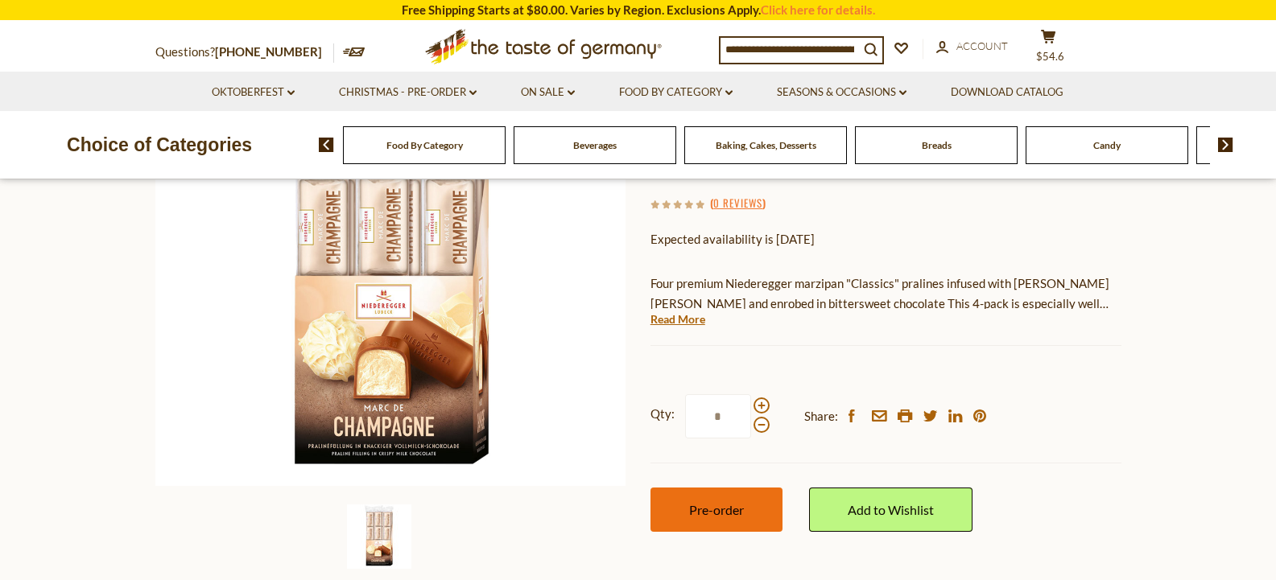
click at [716, 502] on span "Pre-order" at bounding box center [716, 509] width 55 height 15
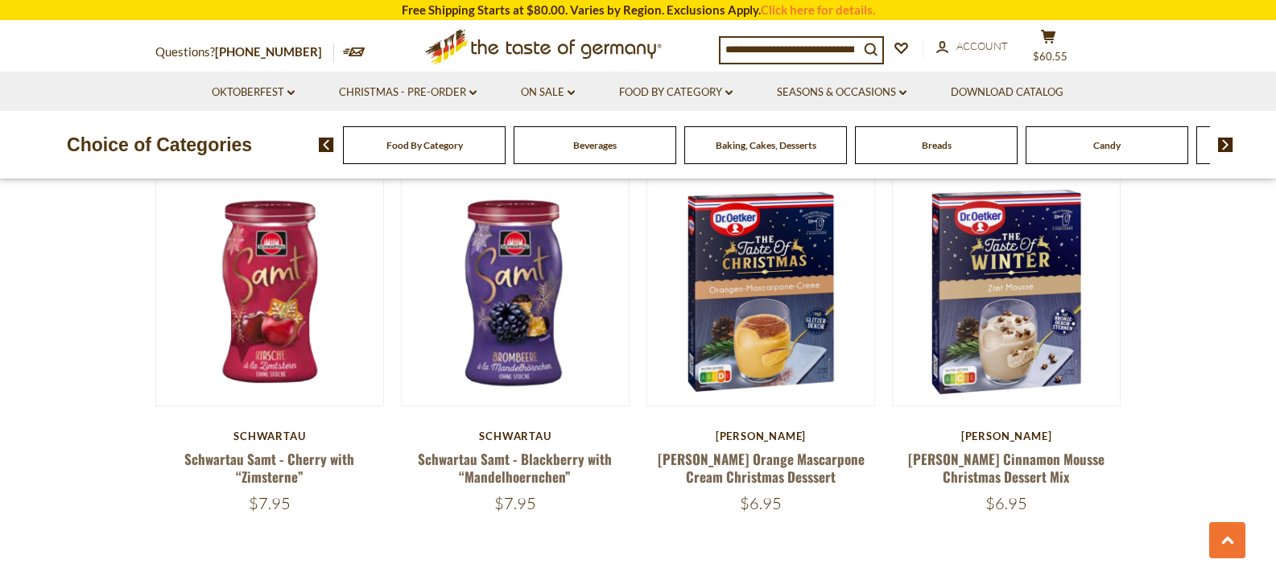
scroll to position [3735, 0]
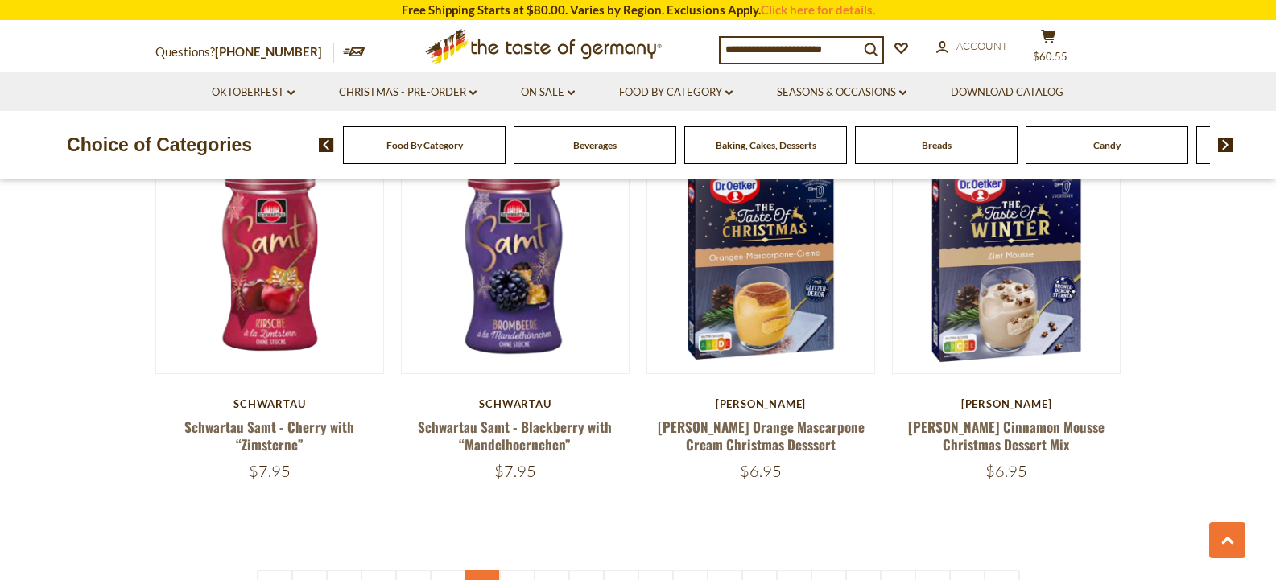
click at [480, 570] on link "6" at bounding box center [482, 588] width 36 height 36
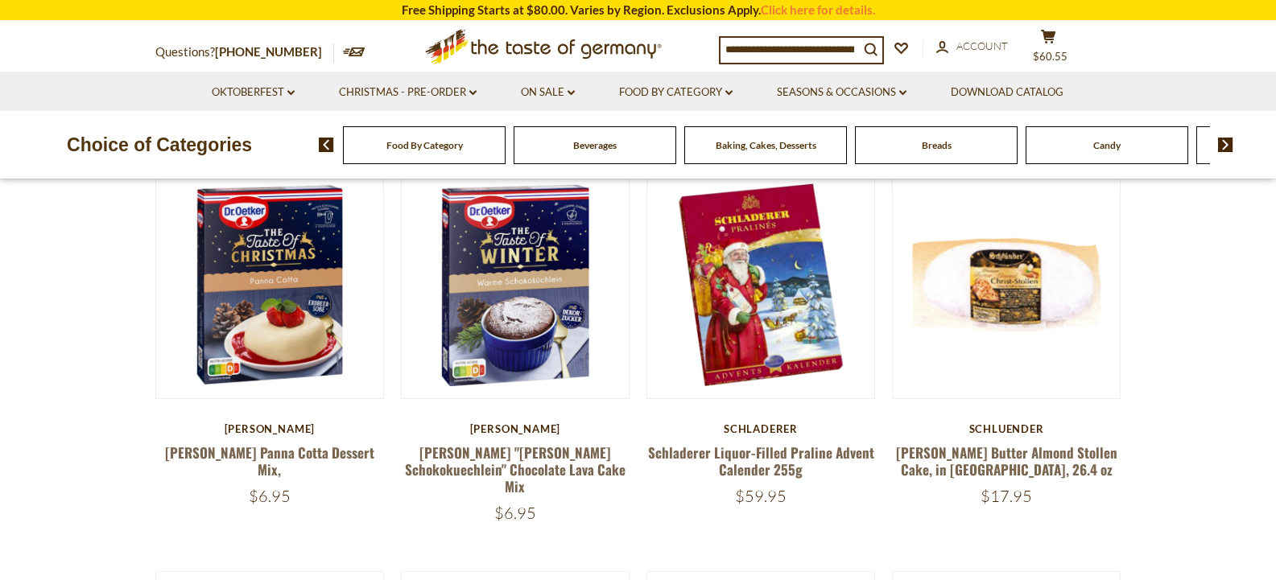
scroll to position [484, 0]
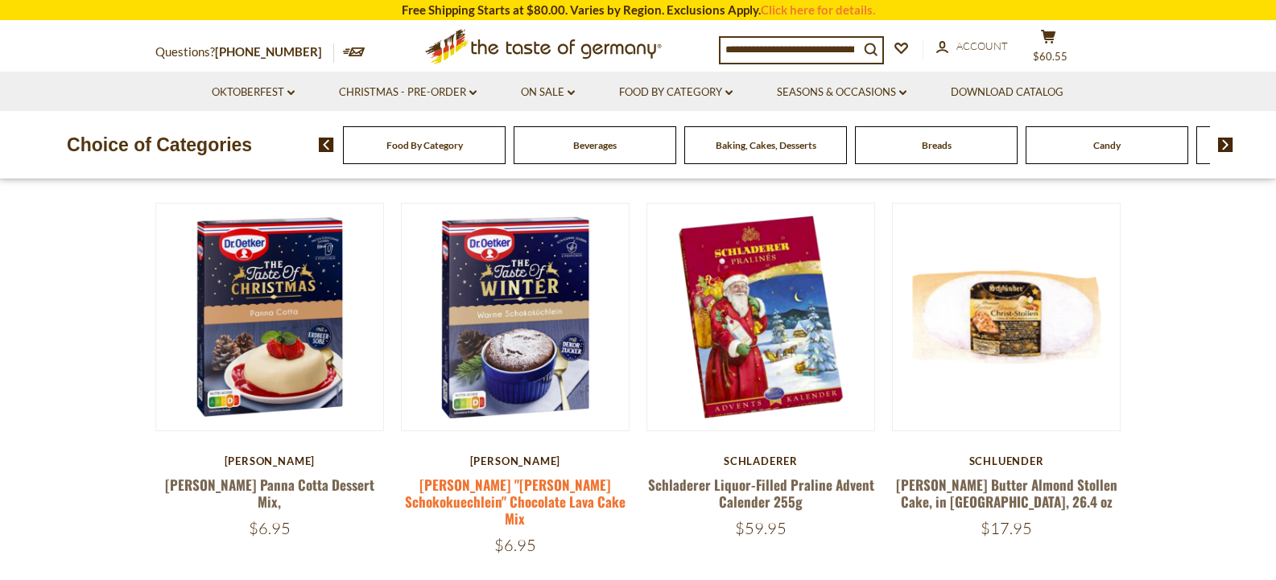
click at [517, 491] on link "[PERSON_NAME] "[PERSON_NAME] Schokokuechlein" Chocolate Lava Cake Mix" at bounding box center [515, 502] width 221 height 55
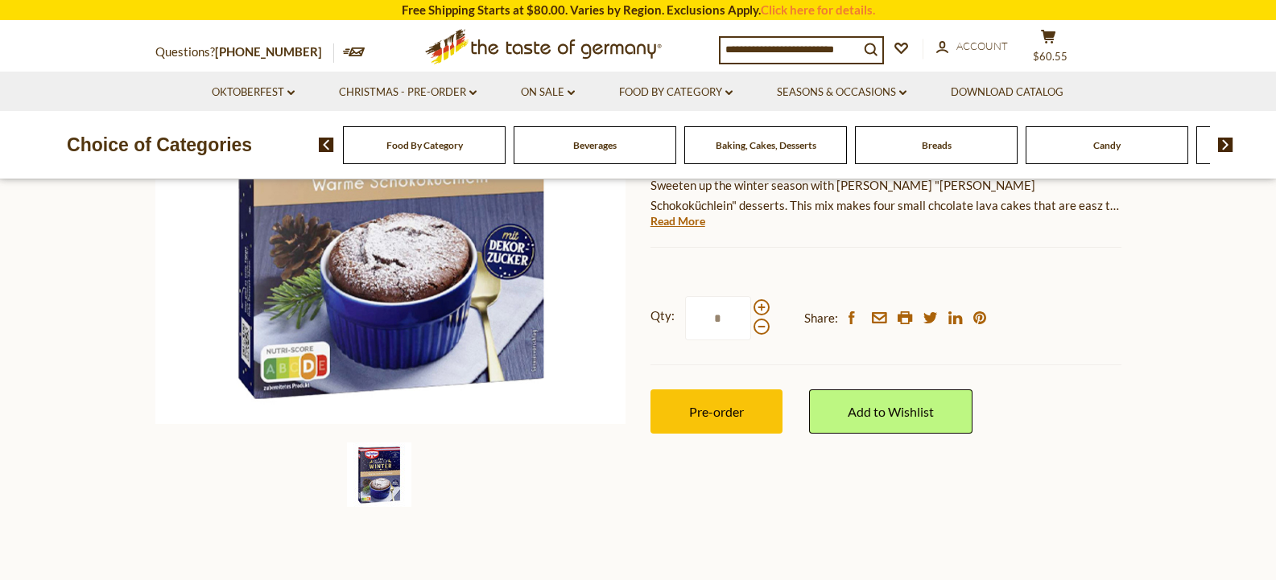
scroll to position [322, 0]
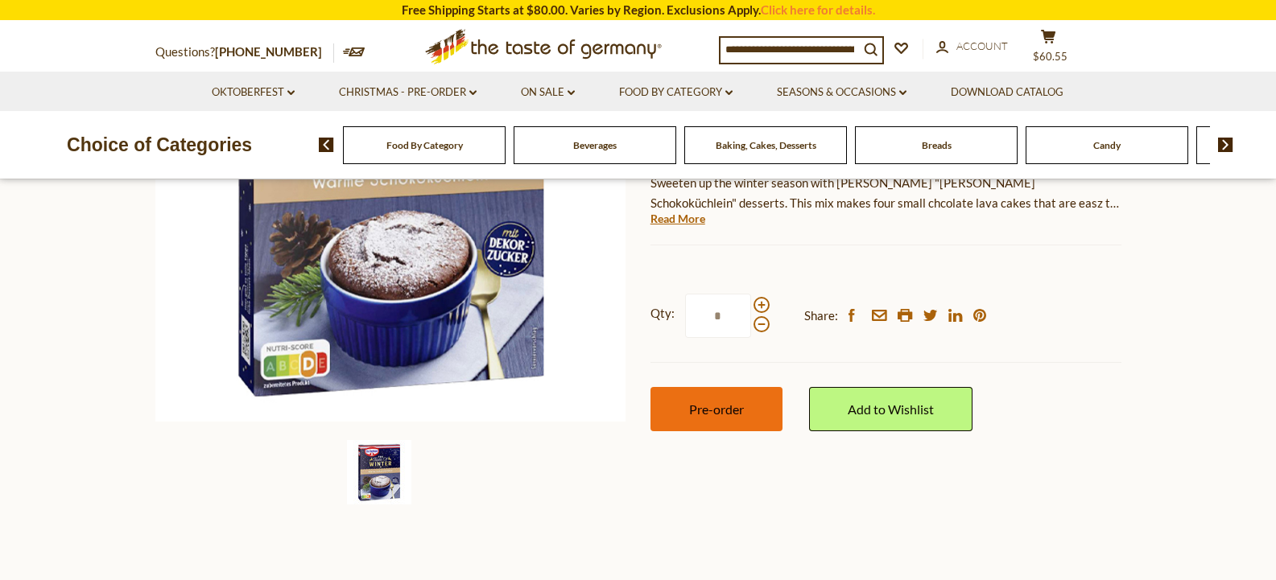
click at [708, 403] on span "Pre-order" at bounding box center [716, 409] width 55 height 15
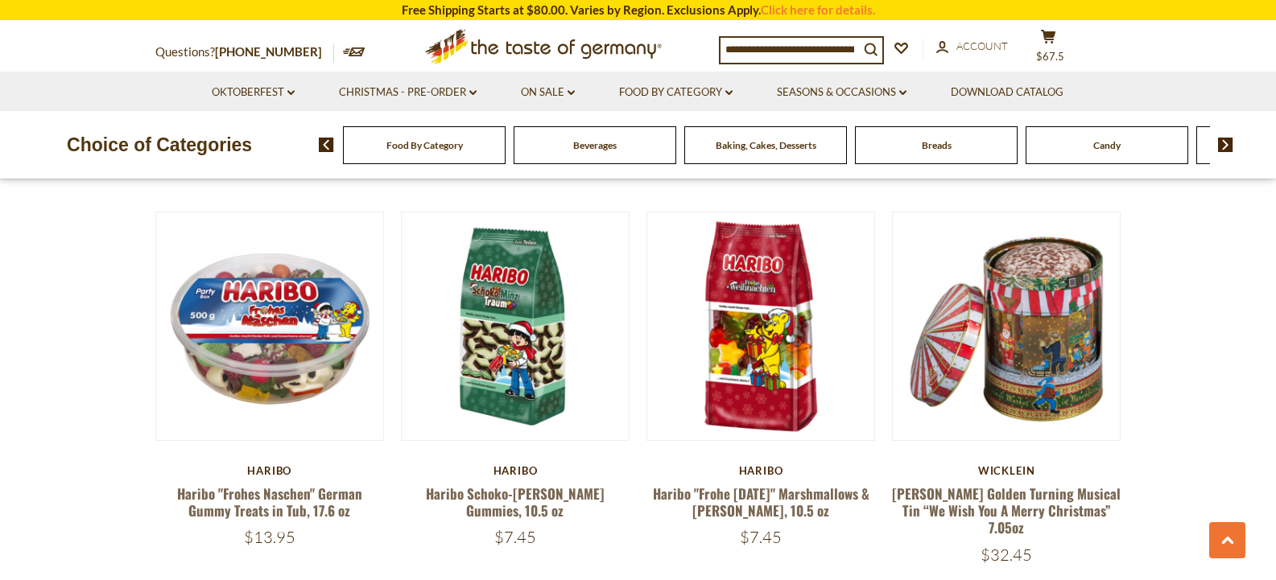
scroll to position [2061, 0]
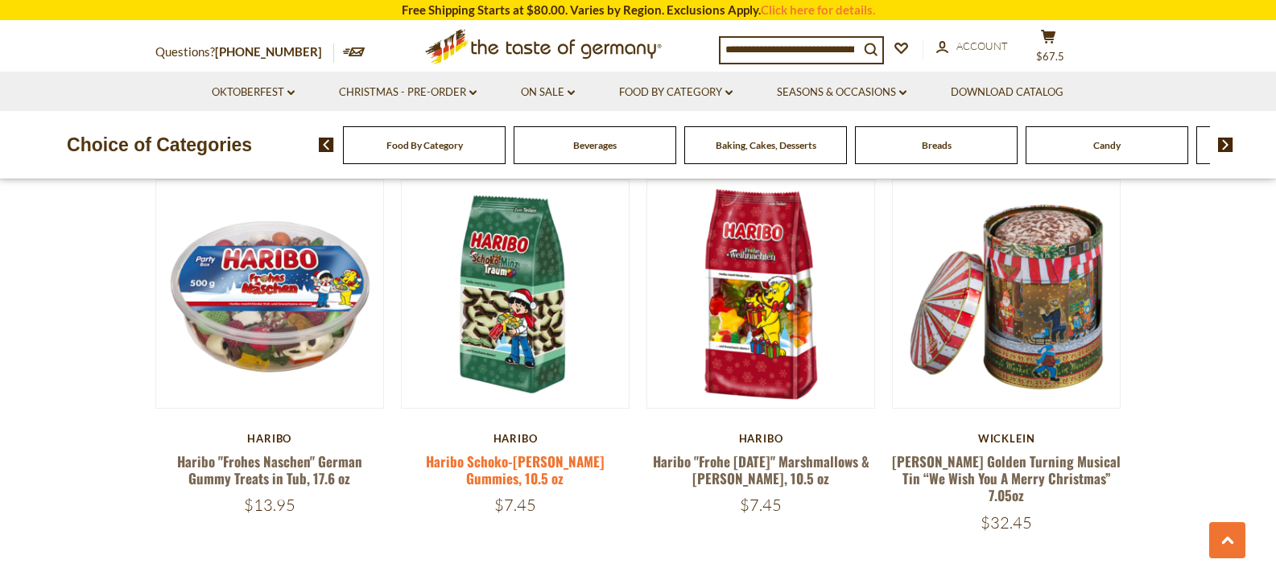
click at [520, 451] on link "Haribo Schoko-[PERSON_NAME] Gummies, 10.5 oz" at bounding box center [515, 469] width 179 height 37
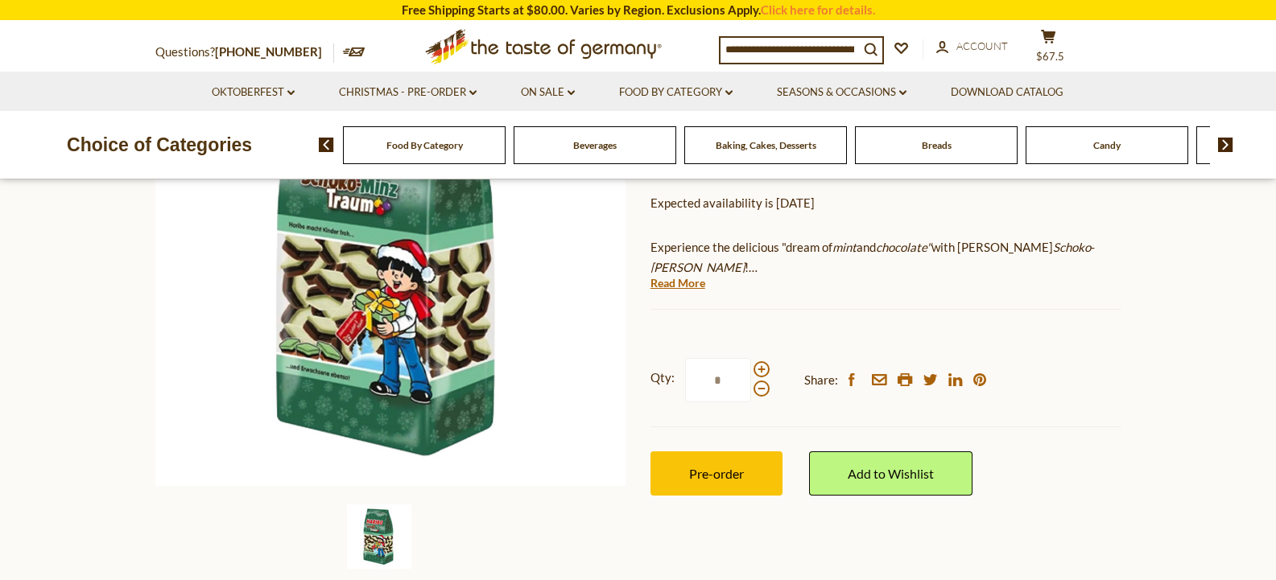
scroll to position [290, 0]
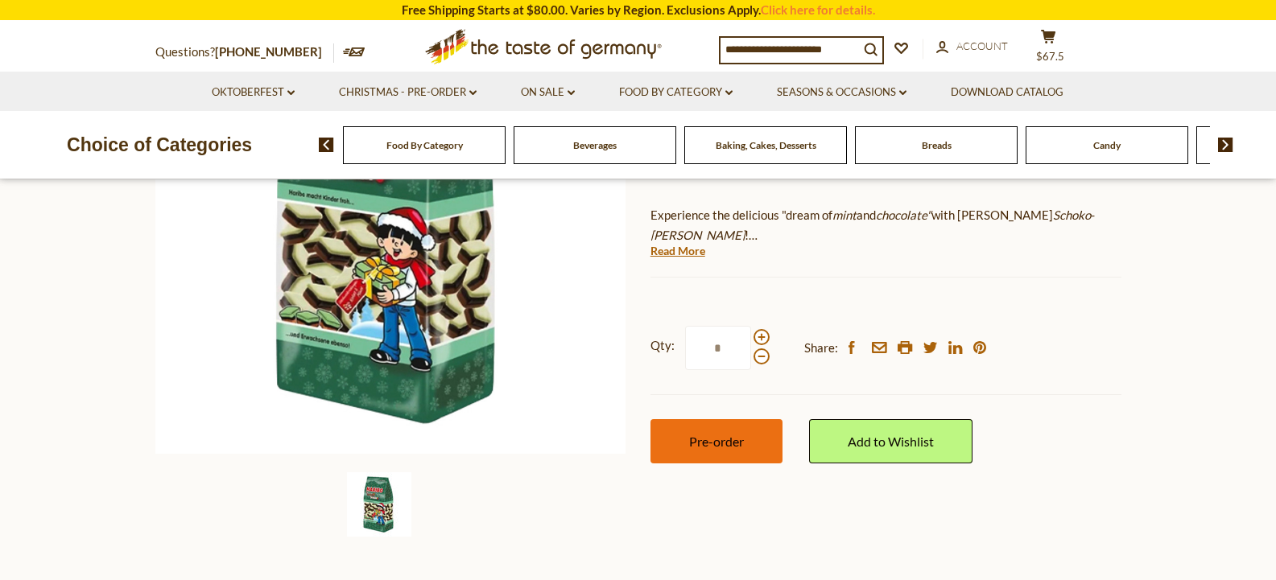
click at [682, 456] on button "Pre-order" at bounding box center [716, 441] width 132 height 44
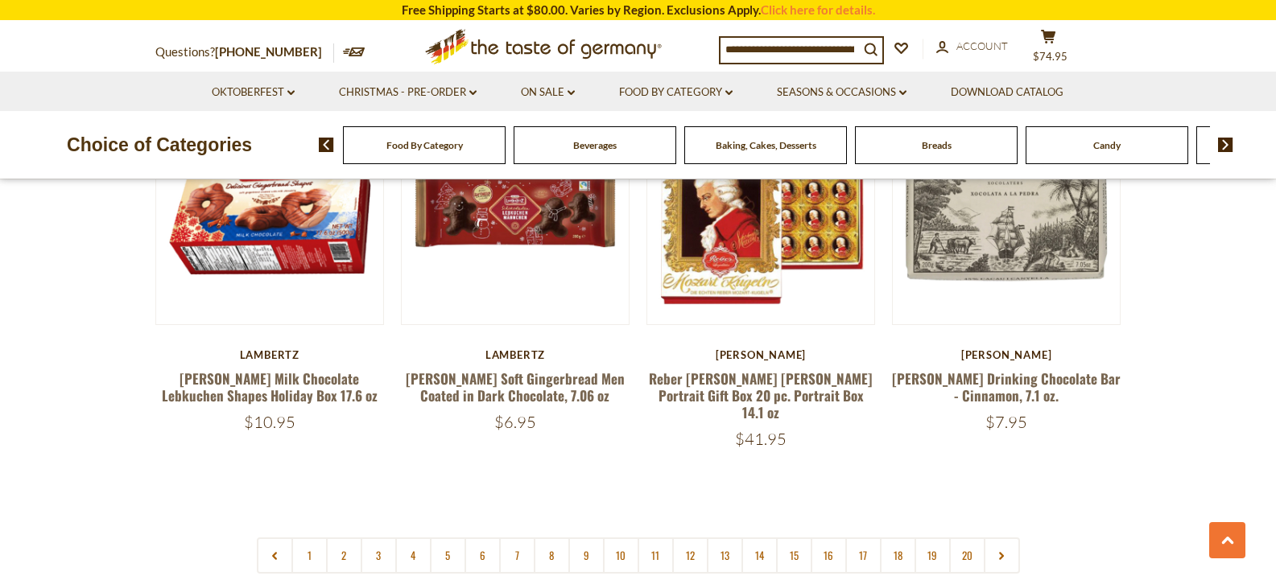
scroll to position [3896, 0]
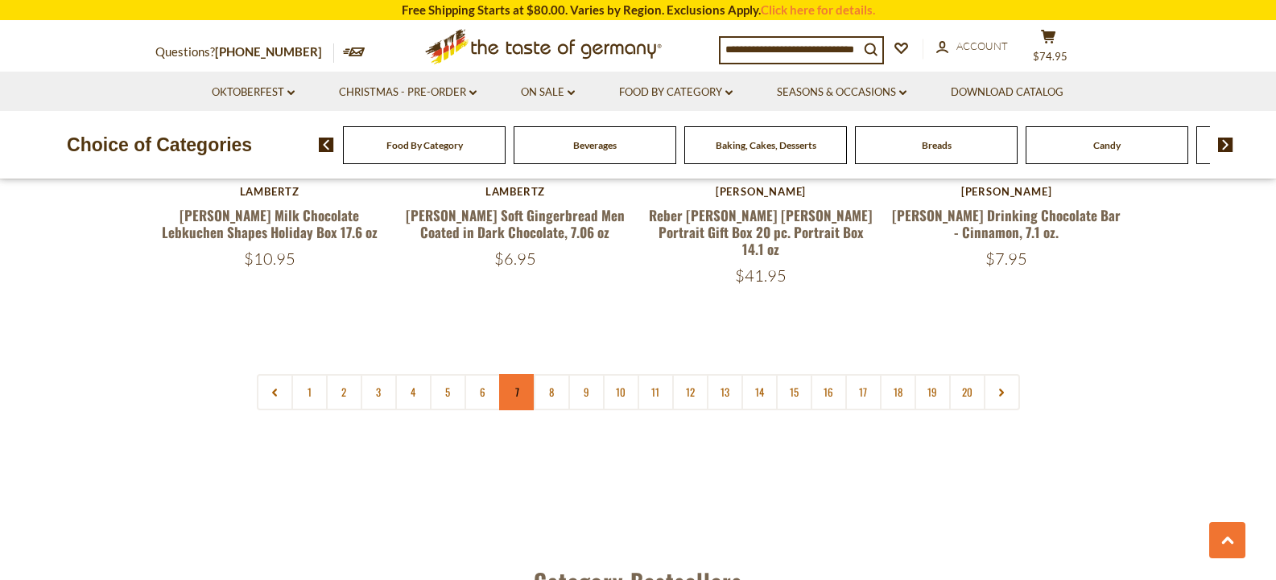
click at [511, 374] on link "7" at bounding box center [517, 392] width 36 height 36
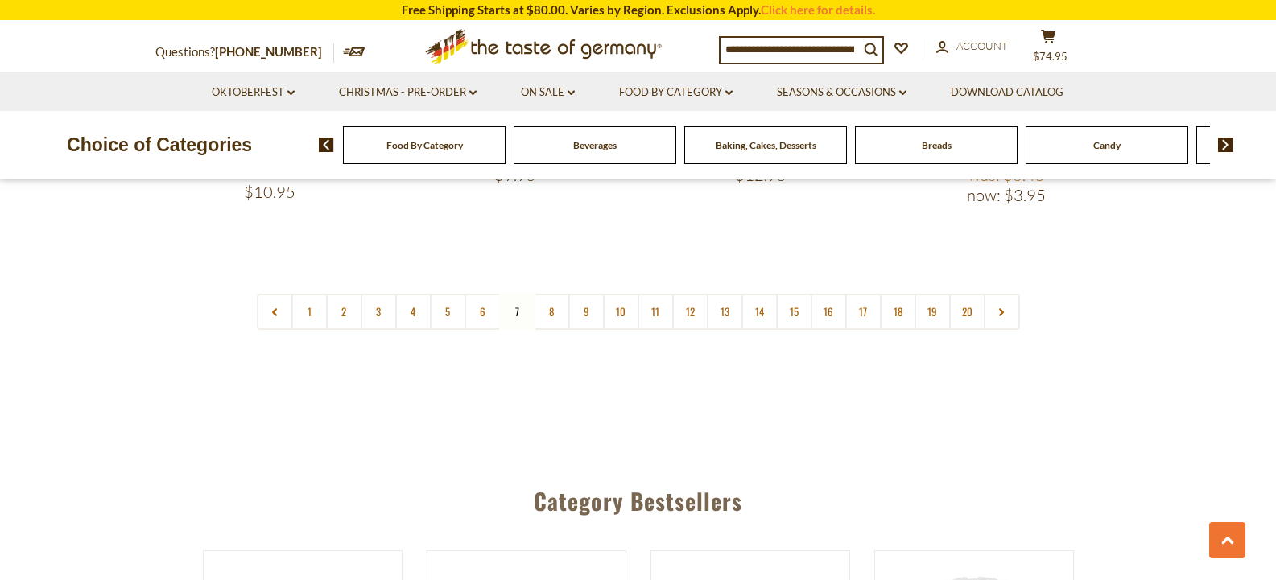
scroll to position [3992, 0]
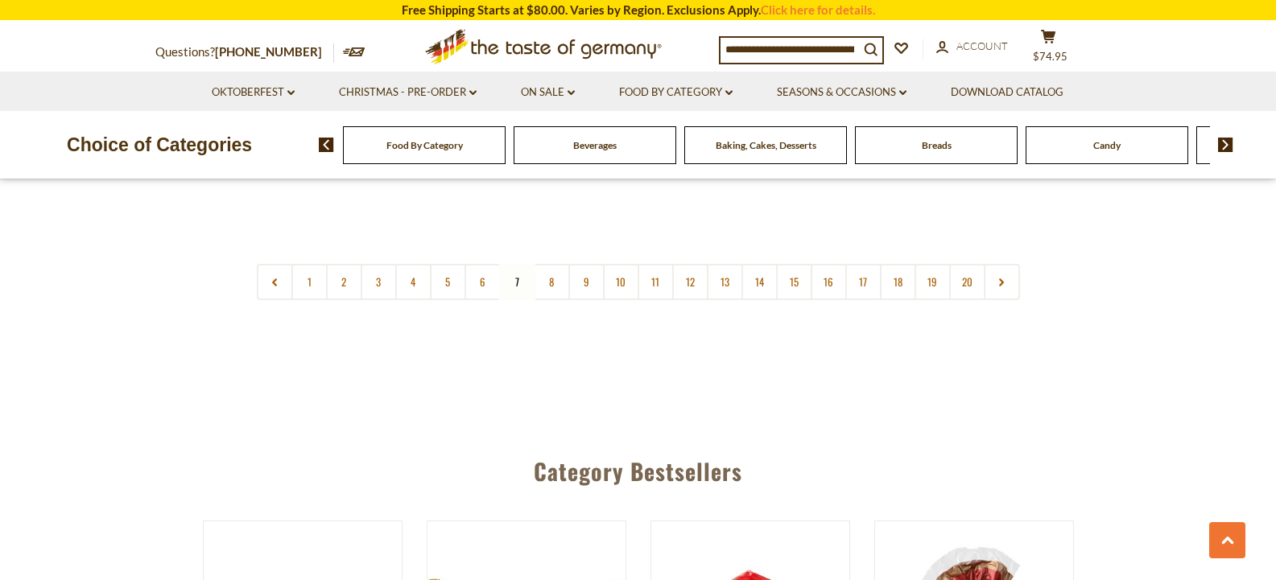
click at [797, 51] on input at bounding box center [789, 49] width 138 height 23
click at [1061, 50] on span "$74.95" at bounding box center [1050, 56] width 35 height 13
click at [1061, 50] on div "Questions? [PHONE_NUMBER] MON - FRI, 9:00AM - 5:00PM (EST) .st0{fill:#EDD300;} …" at bounding box center [638, 47] width 990 height 50
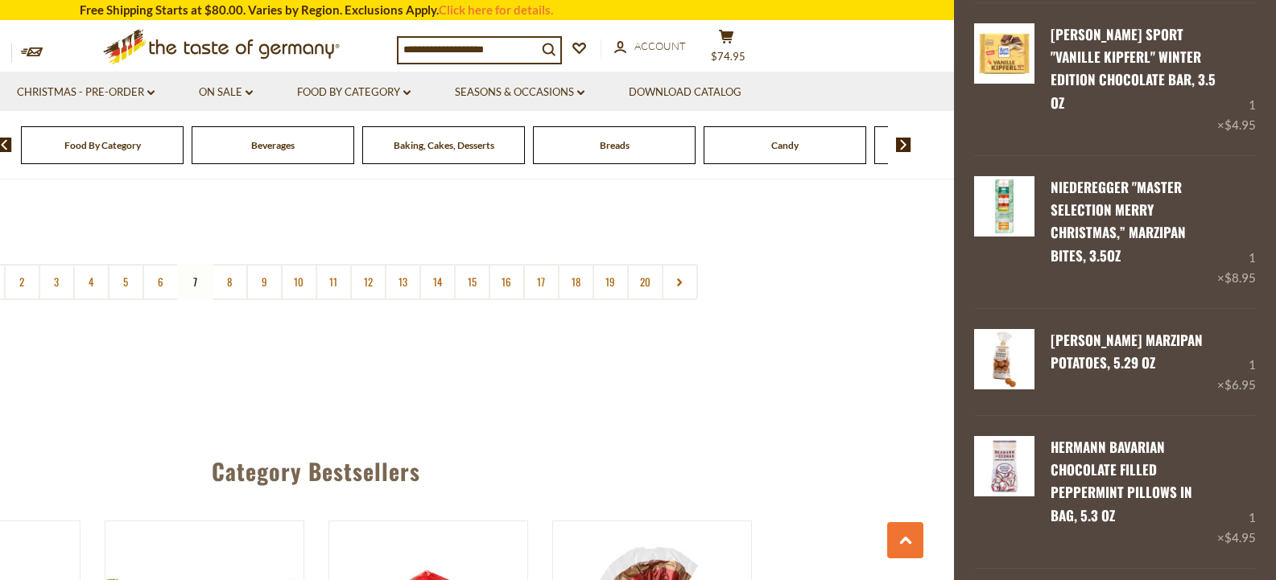
scroll to position [0, 0]
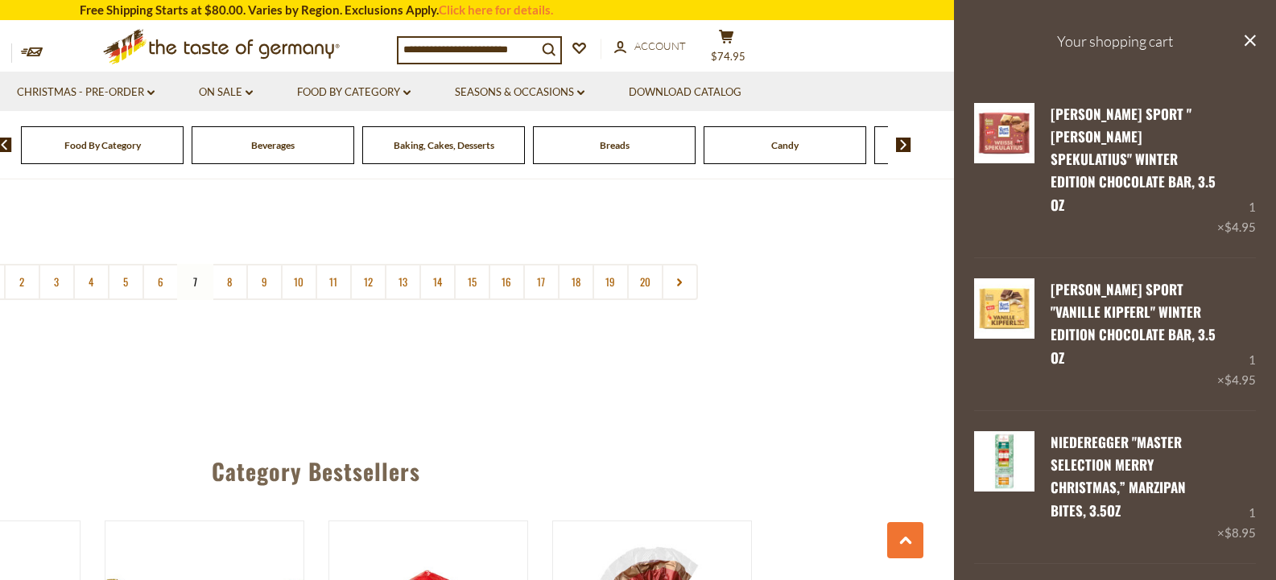
click at [435, 47] on input at bounding box center [467, 49] width 138 height 23
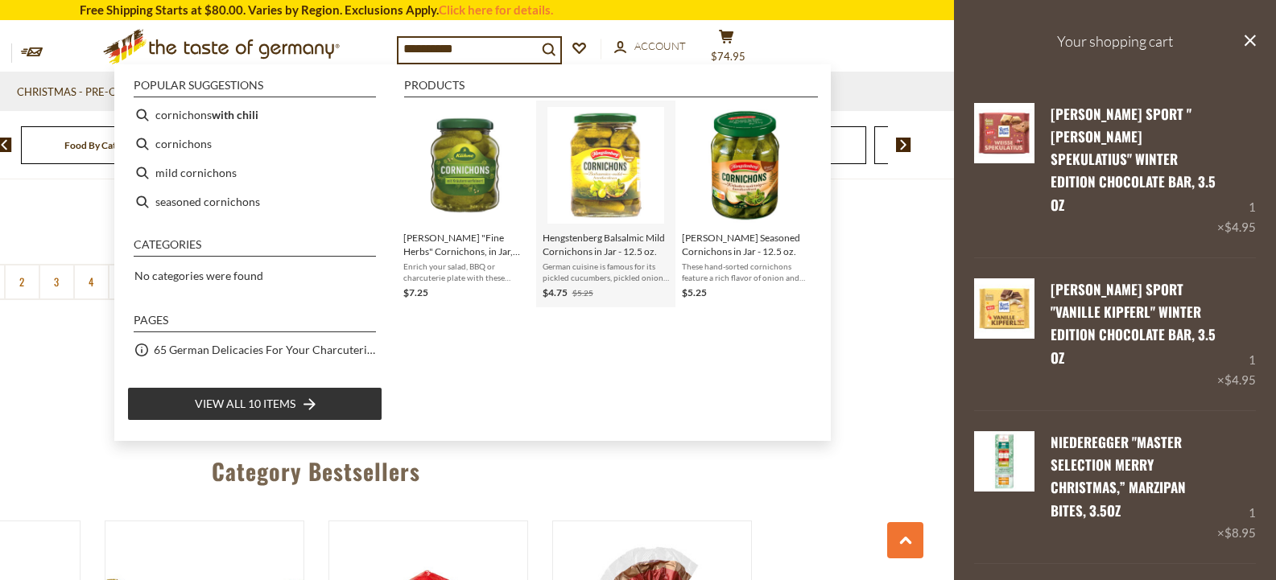
type input "**********"
click at [589, 249] on span "Hengstenberg Balsalmic Mild Cornichons in Jar - 12.5 oz." at bounding box center [605, 244] width 126 height 27
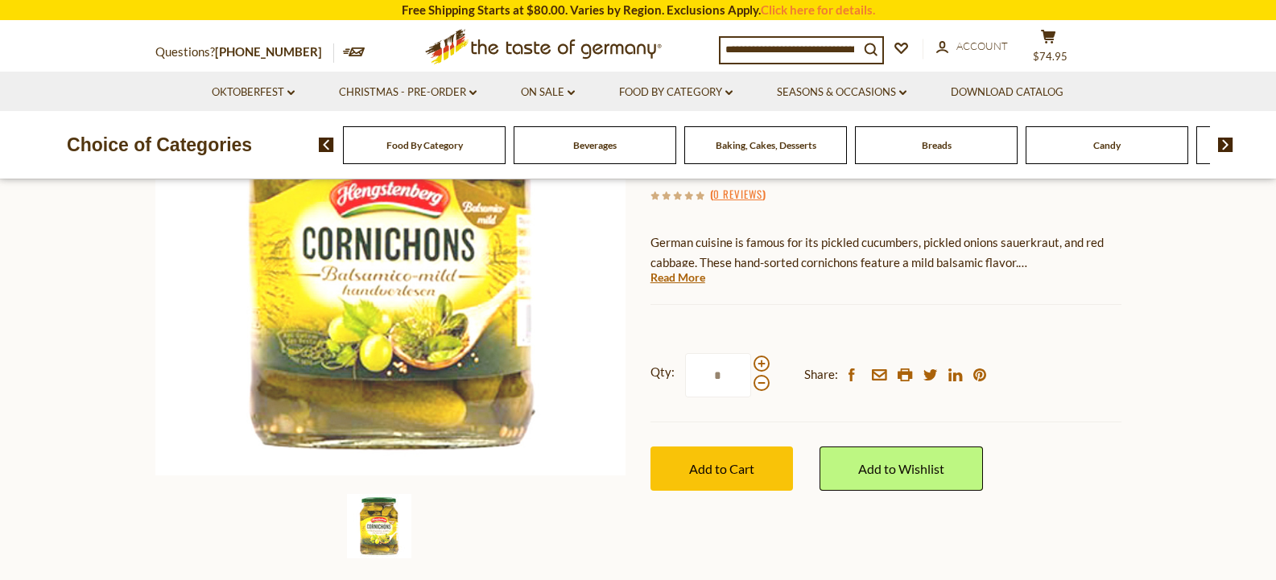
scroll to position [278, 0]
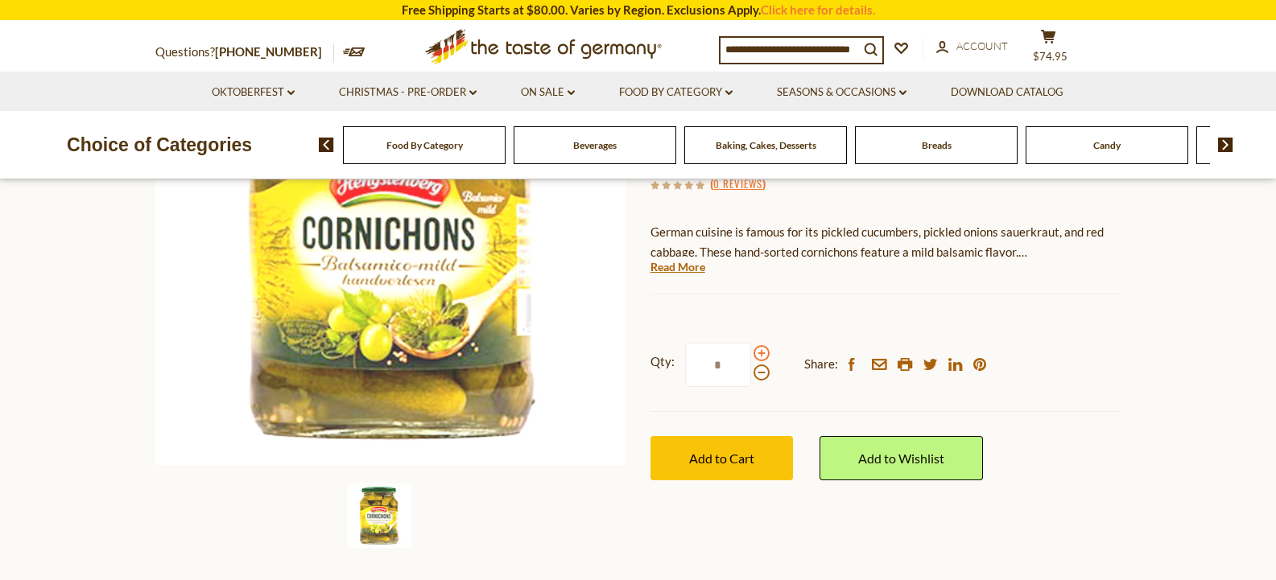
click at [760, 349] on span at bounding box center [761, 353] width 16 height 16
click at [751, 349] on input "*" at bounding box center [718, 365] width 66 height 44
click at [762, 356] on span at bounding box center [761, 353] width 16 height 16
click at [751, 356] on input "*" at bounding box center [718, 365] width 66 height 44
click at [762, 356] on span at bounding box center [761, 353] width 16 height 16
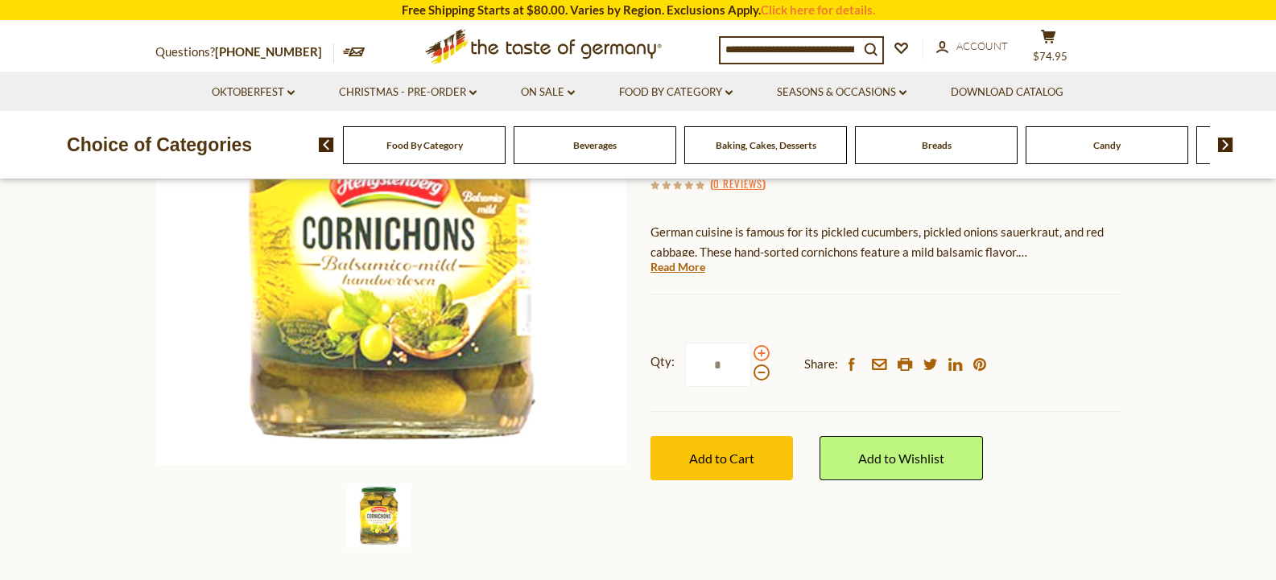
click at [751, 356] on input "*" at bounding box center [718, 365] width 66 height 44
click at [761, 371] on span at bounding box center [761, 373] width 16 height 16
click at [751, 371] on input "*" at bounding box center [718, 365] width 66 height 44
click at [761, 355] on span at bounding box center [761, 353] width 16 height 16
click at [751, 355] on input "*" at bounding box center [718, 365] width 66 height 44
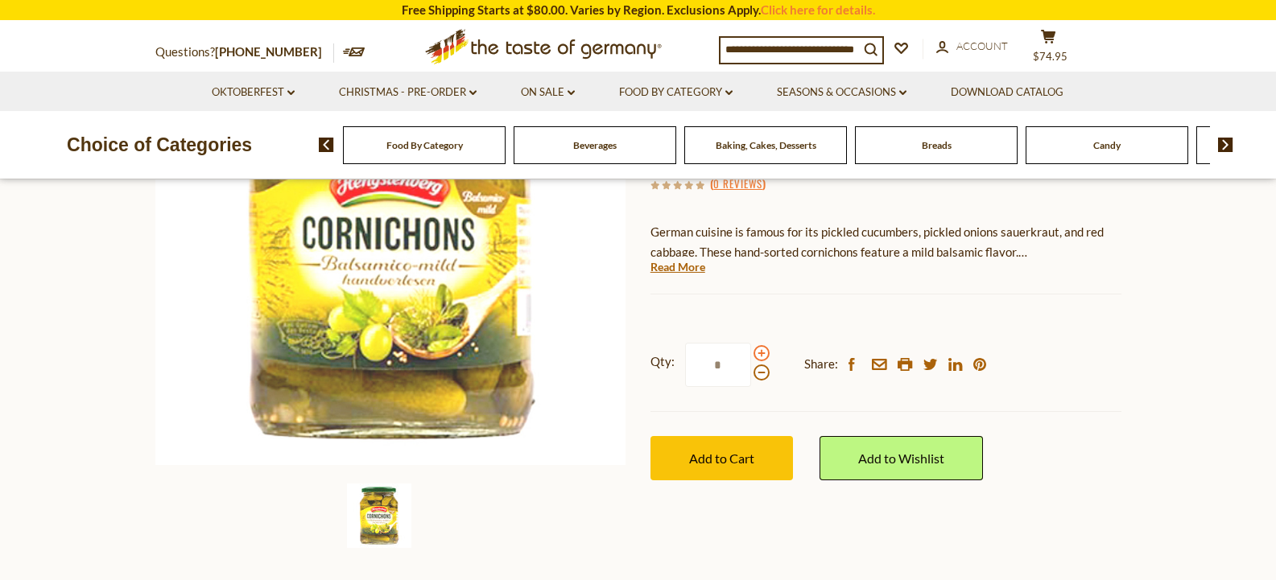
type input "*"
click at [703, 461] on span "Add to Cart" at bounding box center [721, 458] width 65 height 15
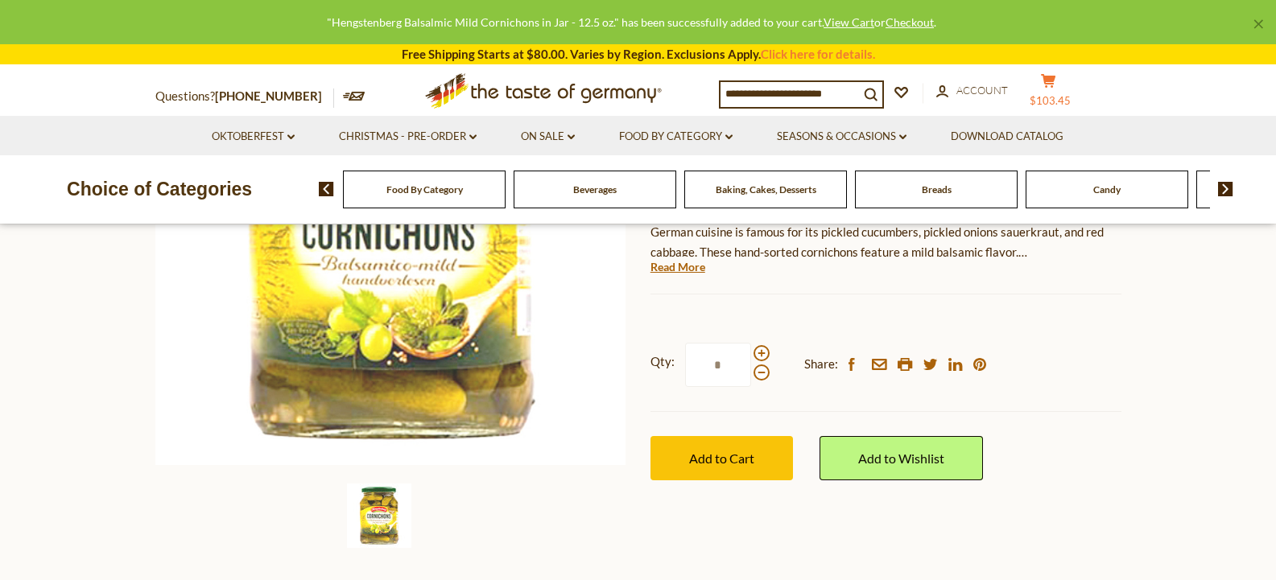
click at [1055, 88] on icon at bounding box center [1048, 81] width 14 height 14
click at [1056, 88] on div "Questions? [PHONE_NUMBER] MON - FRI, 9:00AM - 5:00PM (EST) .st0{fill:#EDD300;} …" at bounding box center [638, 91] width 990 height 50
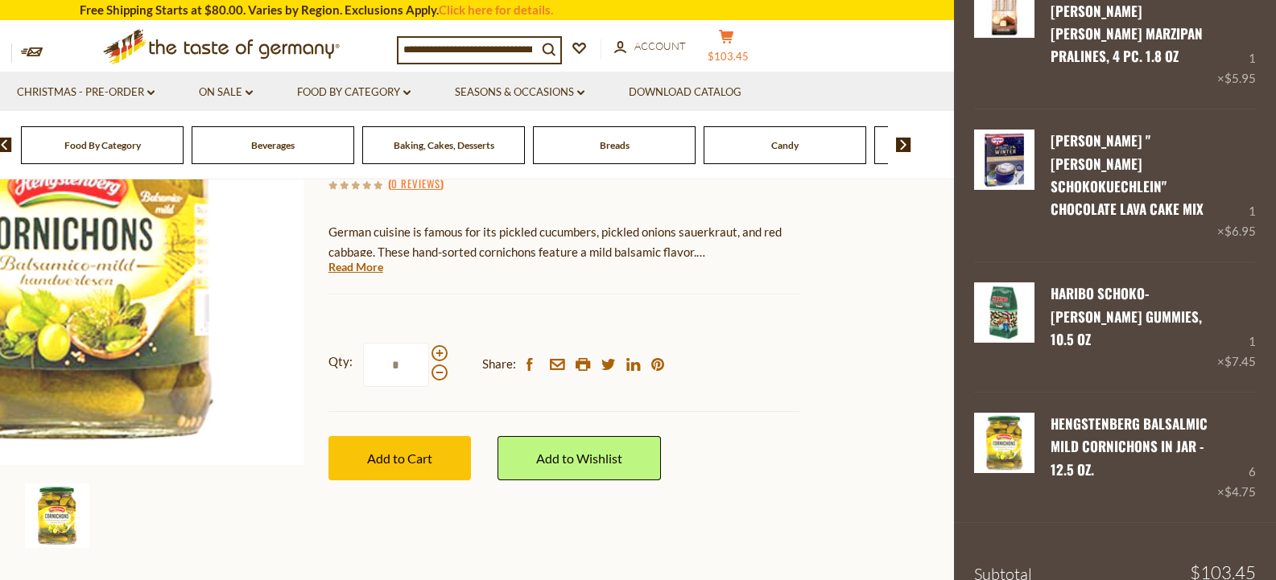
scroll to position [1279, 0]
